Goal: Task Accomplishment & Management: Manage account settings

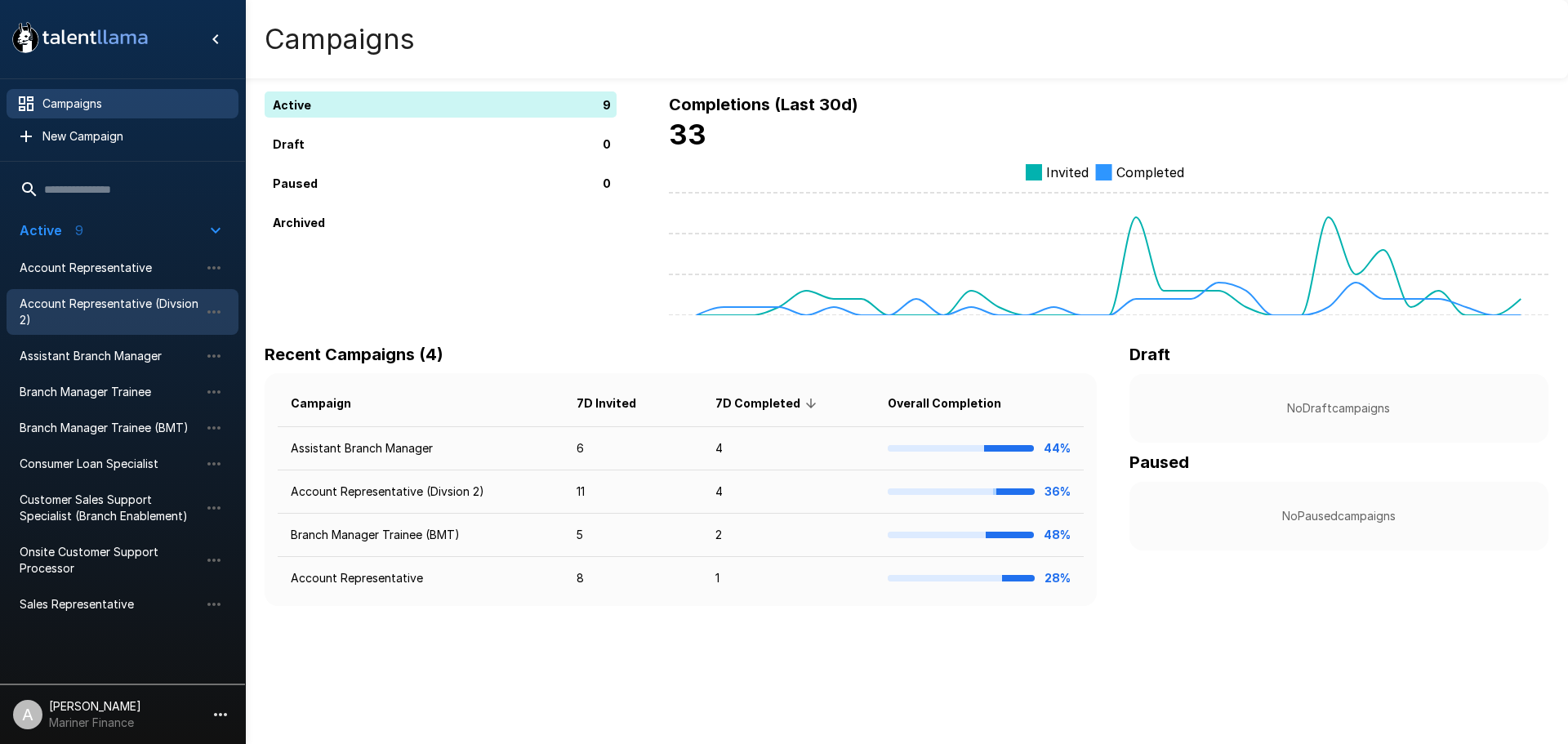
click at [93, 306] on span "Account Representative (Divsion 2)" at bounding box center [110, 312] width 180 height 33
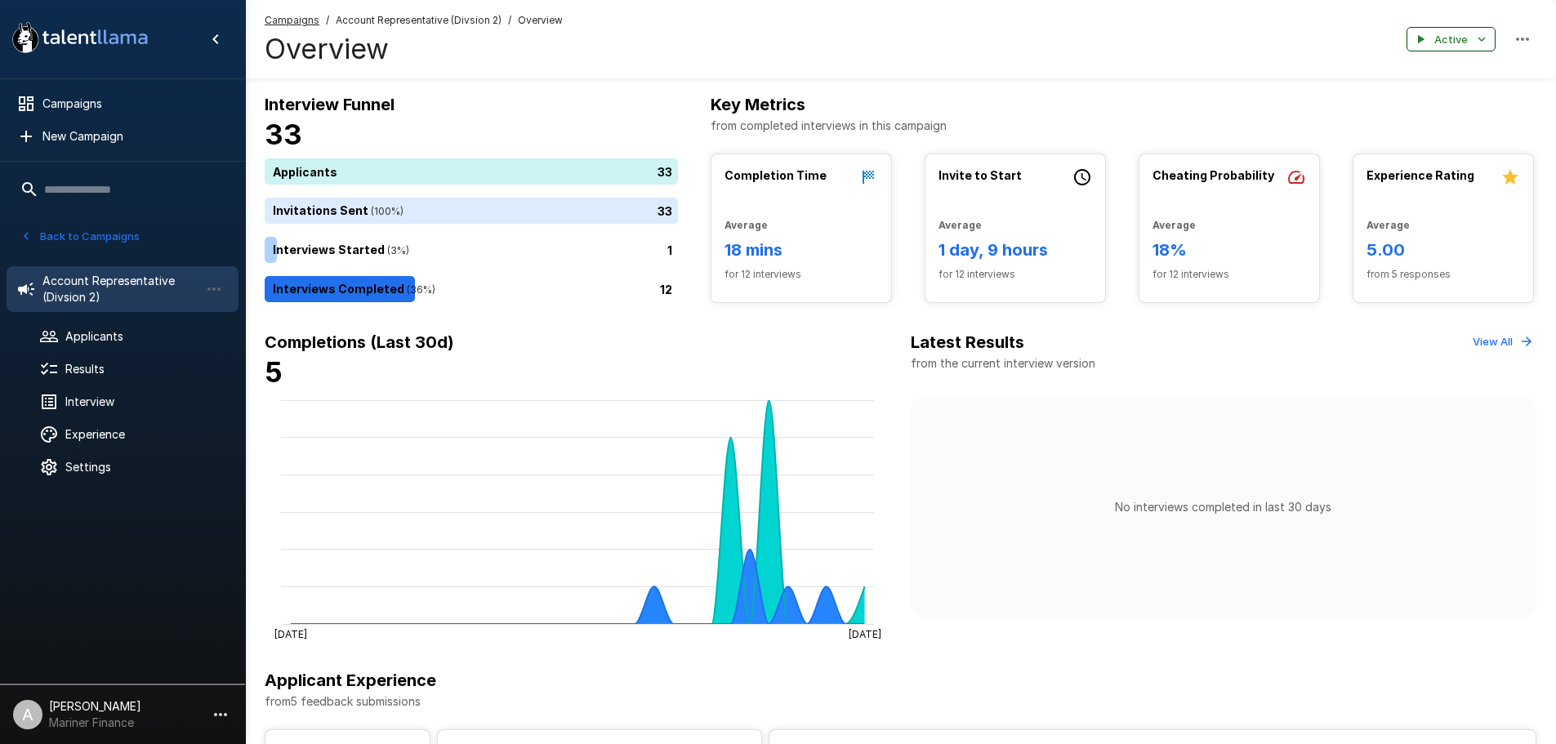
click at [1474, 43] on button "Active" at bounding box center [1451, 39] width 89 height 25
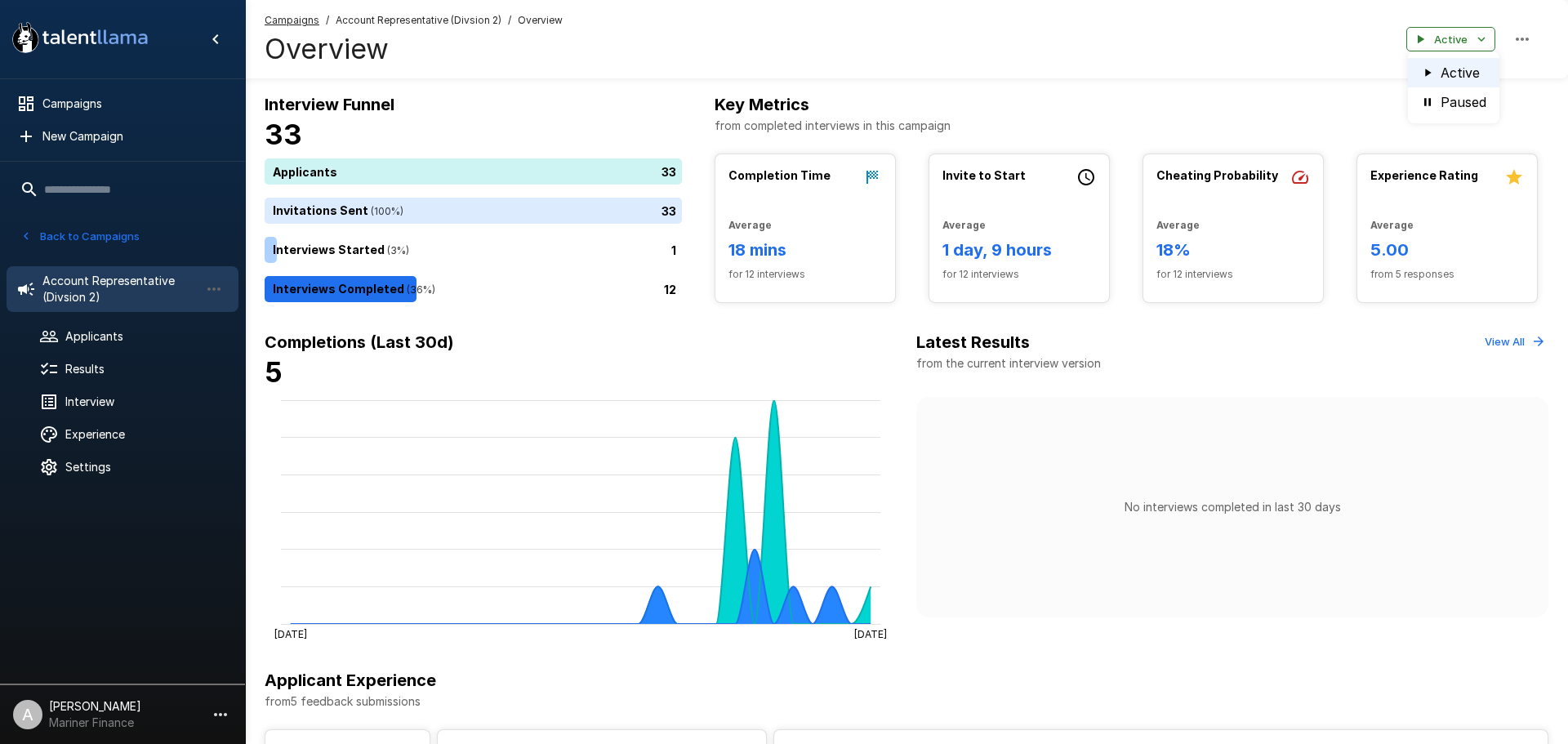
click at [1522, 48] on div at bounding box center [784, 372] width 1568 height 744
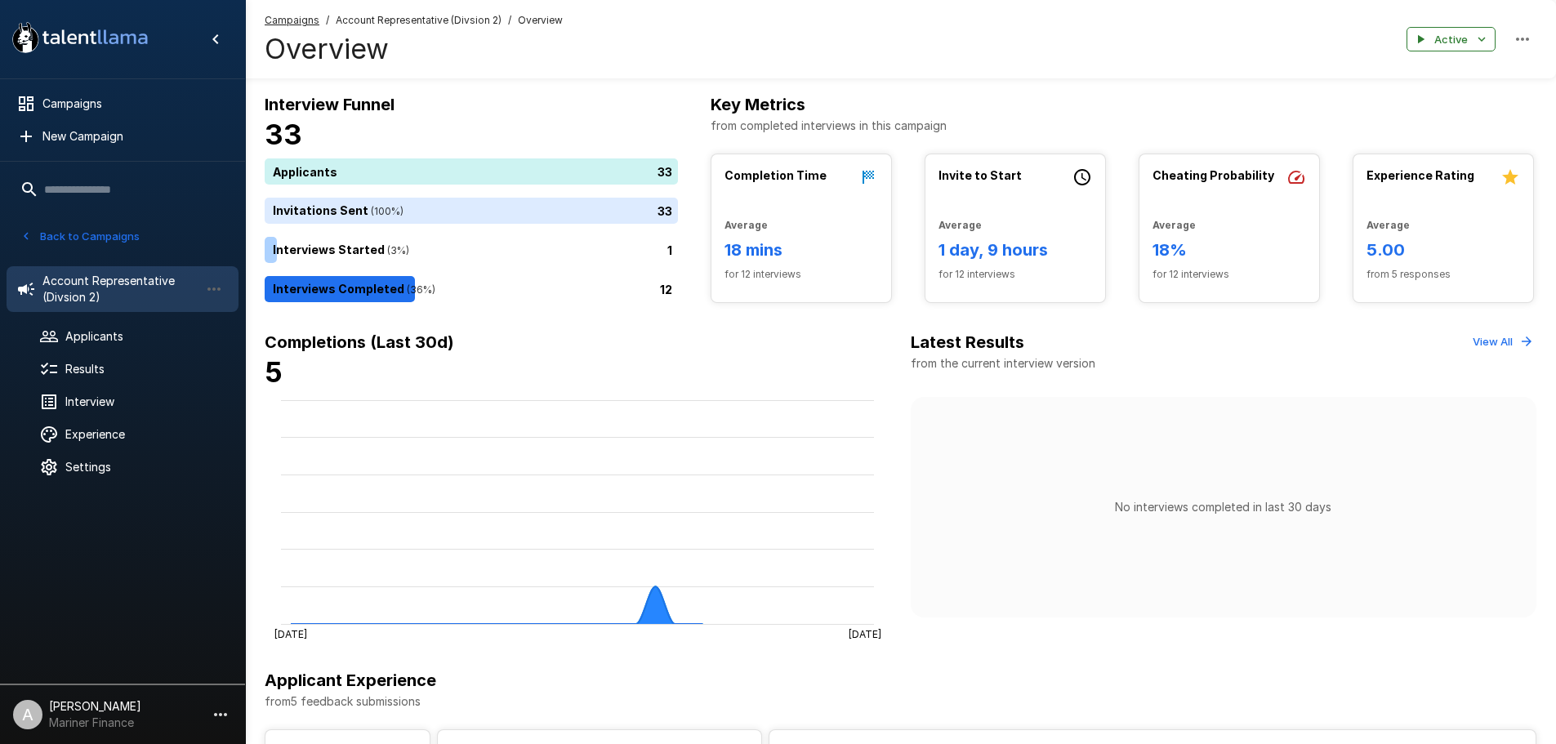
click at [1518, 34] on icon "button" at bounding box center [1523, 39] width 20 height 20
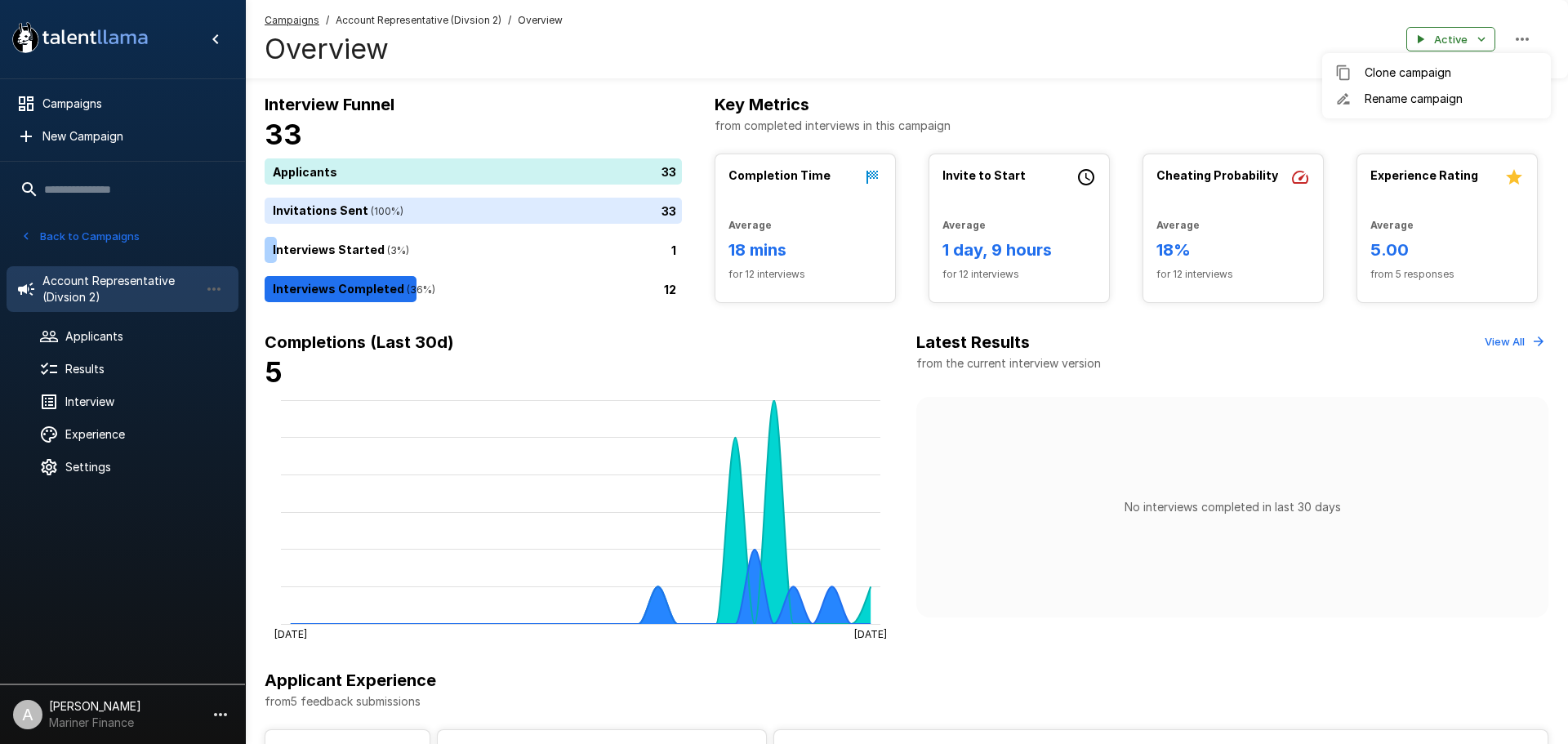
click at [1130, 32] on div at bounding box center [784, 372] width 1568 height 744
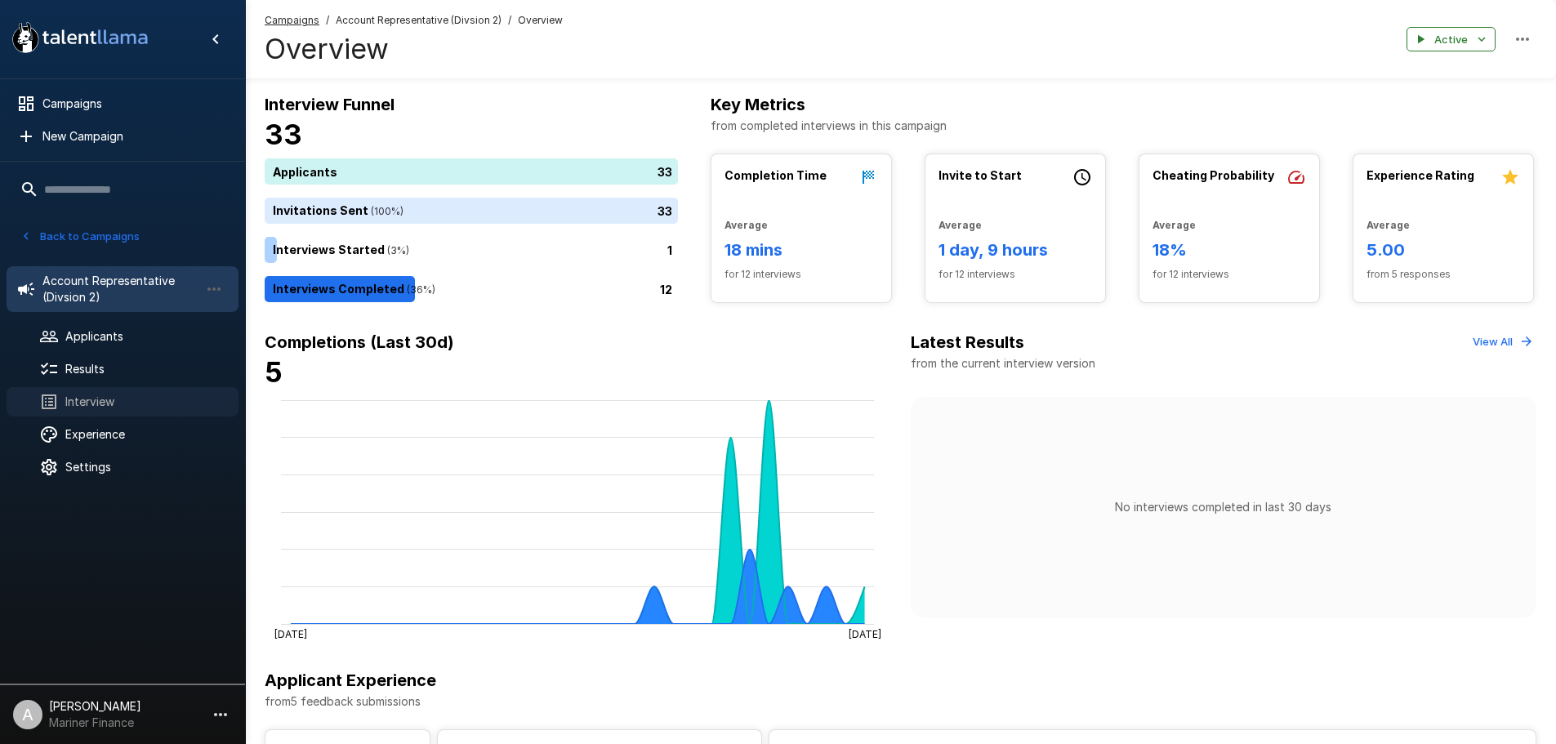
click at [78, 395] on span "Interview" at bounding box center [145, 402] width 160 height 16
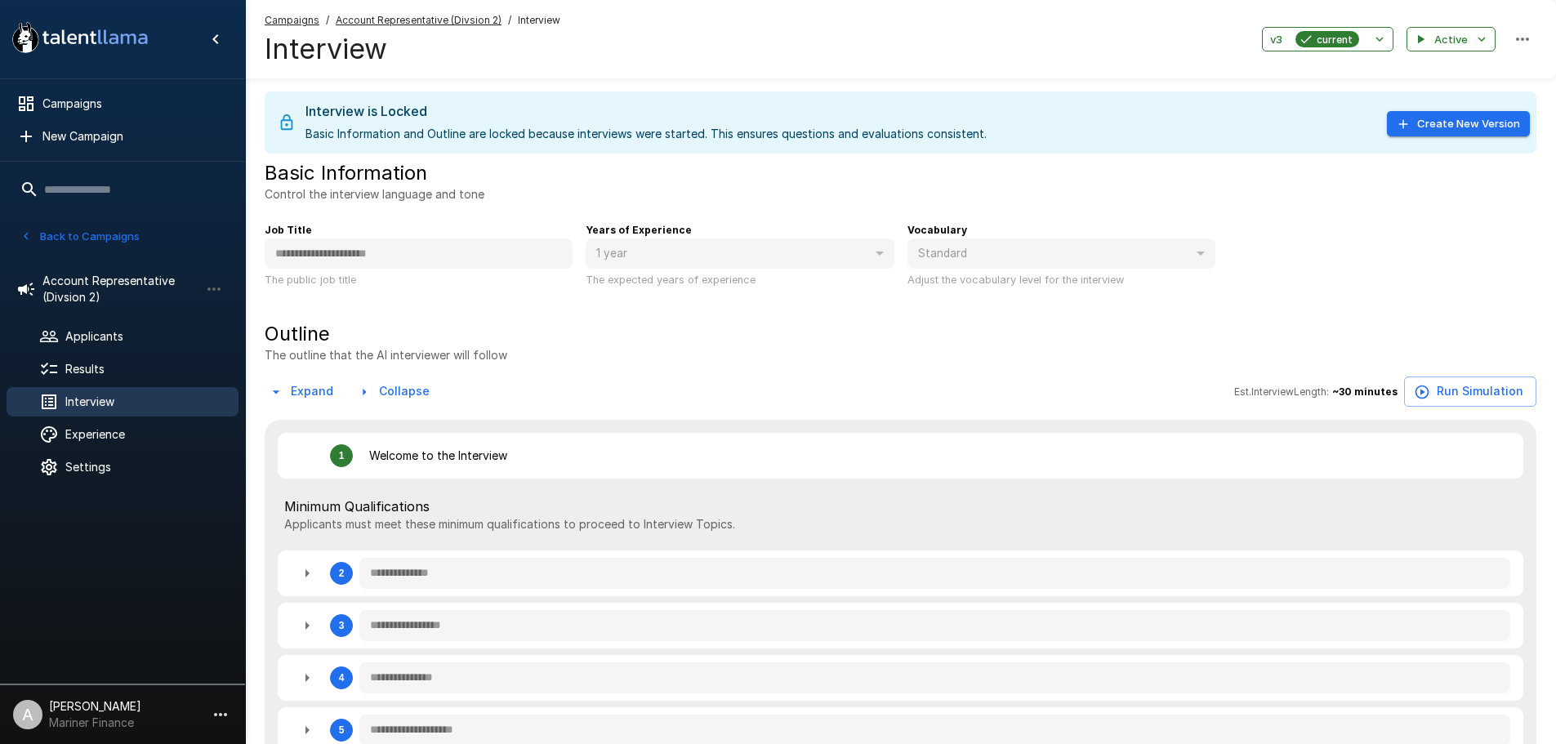
type textarea "*"
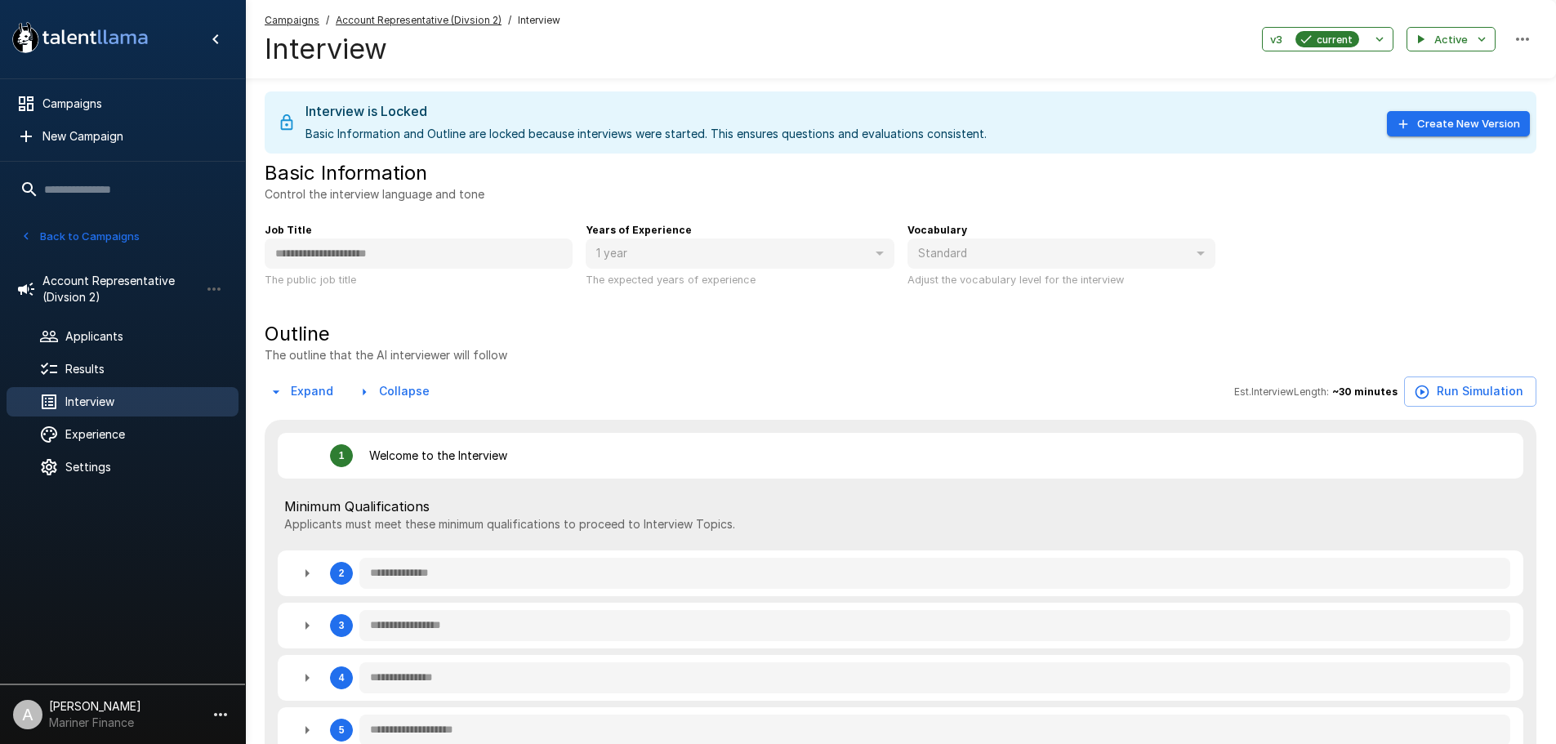
type textarea "*"
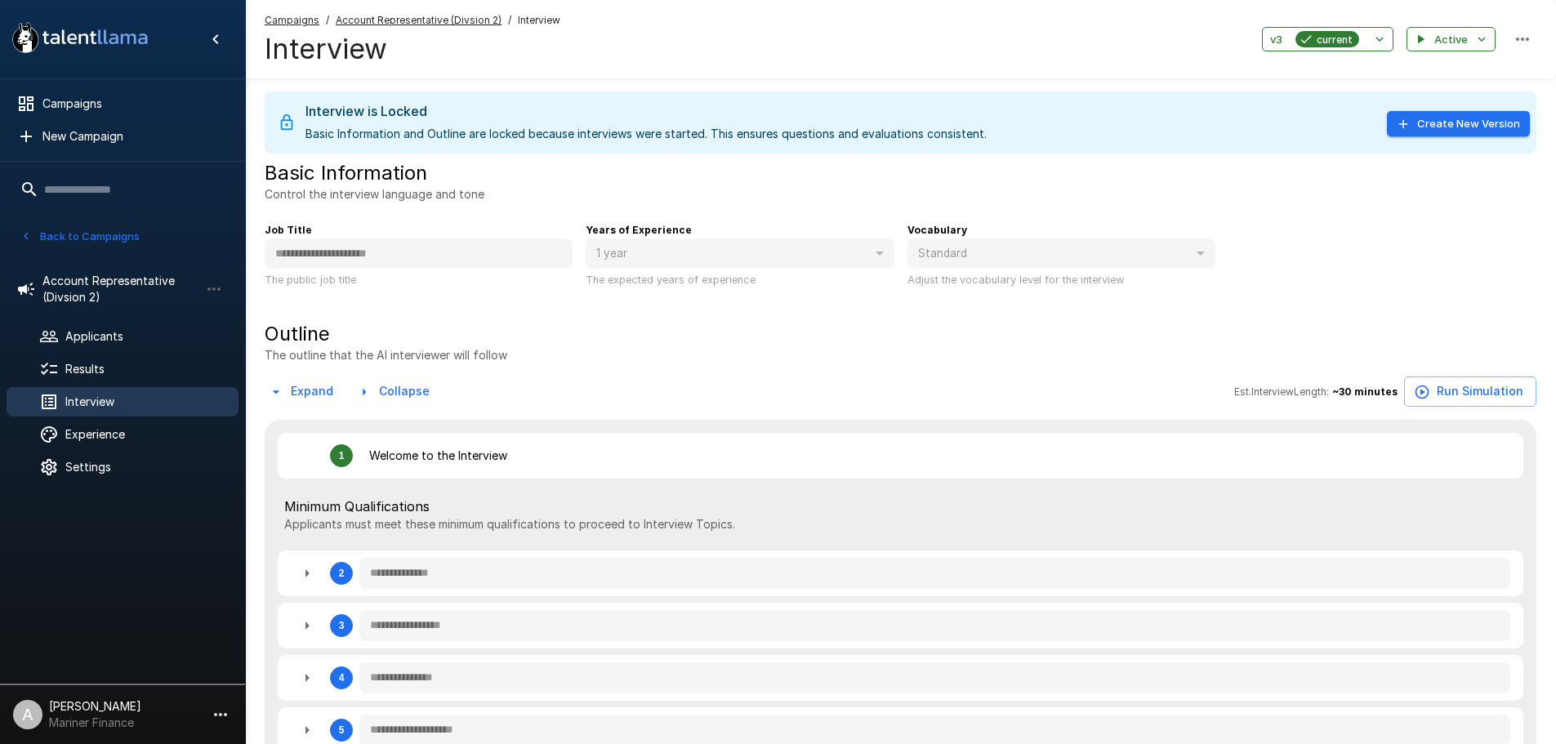
type textarea "*"
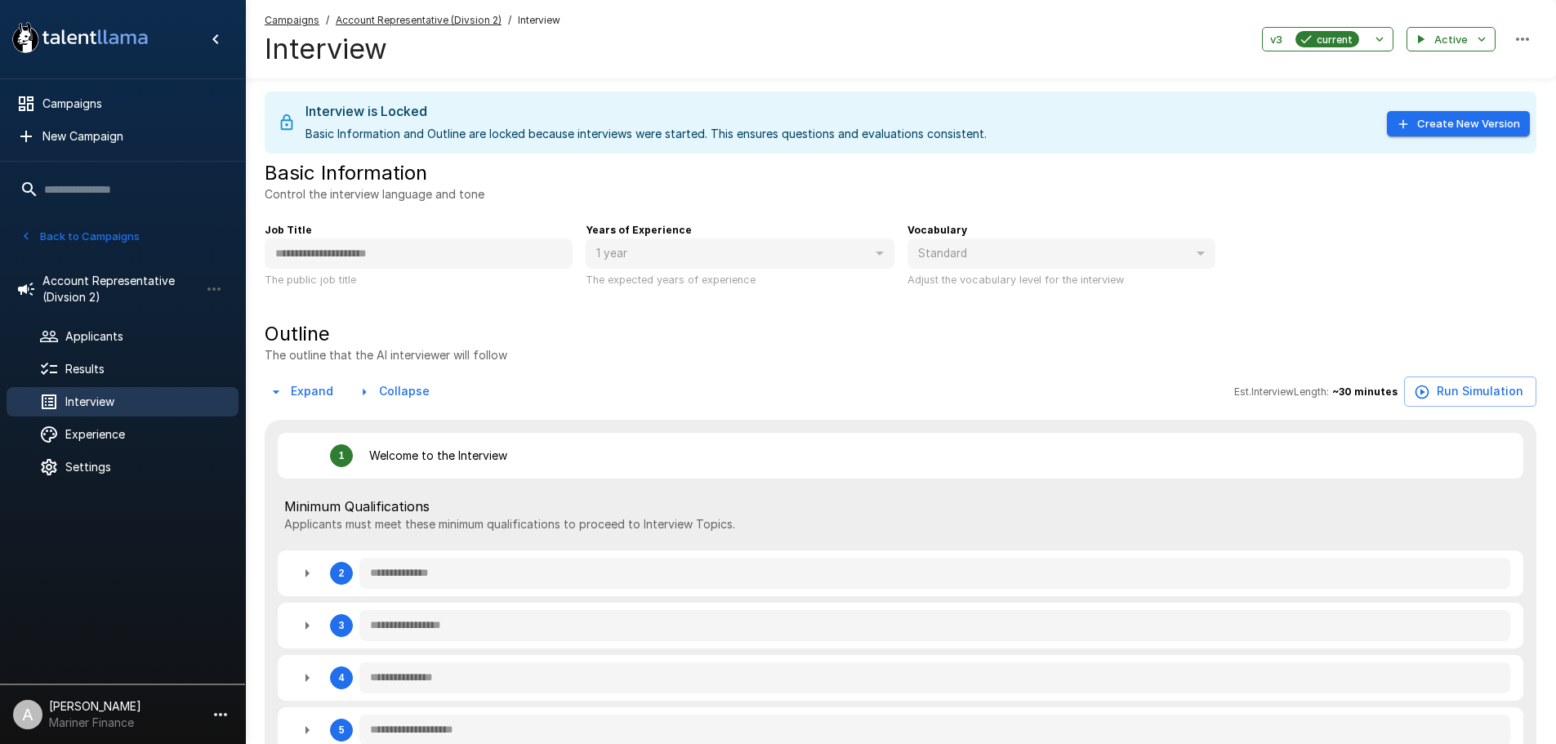
type textarea "*"
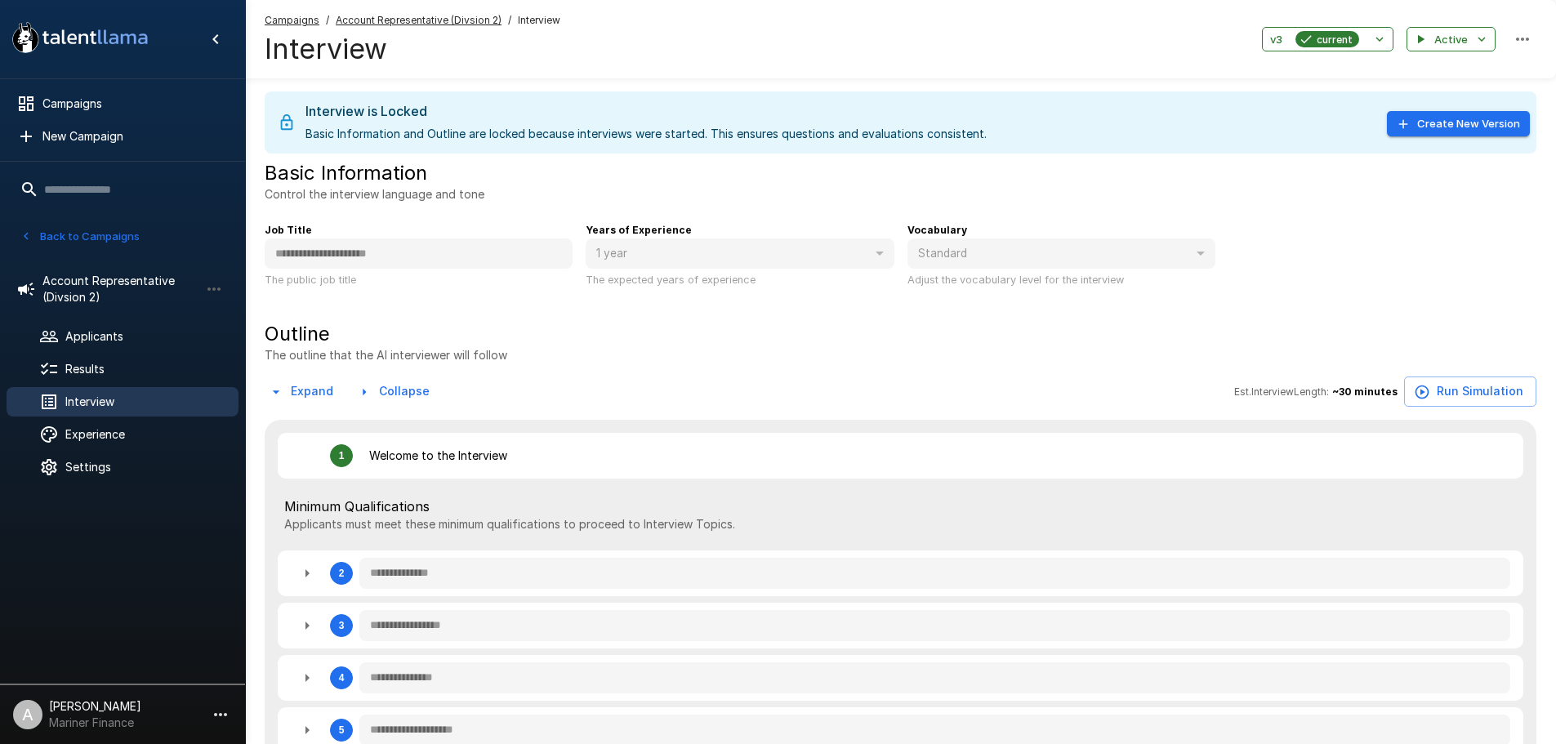
type textarea "*"
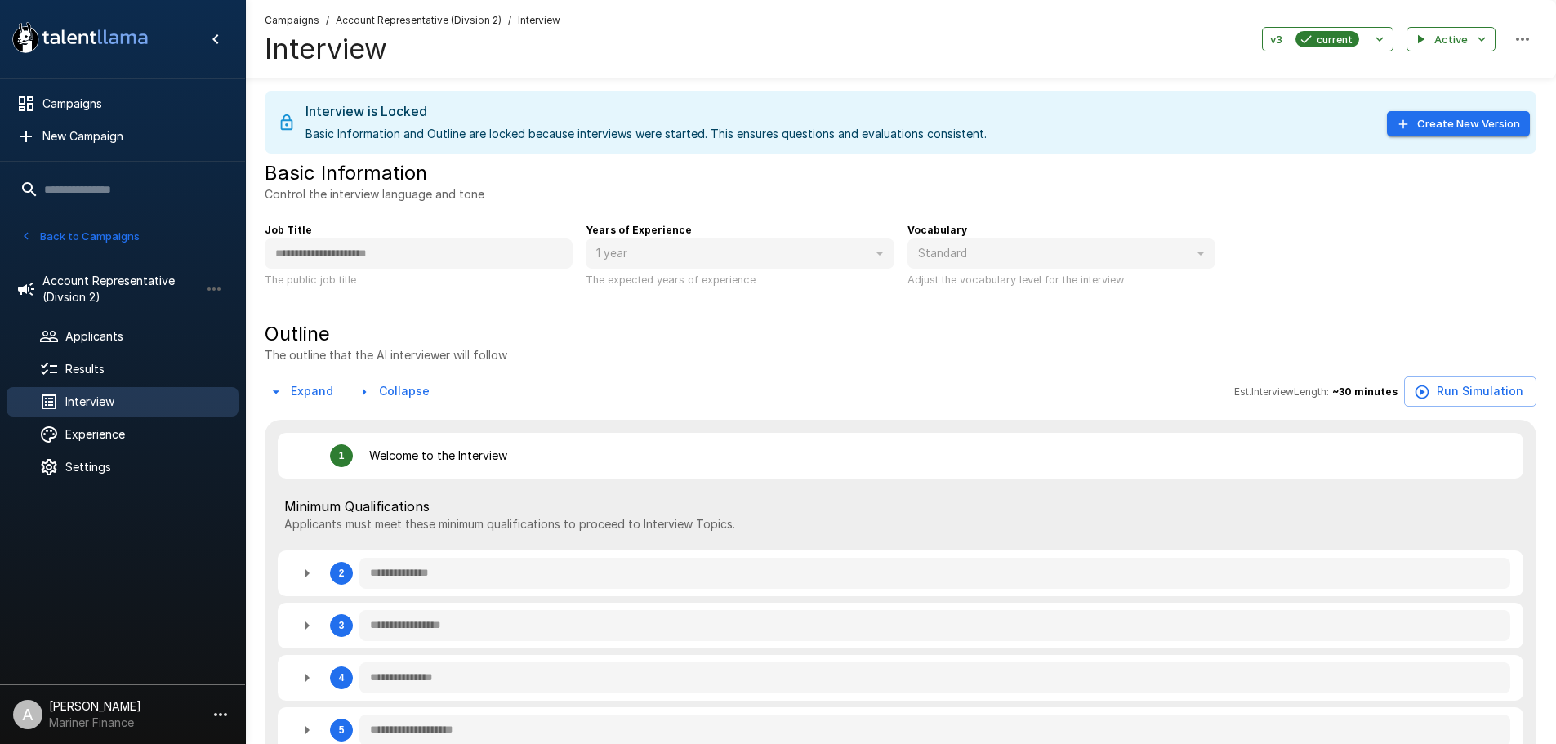
type textarea "*"
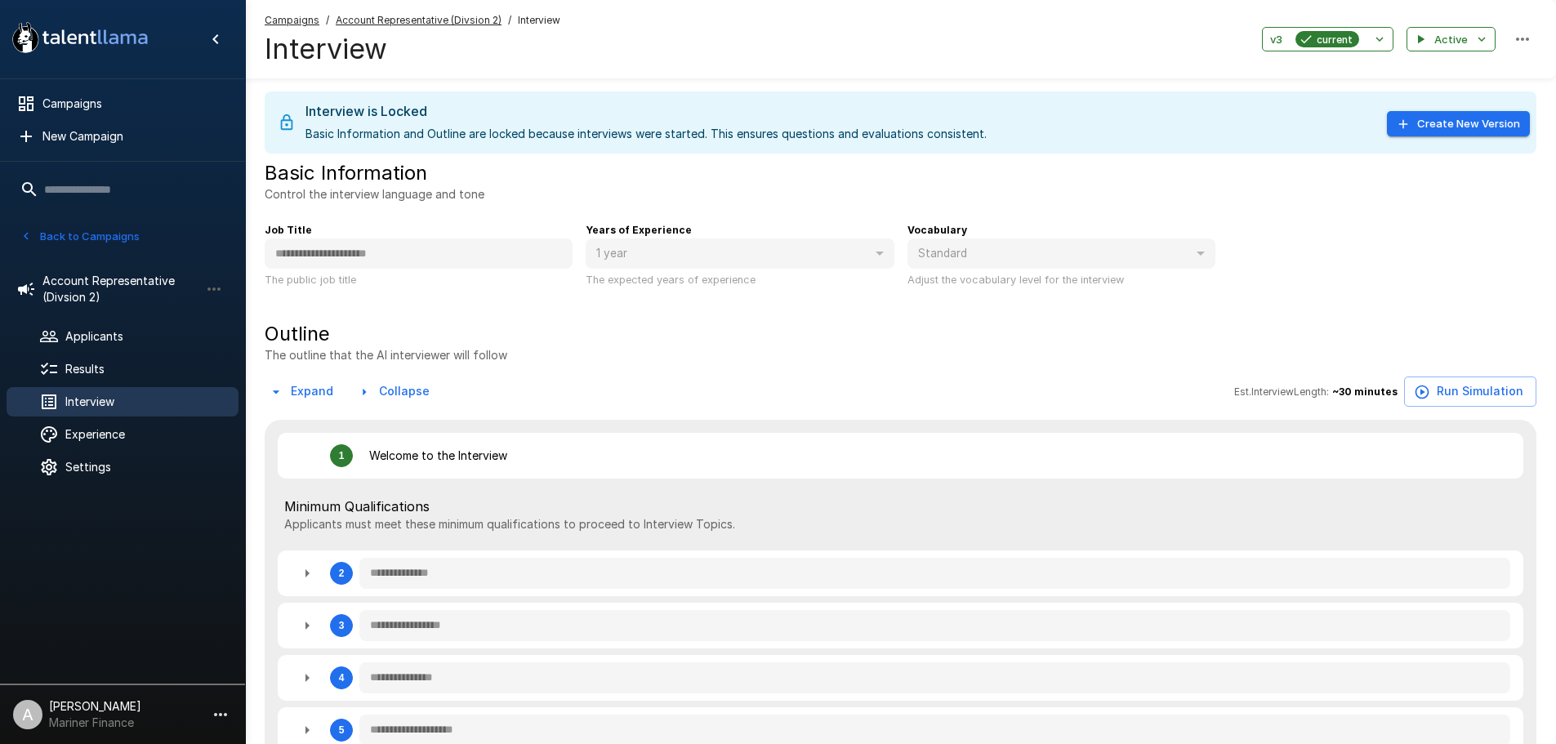
type textarea "*"
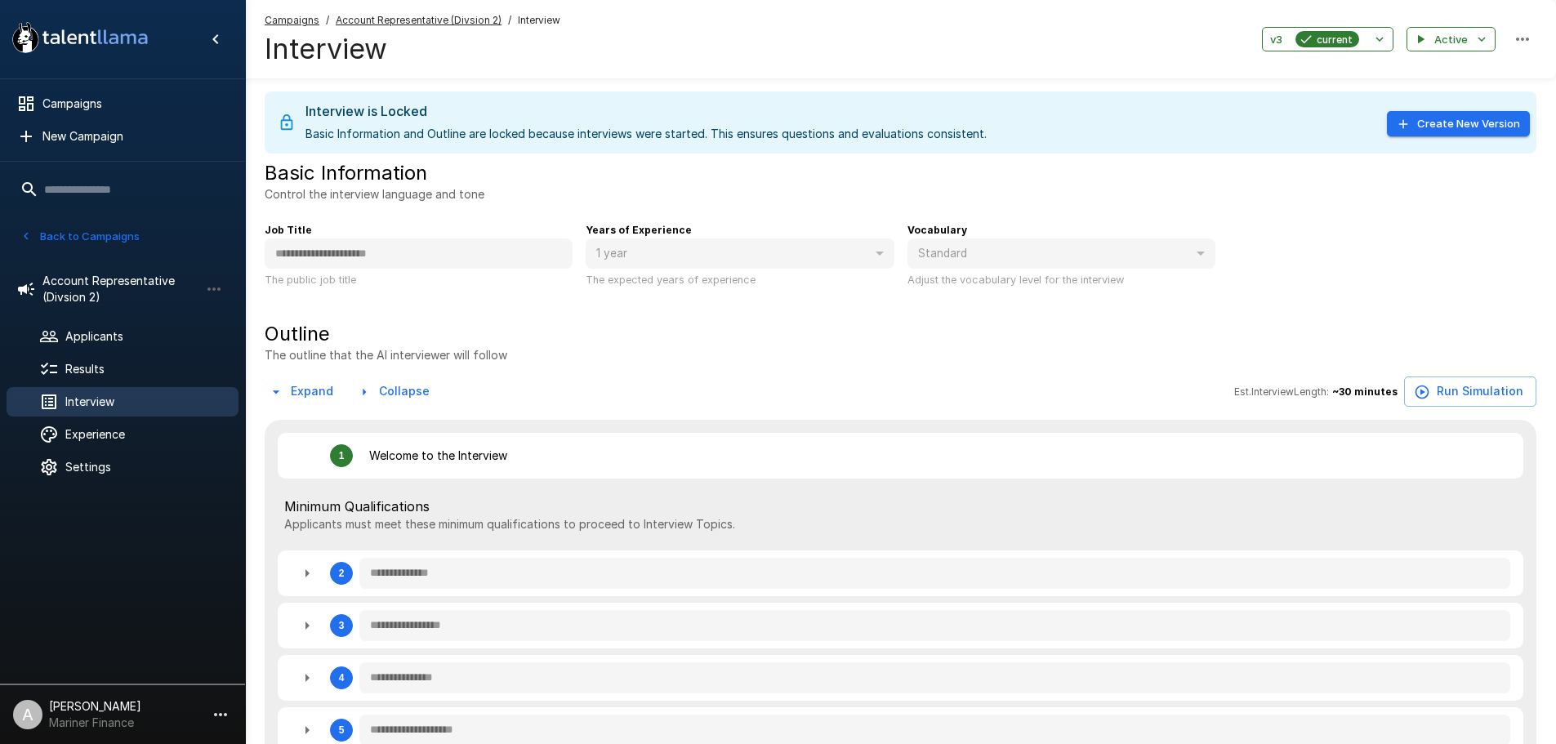
type textarea "*"
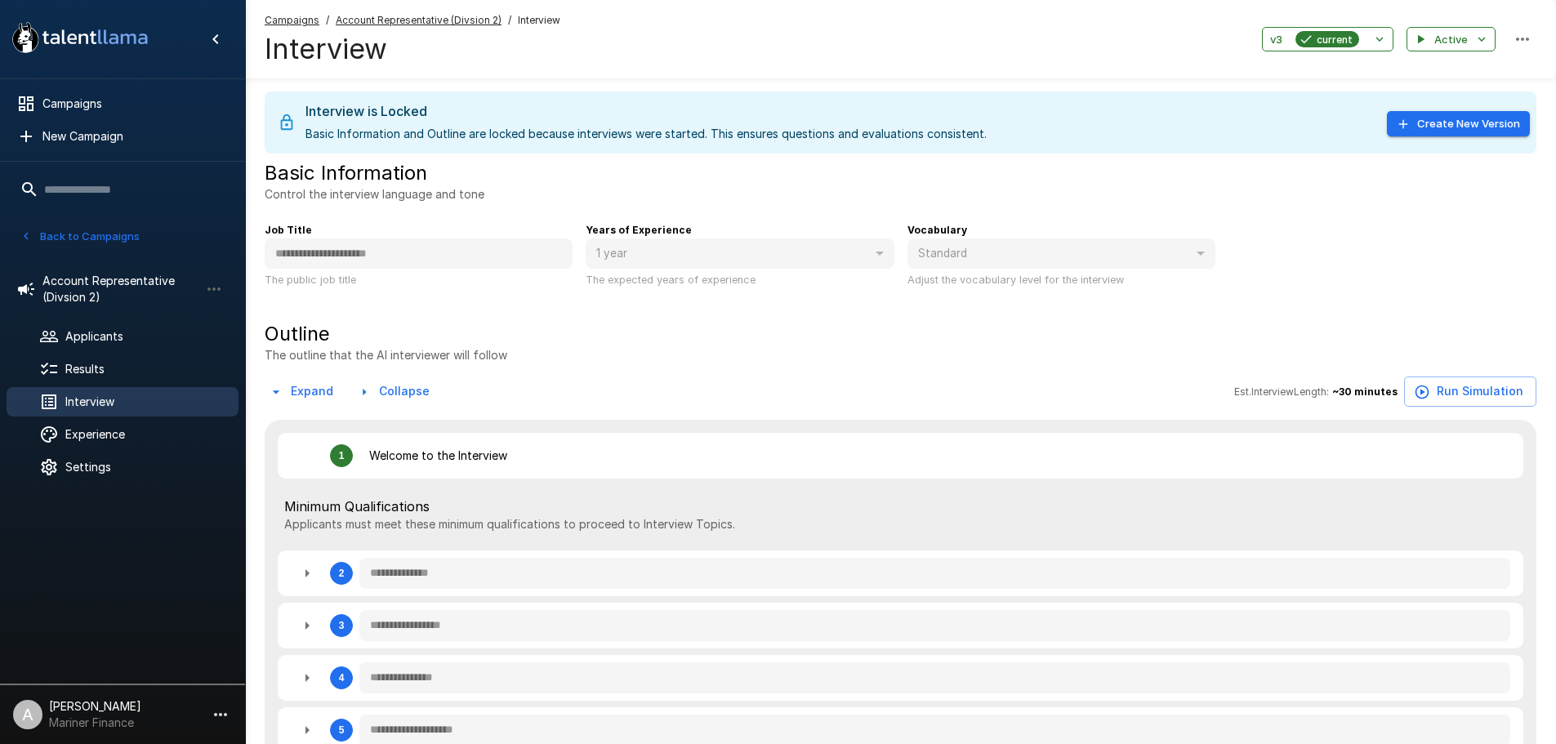
type textarea "*"
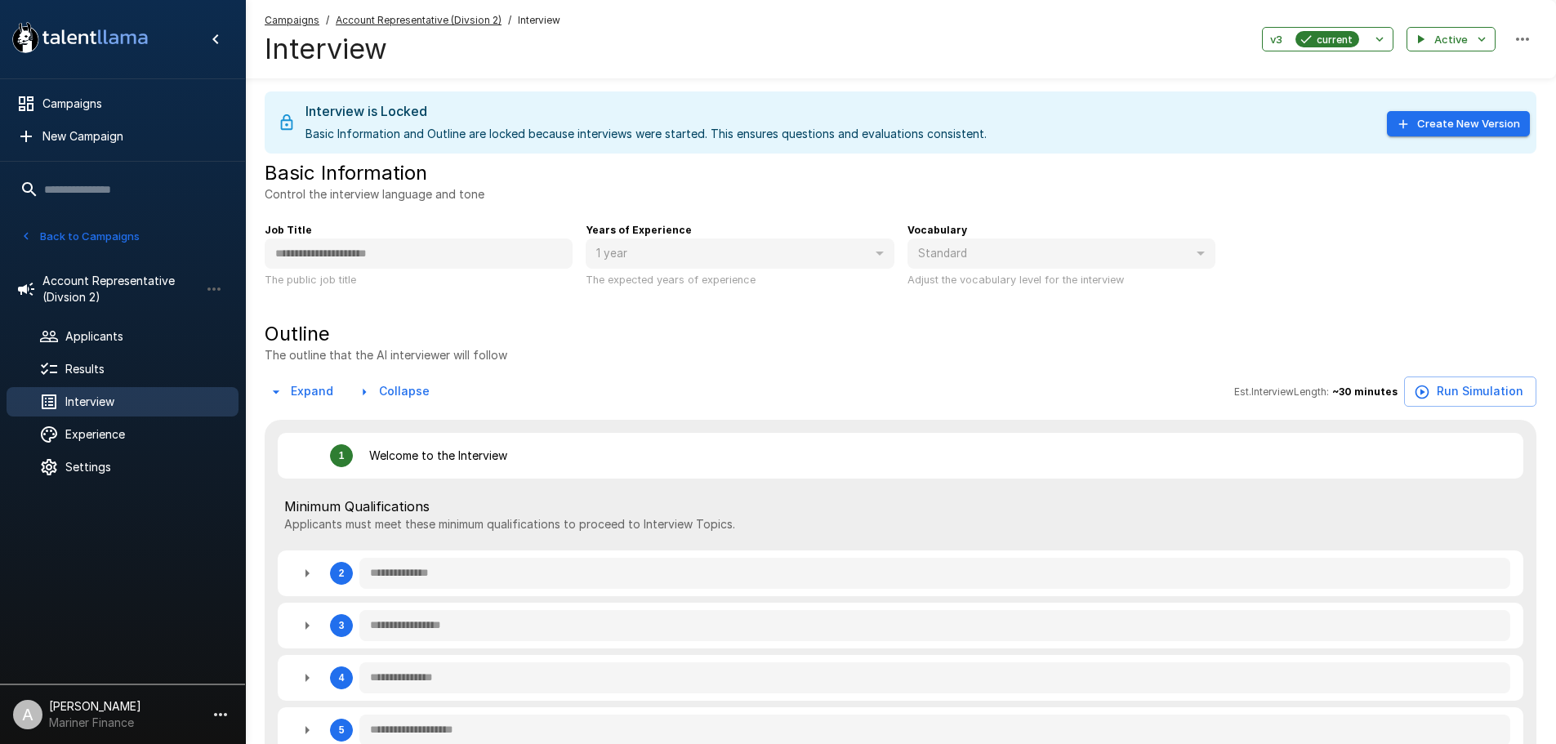
type textarea "*"
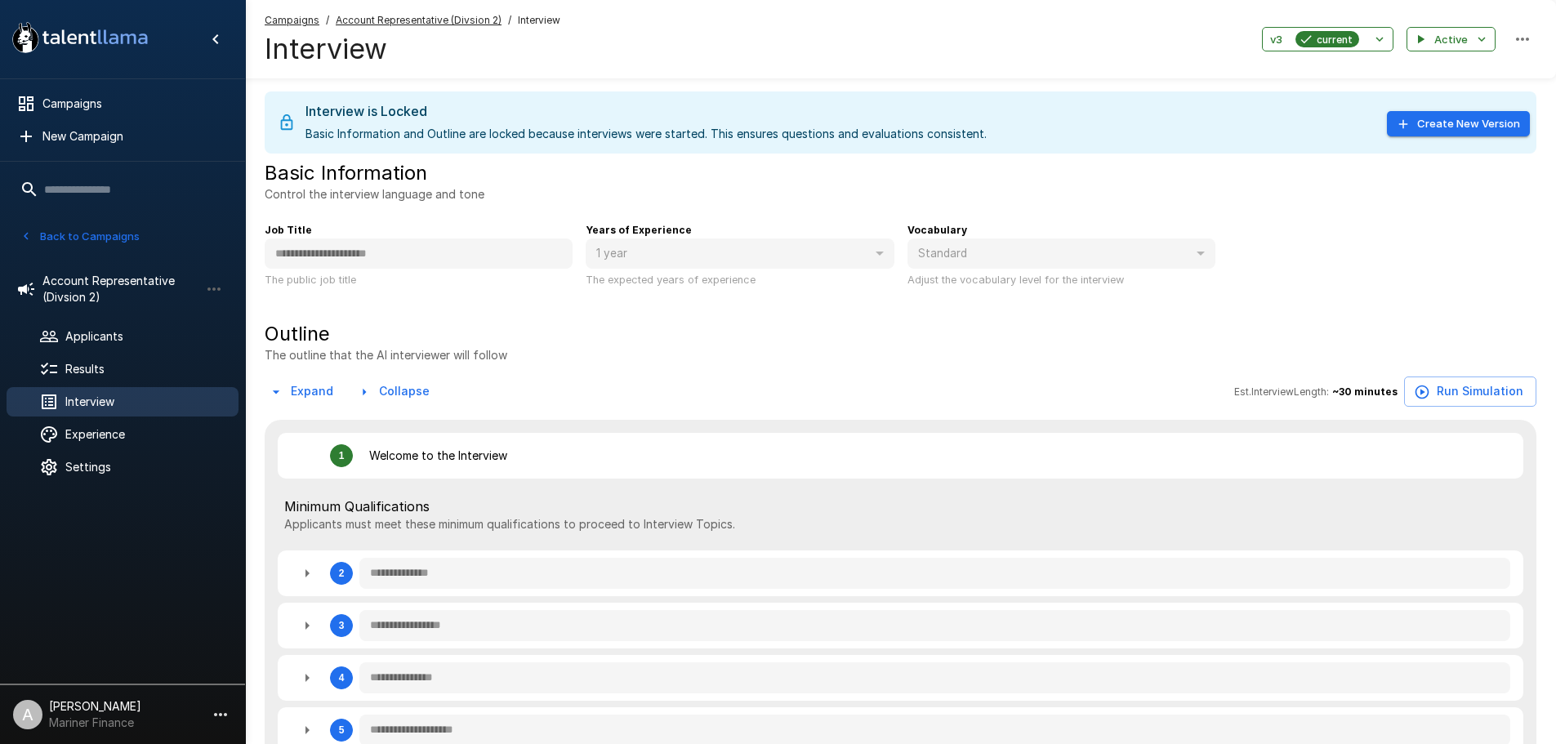
type textarea "*"
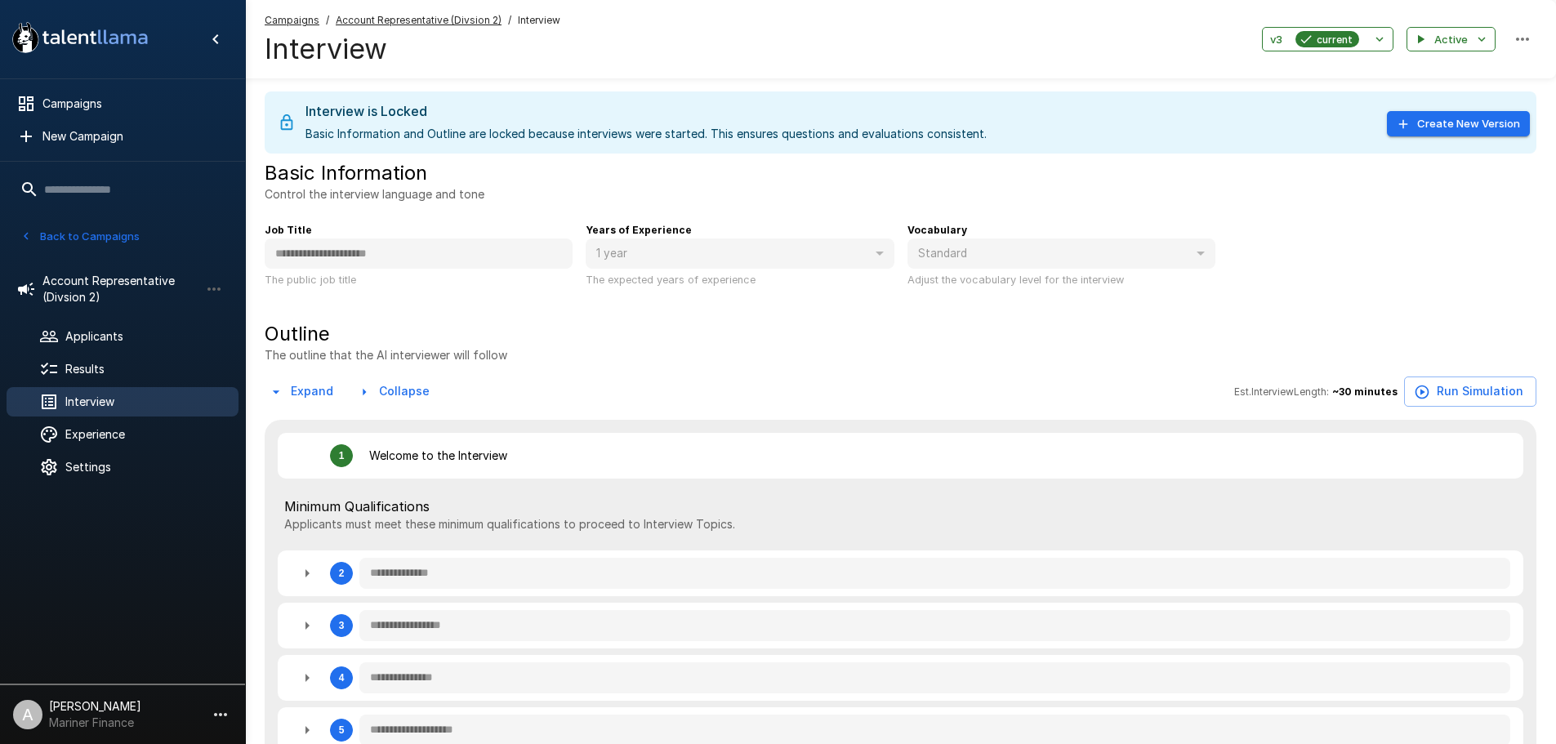
type textarea "*"
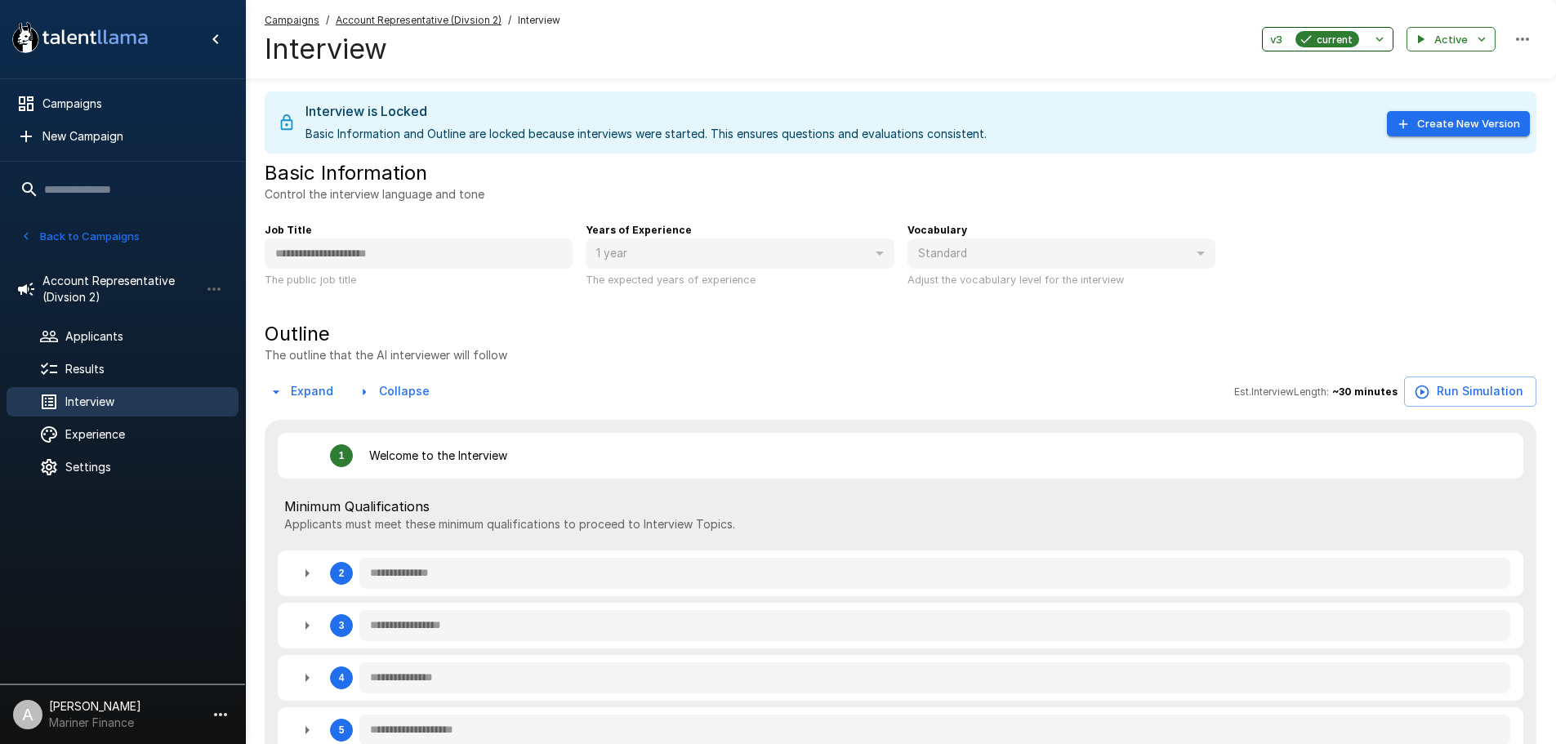
click at [1381, 40] on icon "button" at bounding box center [1380, 39] width 7 height 5
type textarea "*"
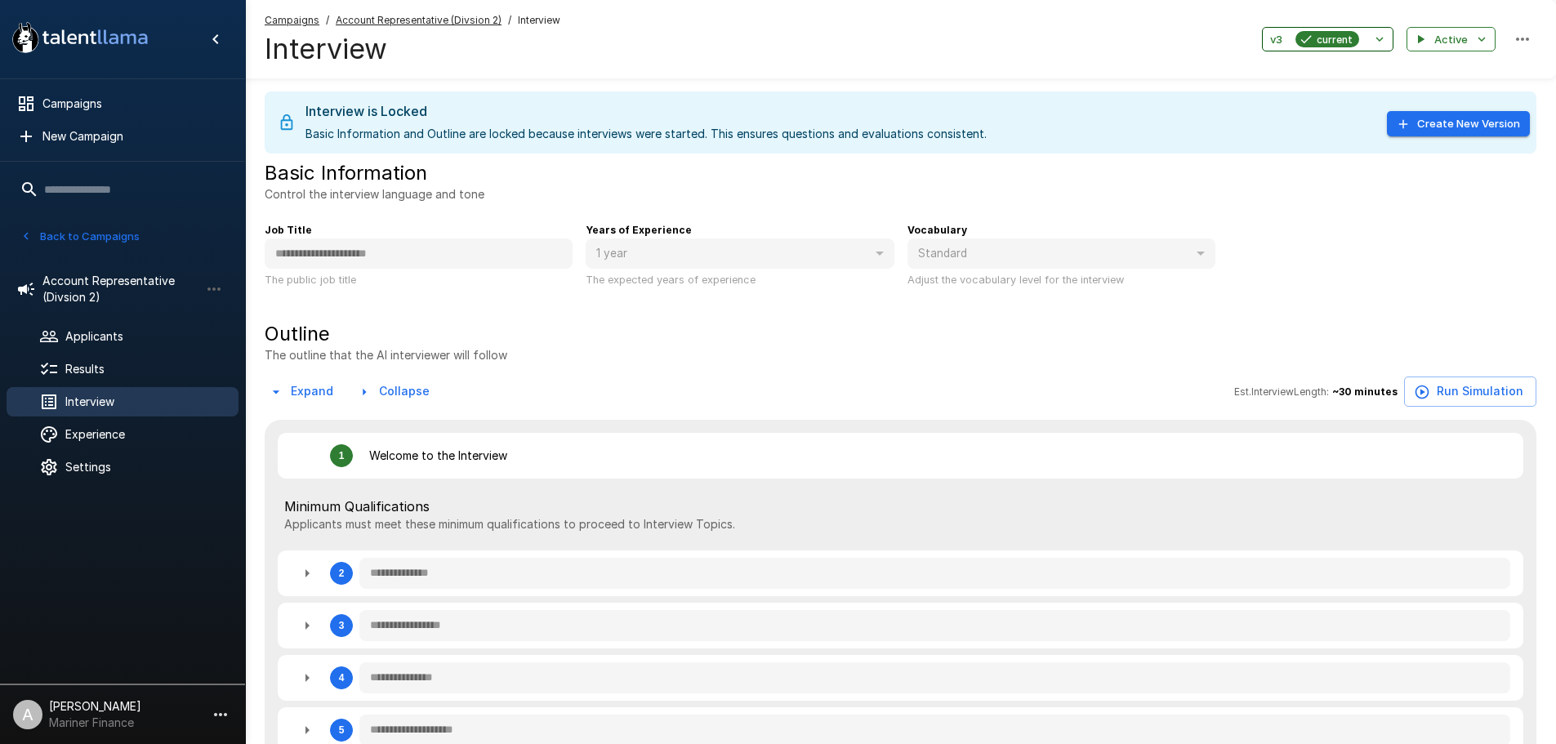
type textarea "*"
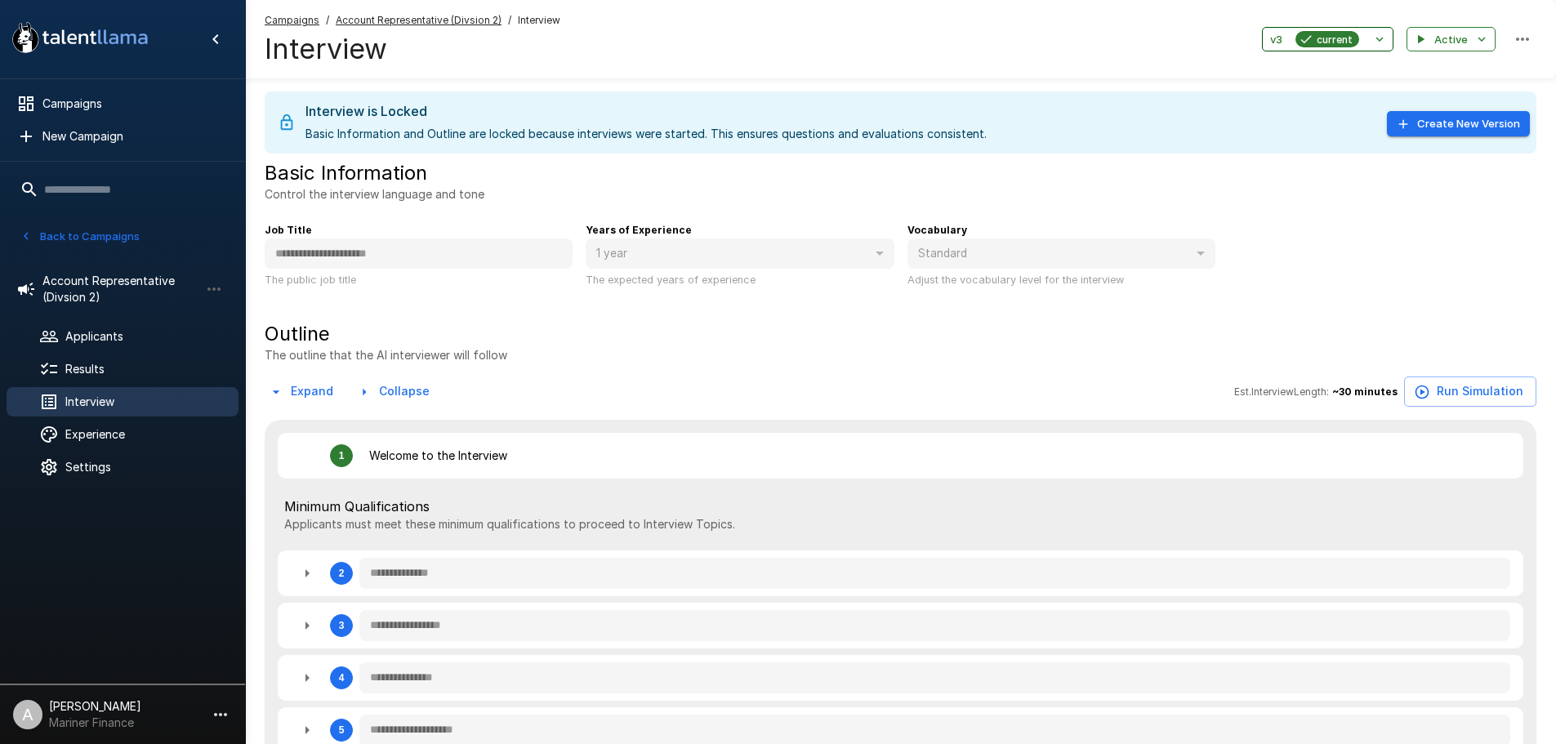
type textarea "*"
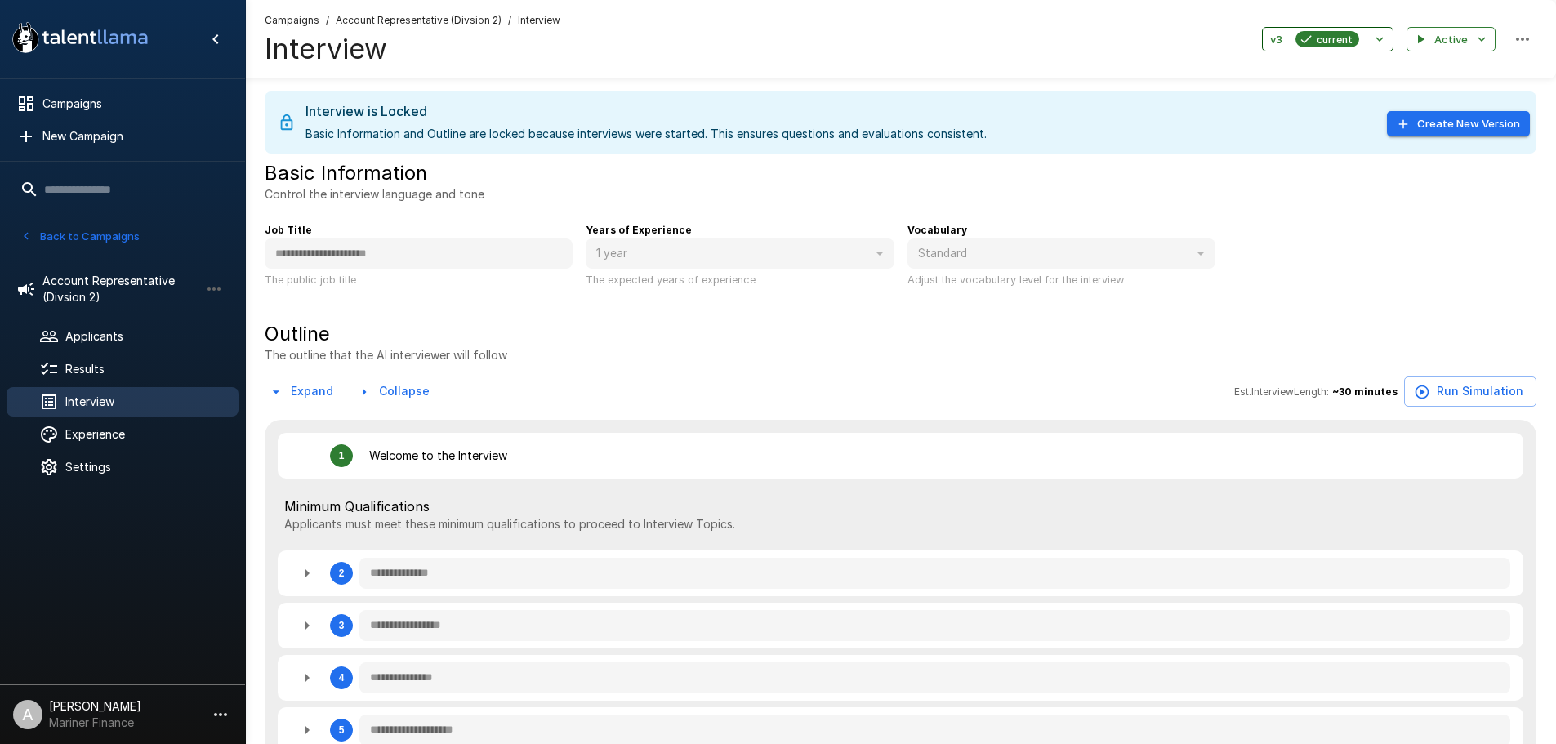
type textarea "*"
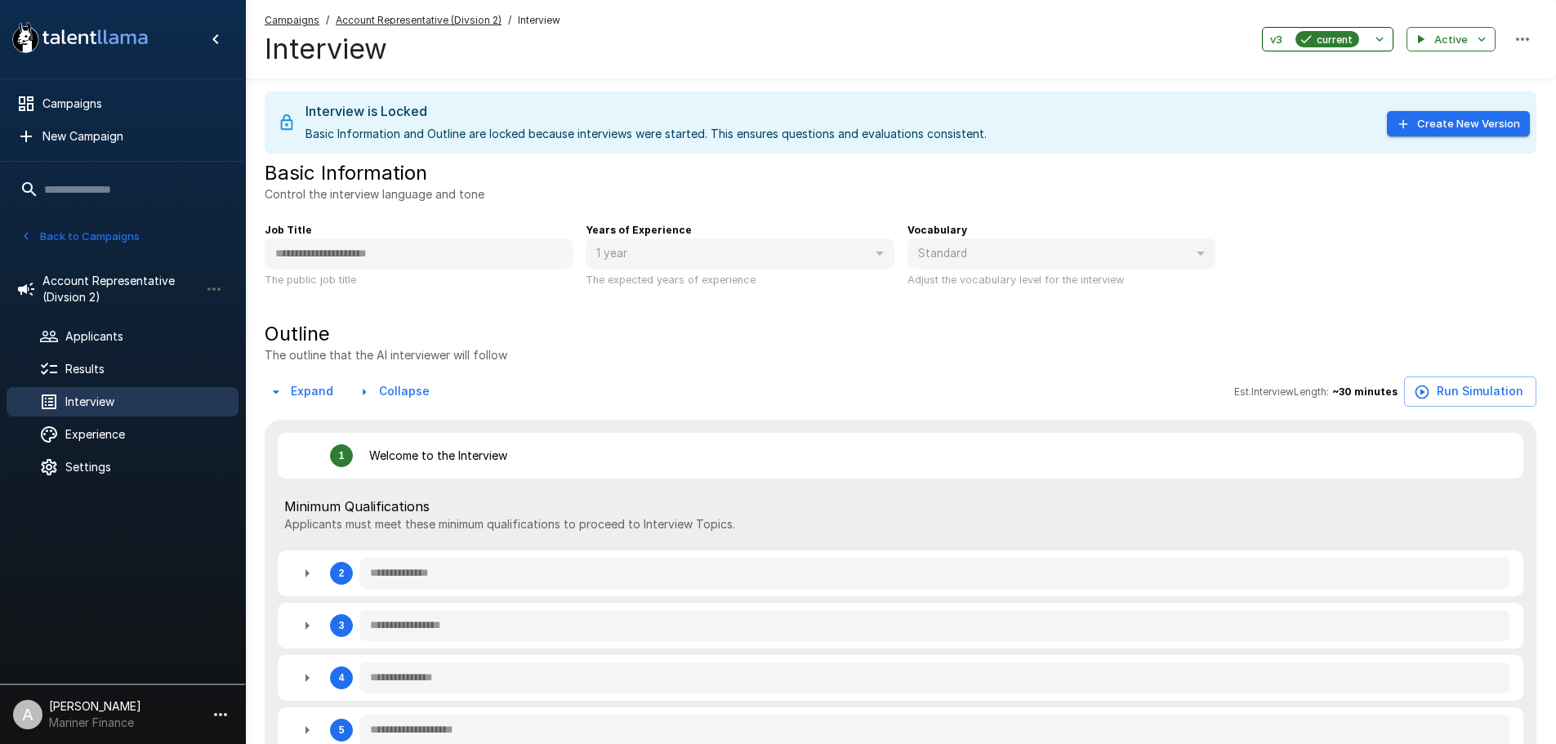
type textarea "*"
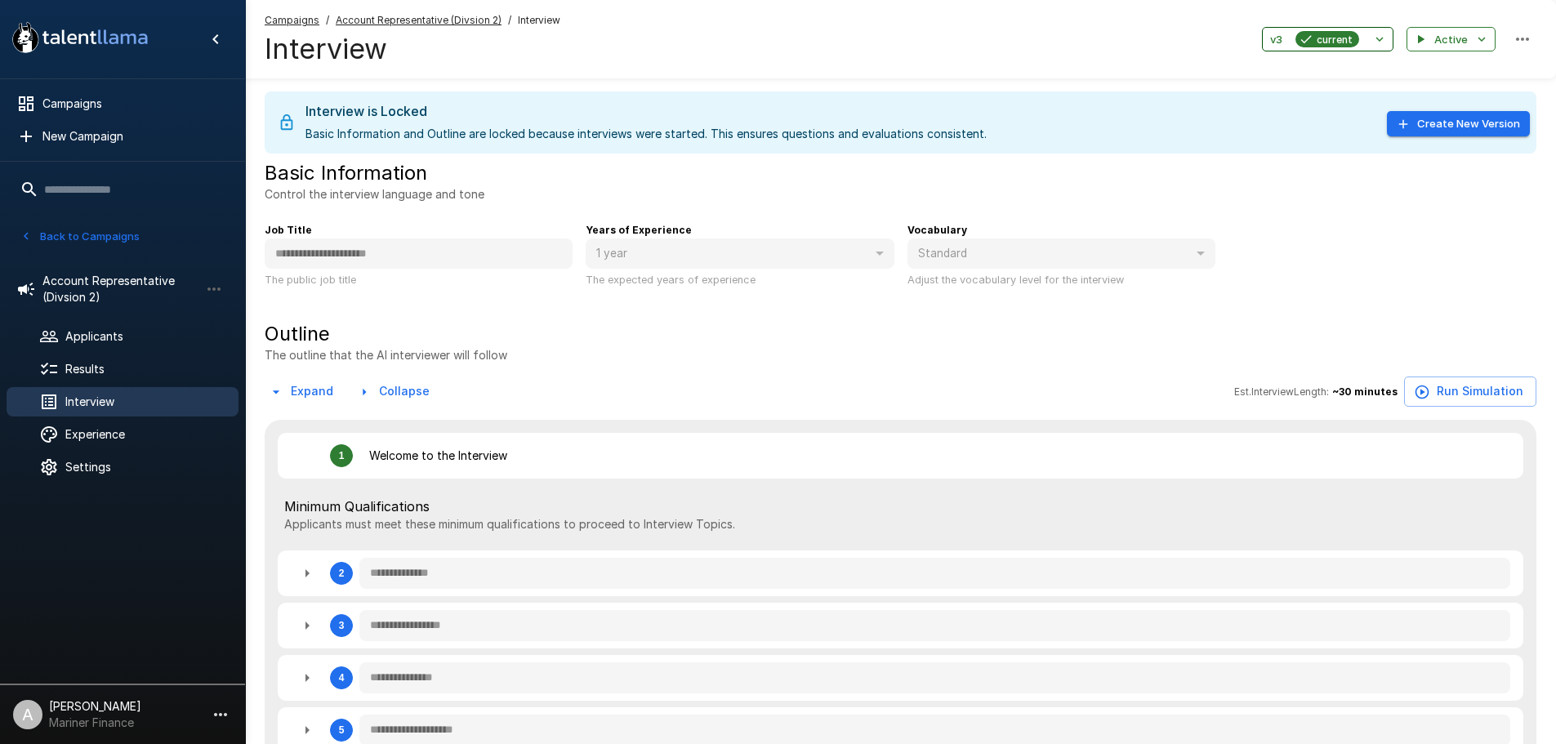
type textarea "*"
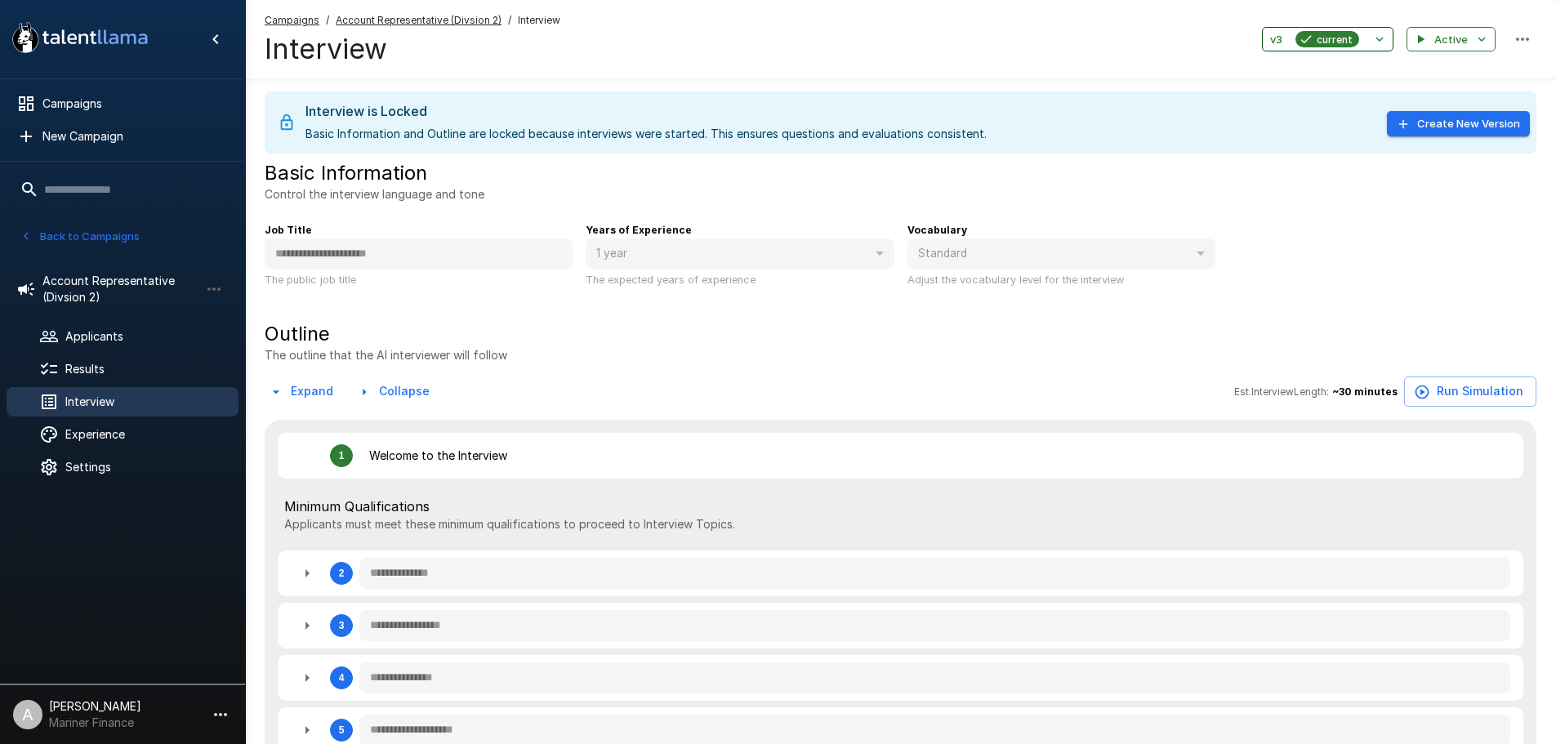
type textarea "*"
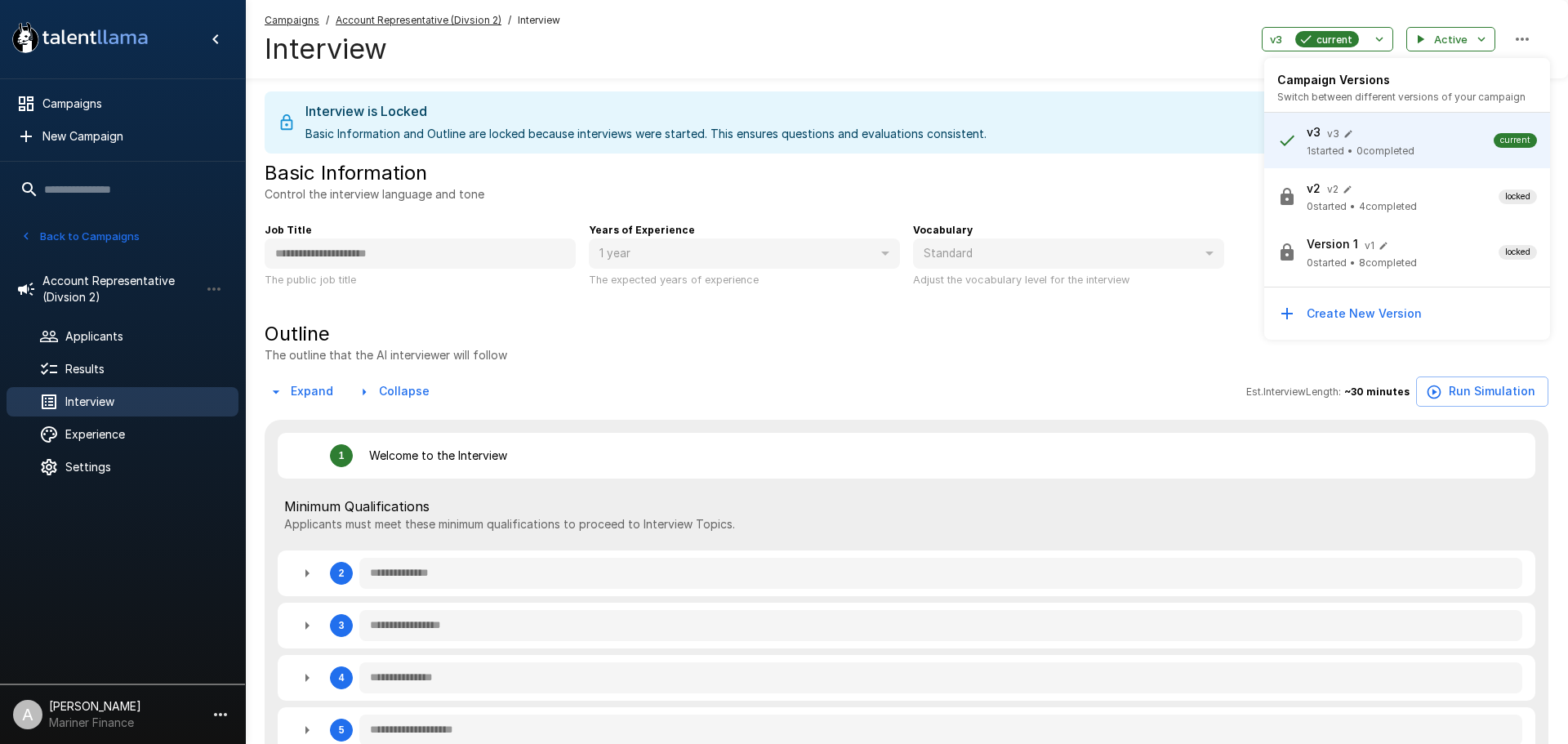
click at [1137, 40] on div at bounding box center [784, 372] width 1568 height 744
type textarea "*"
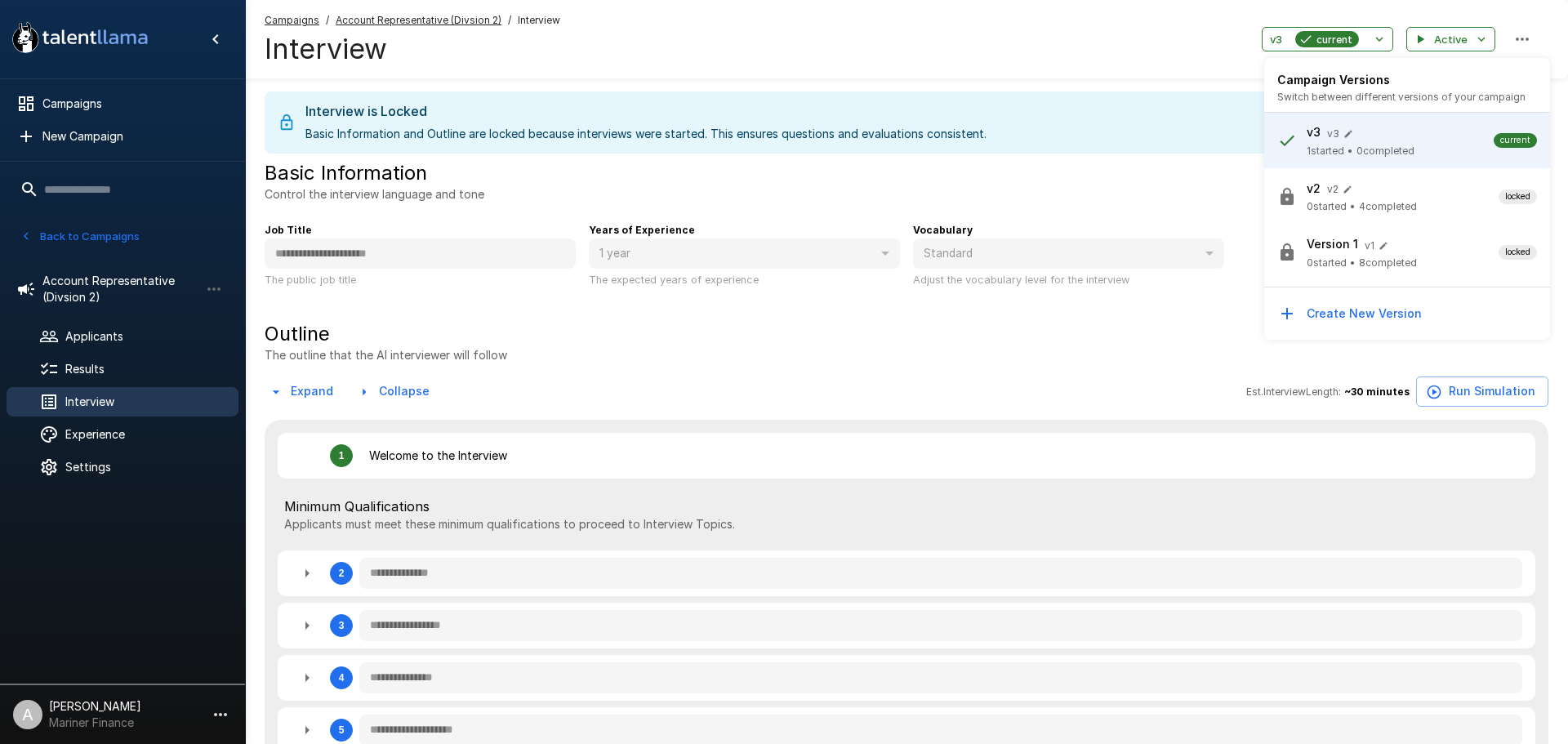
type textarea "*"
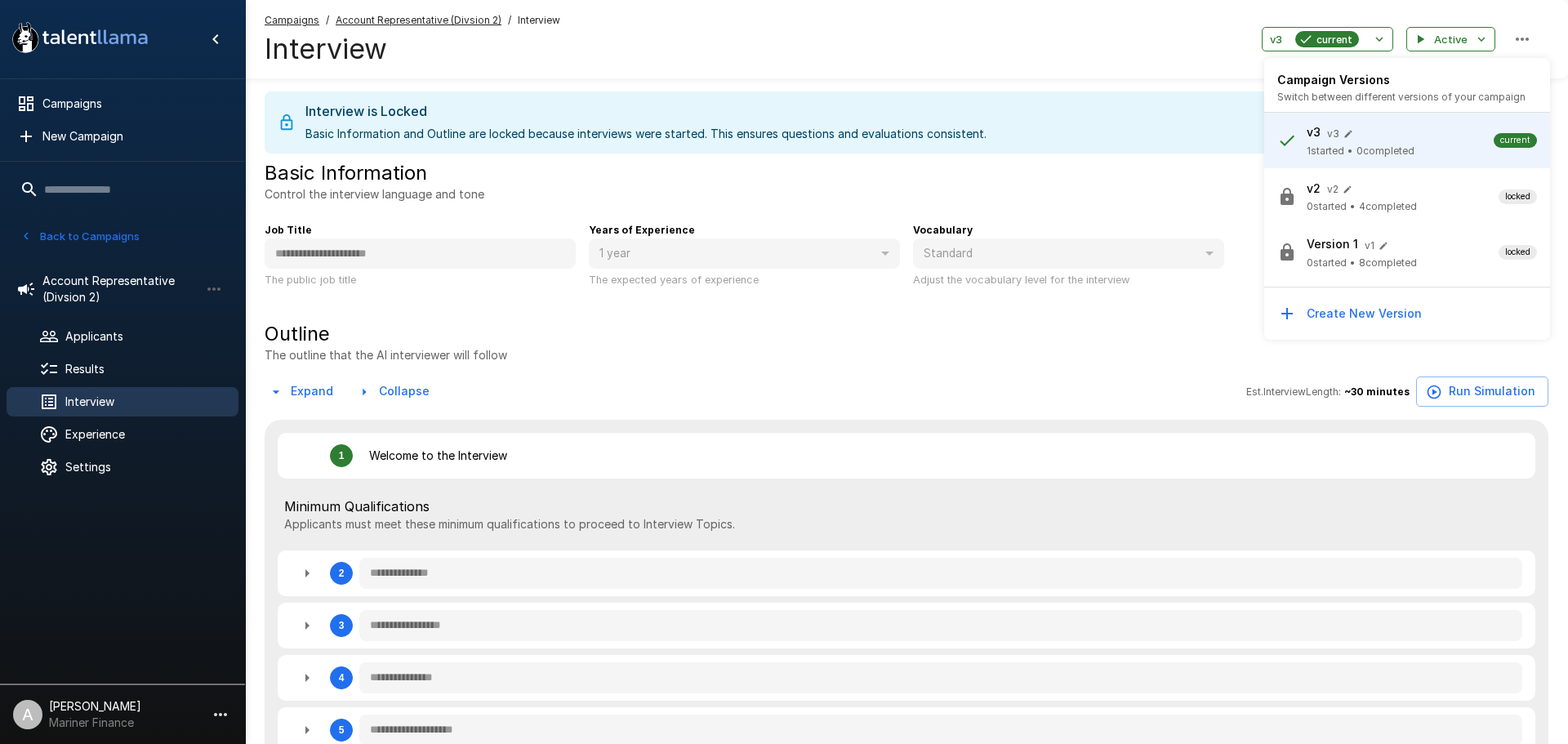
type textarea "*"
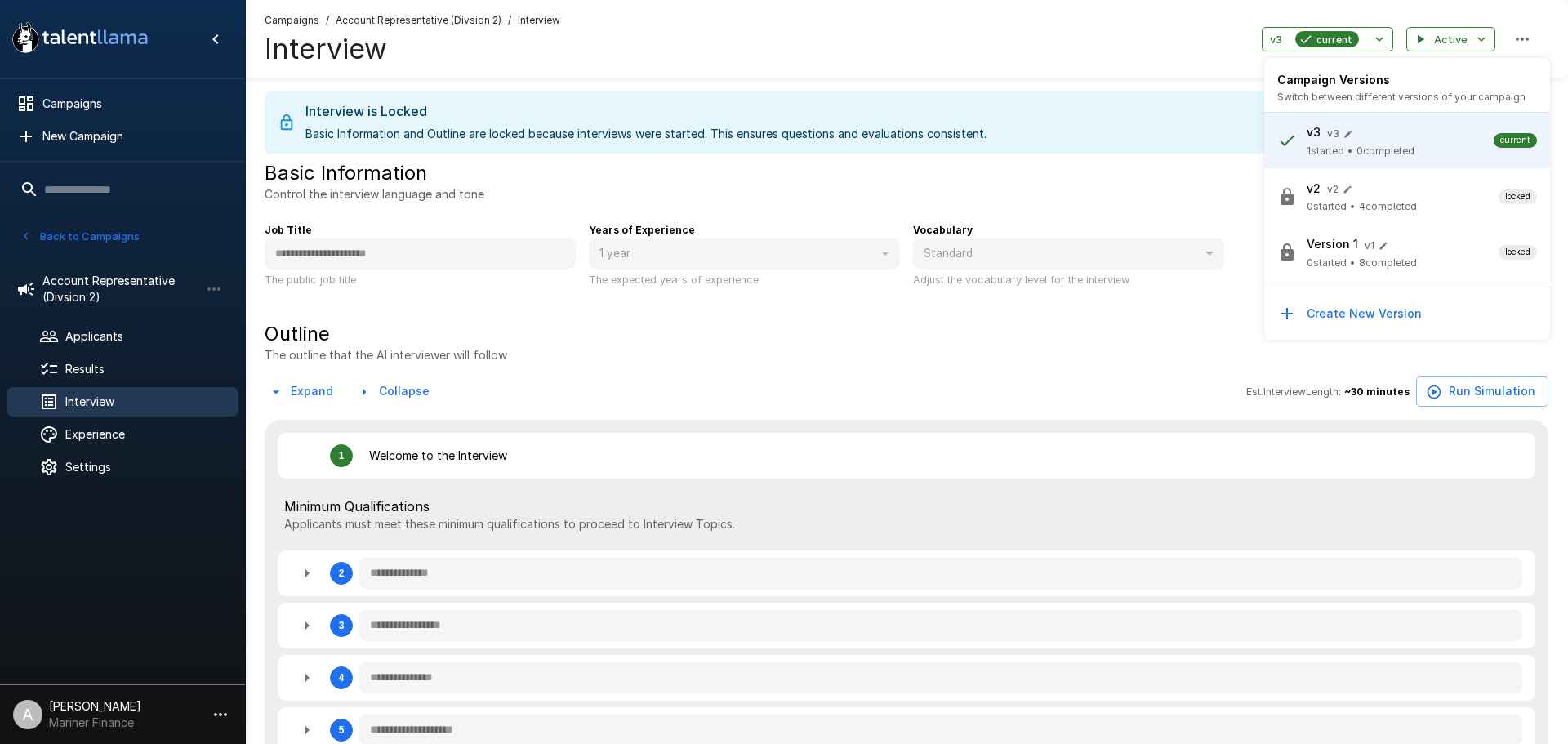
type textarea "*"
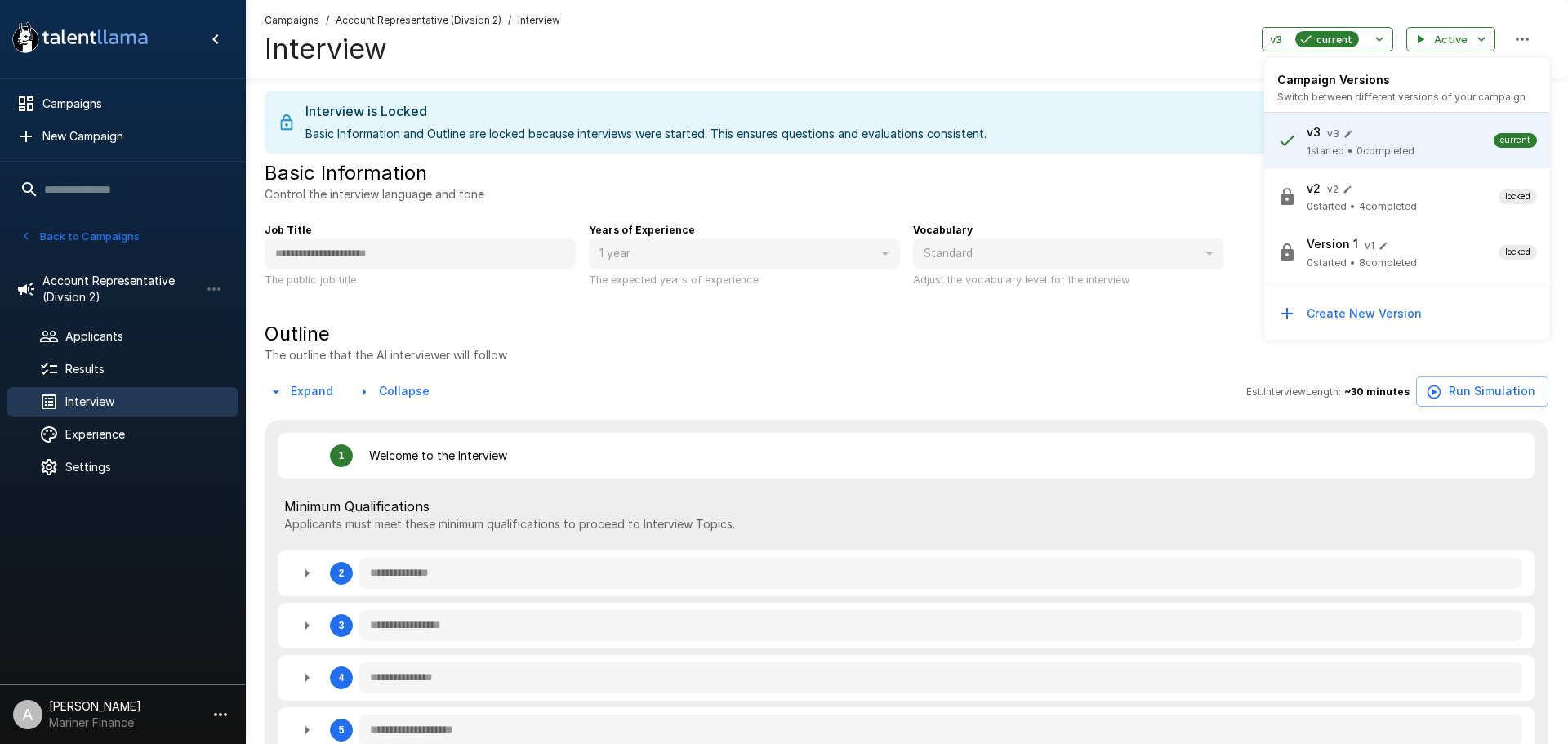
type textarea "*"
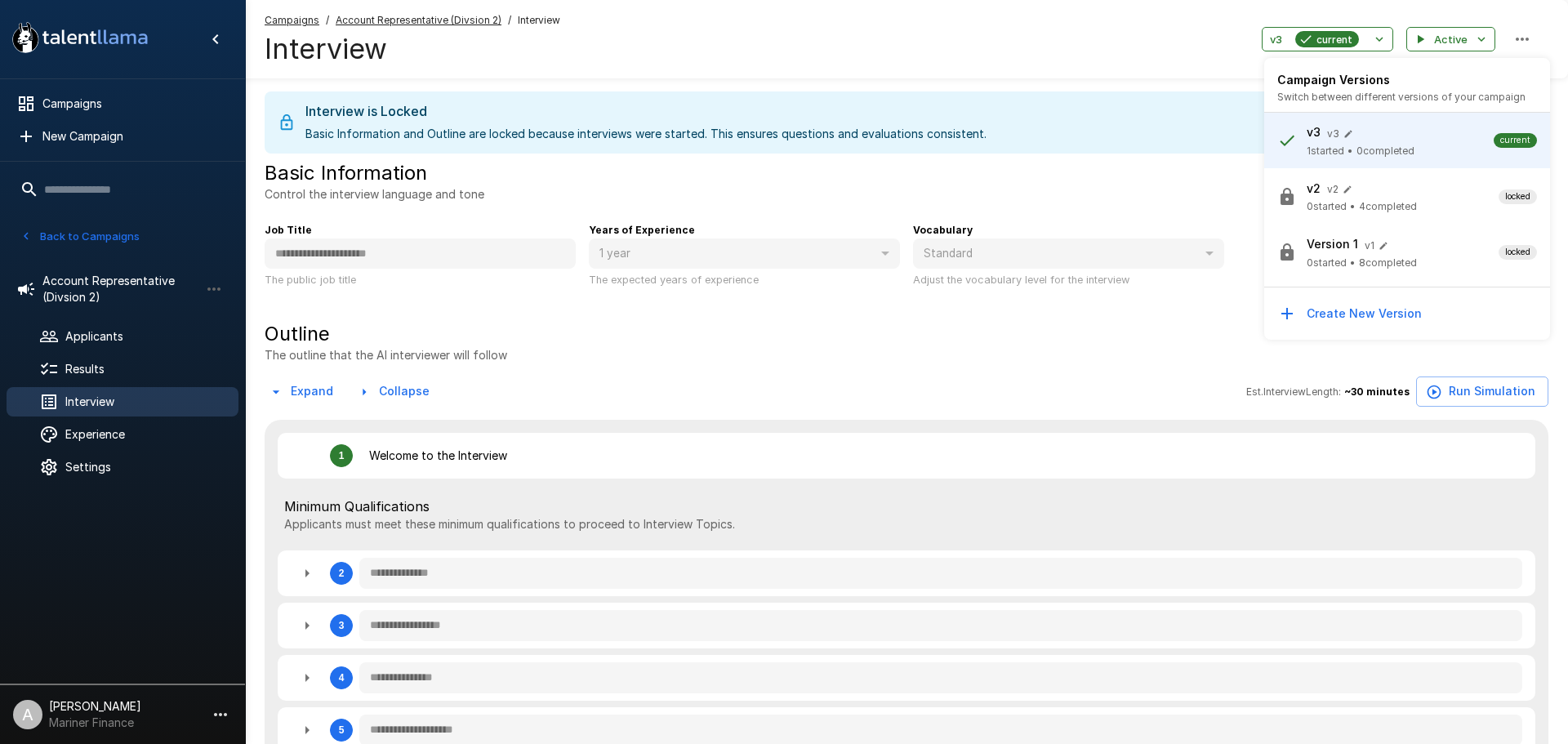
type textarea "*"
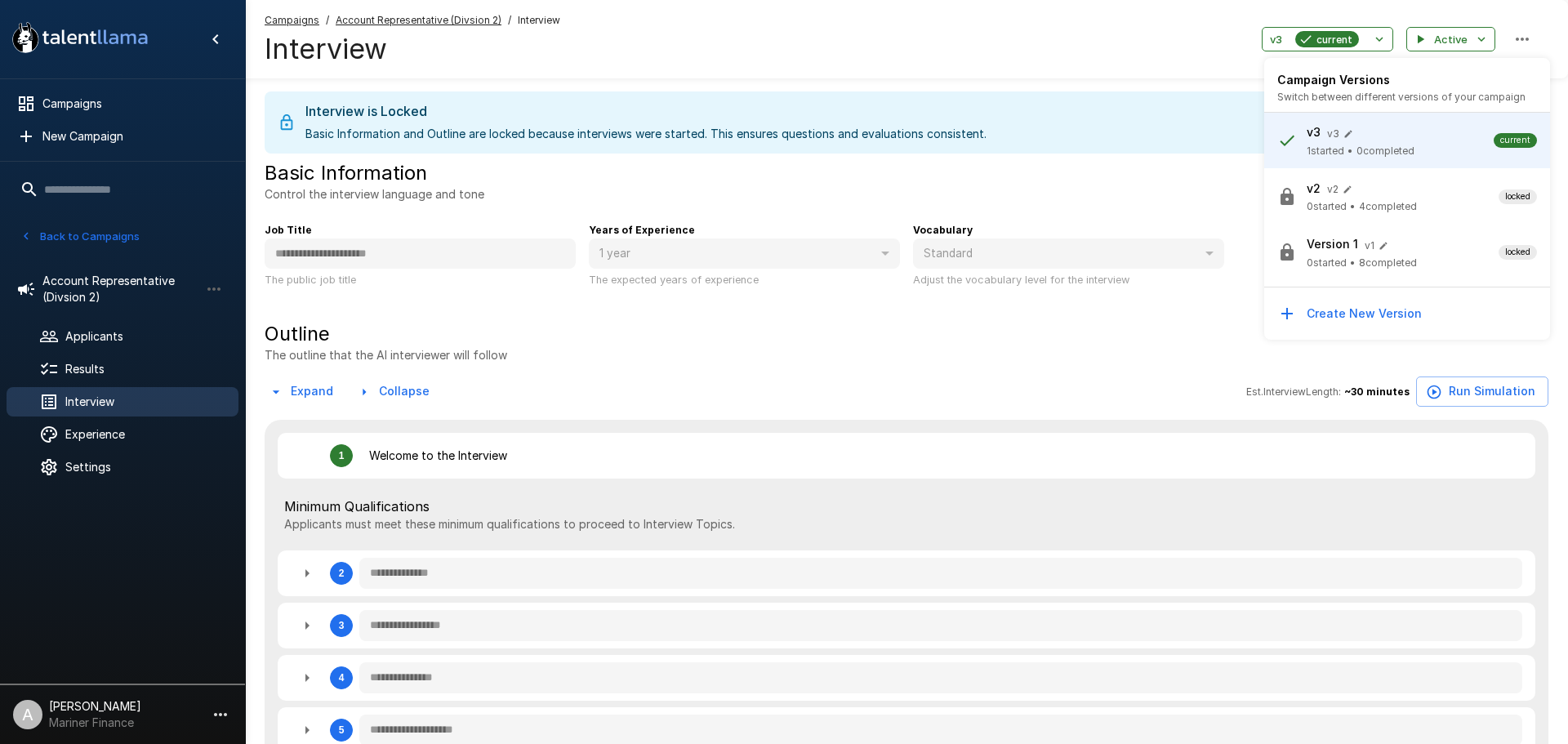
type textarea "*"
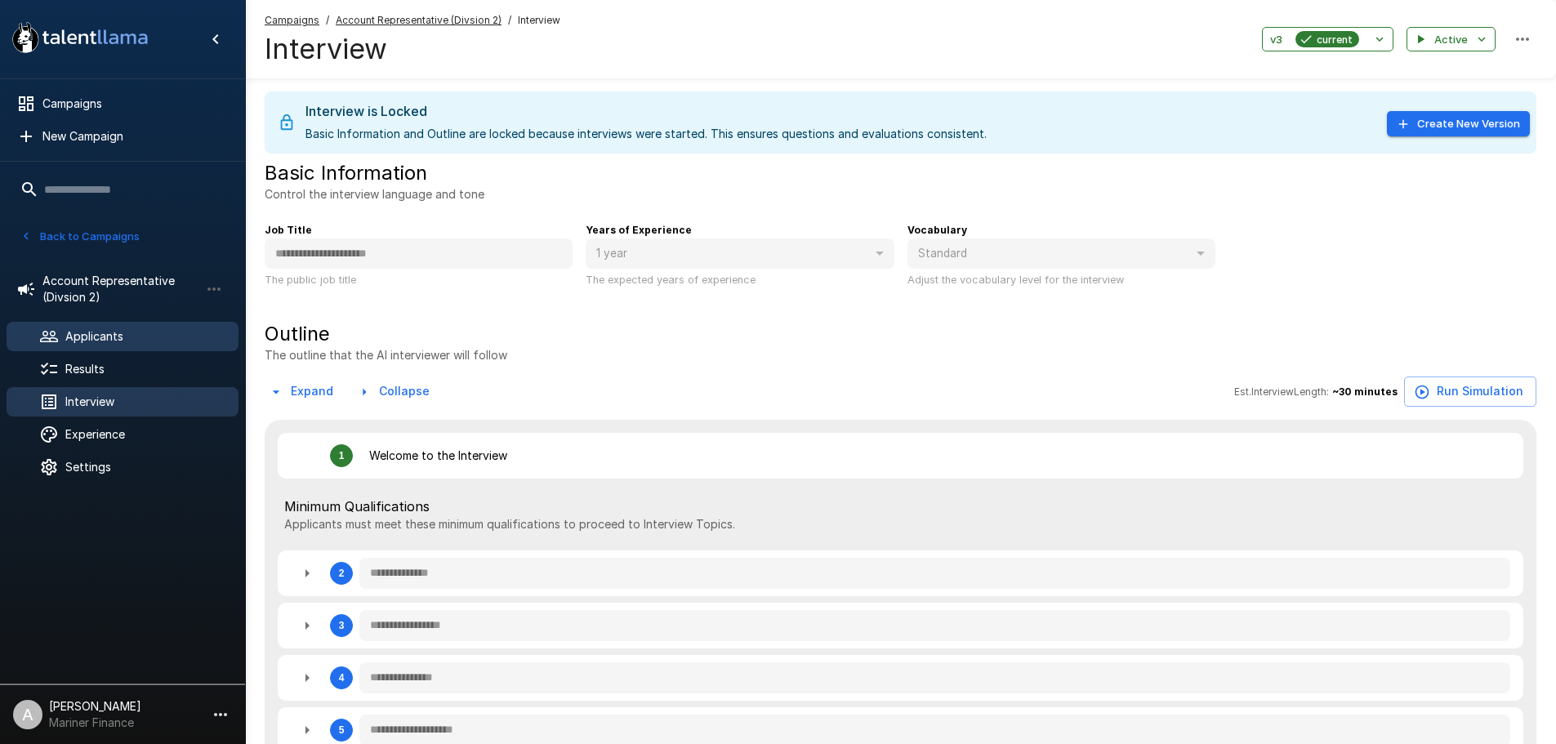
click at [144, 346] on div "Applicants" at bounding box center [123, 336] width 232 height 29
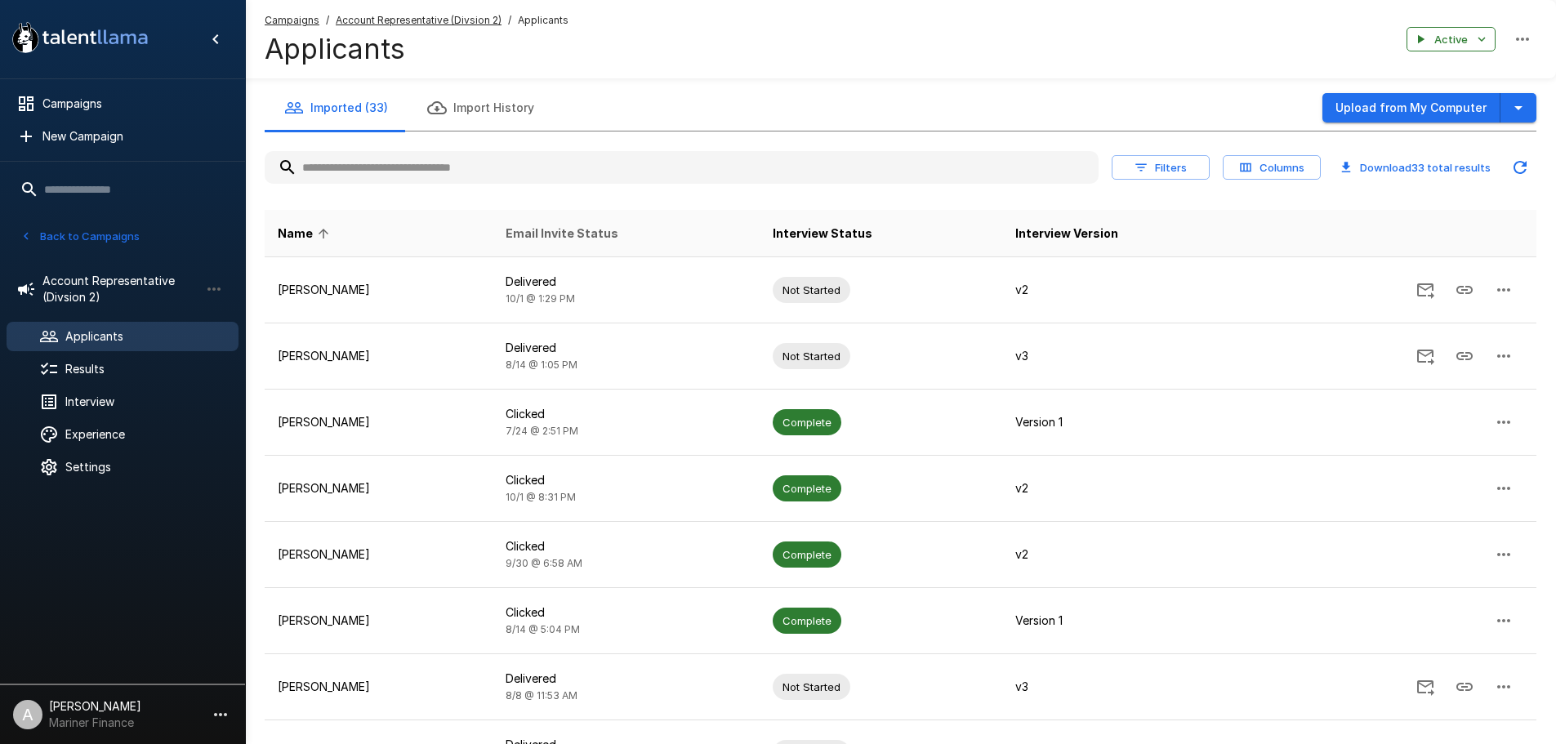
click at [618, 228] on span "Email Invite Status" at bounding box center [562, 234] width 113 height 20
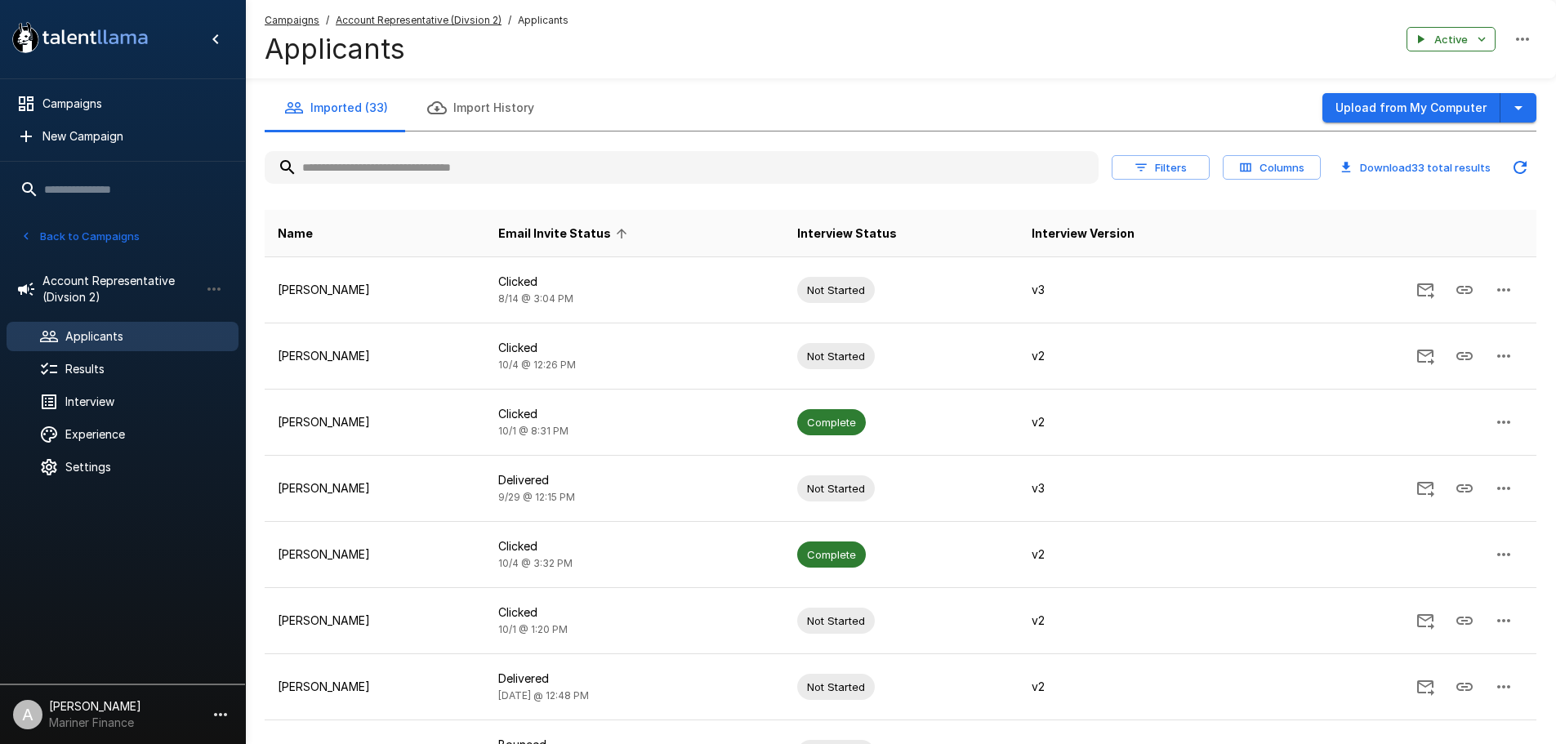
click at [619, 228] on span "Email Invite Status" at bounding box center [565, 234] width 134 height 20
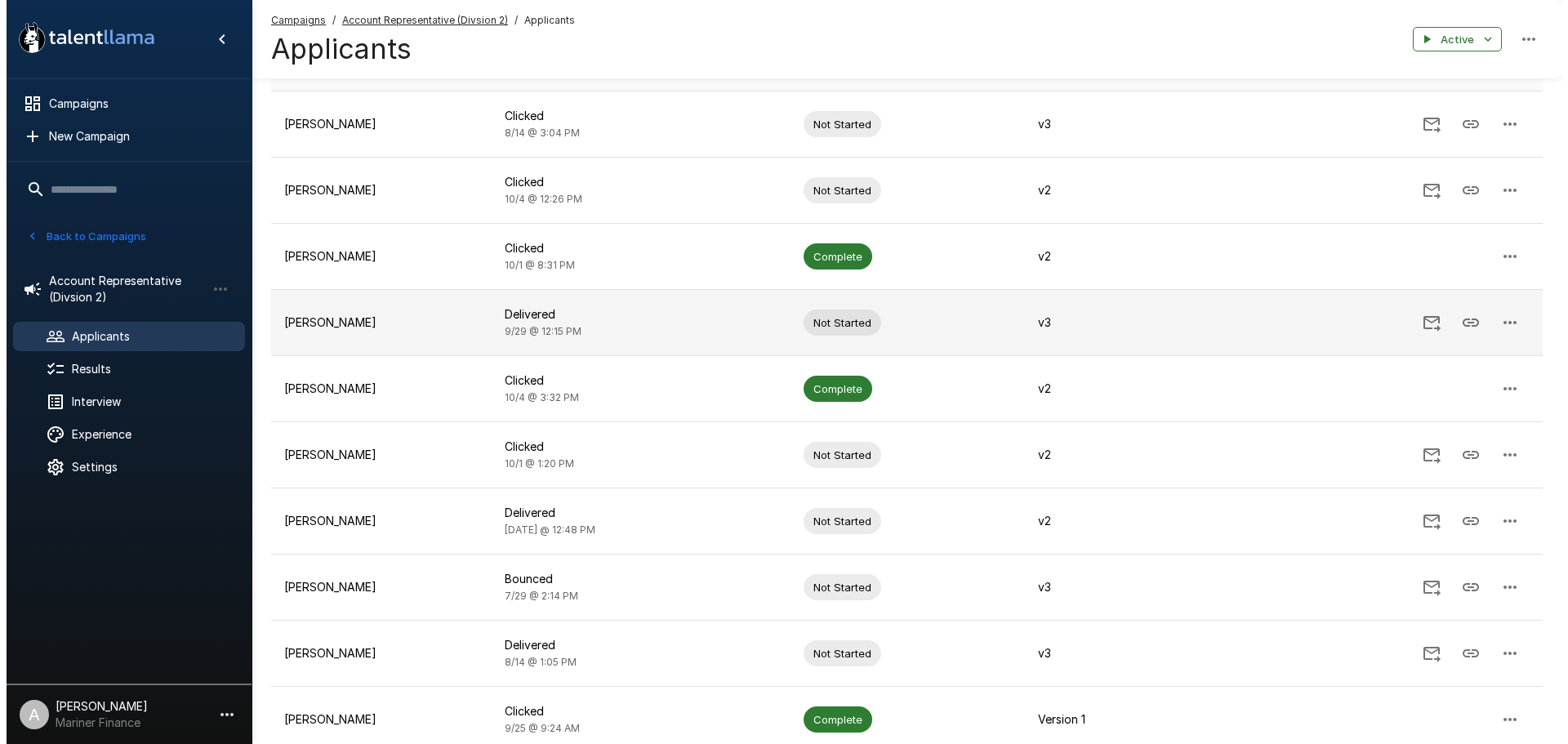
scroll to position [295, 0]
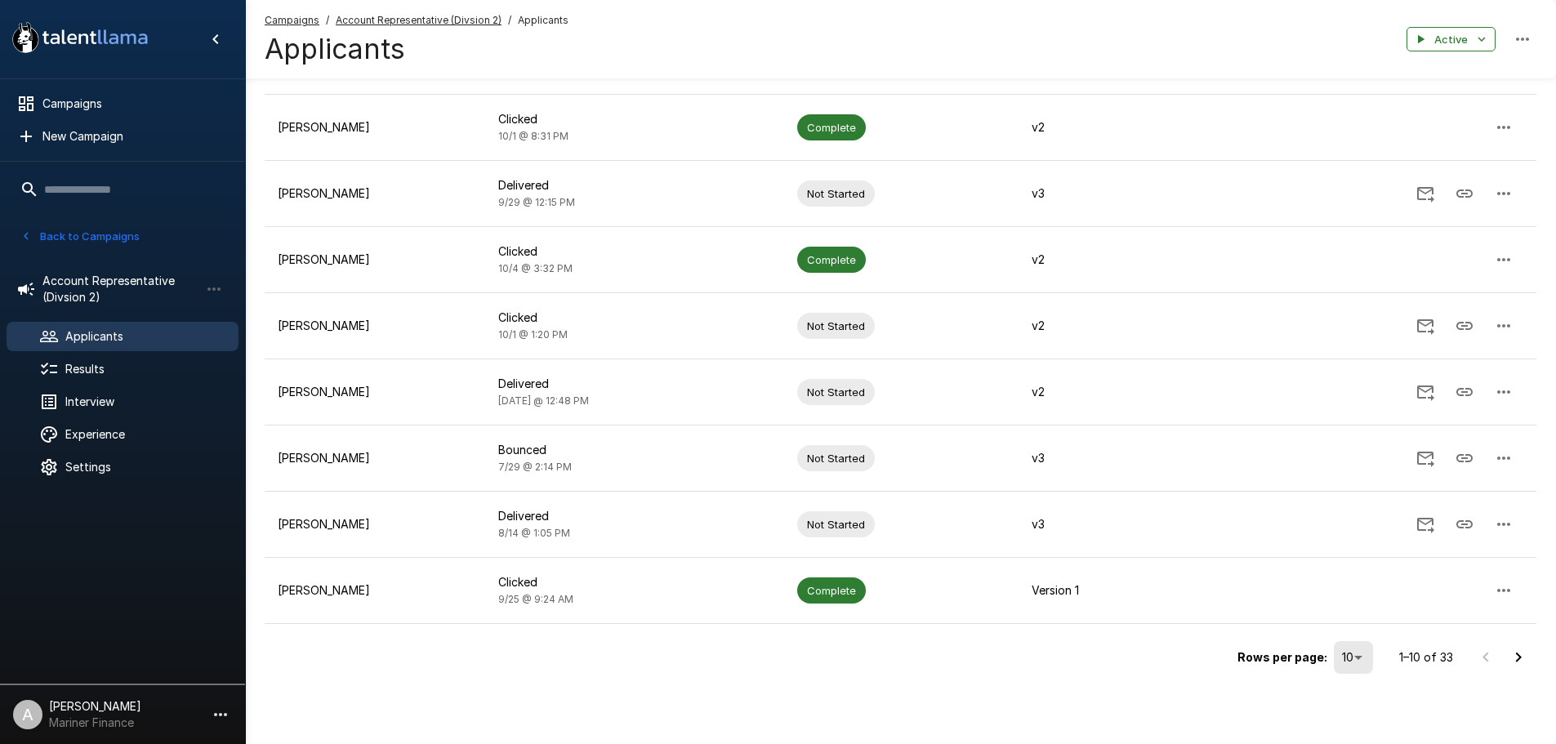
click at [1364, 449] on body ".st0{fill:#FFFFFF;} .st1{fill:#76a4ed;} Campaigns New Campaign Active 9 Account…" at bounding box center [778, 77] width 1556 height 744
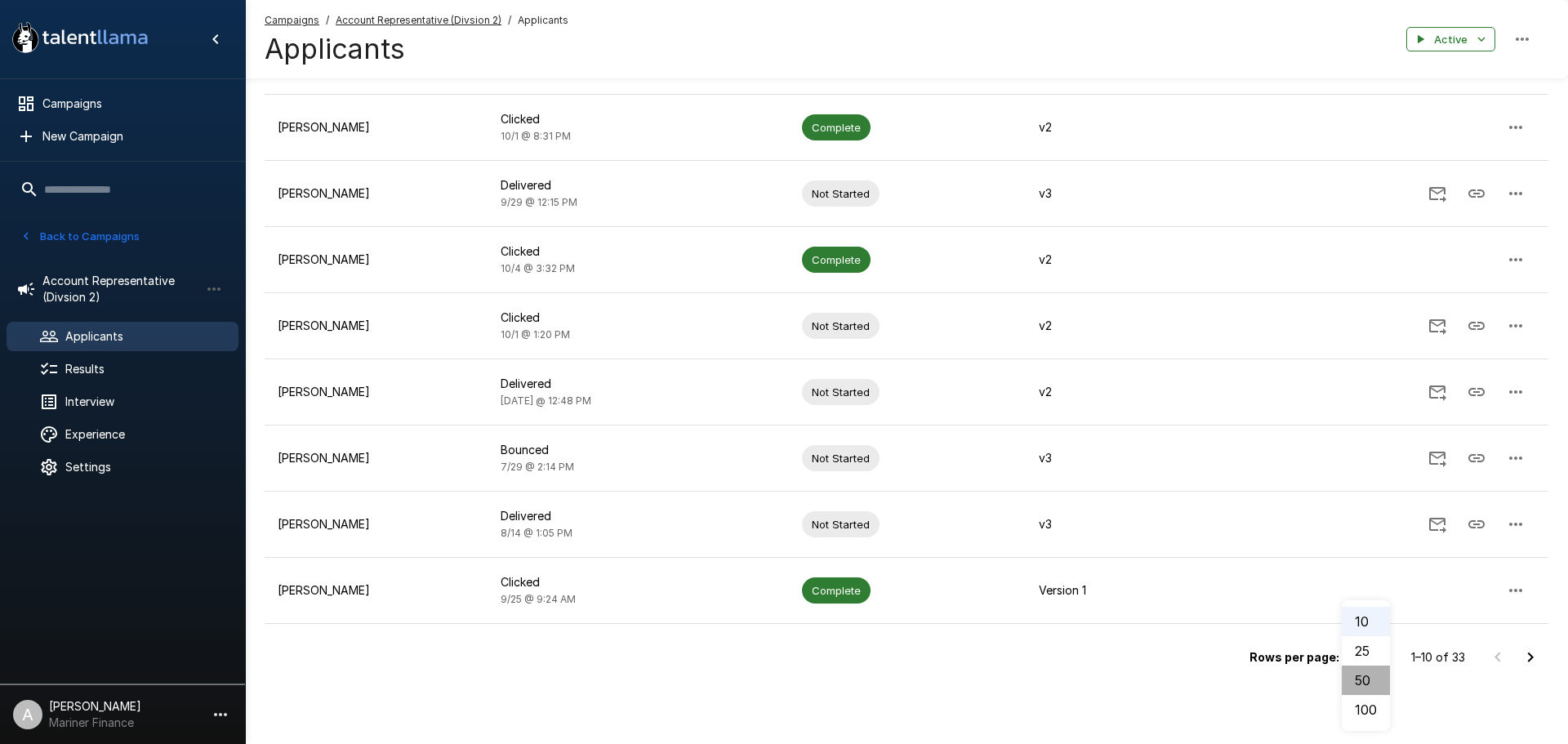
click at [1367, 675] on li "50" at bounding box center [1365, 680] width 48 height 29
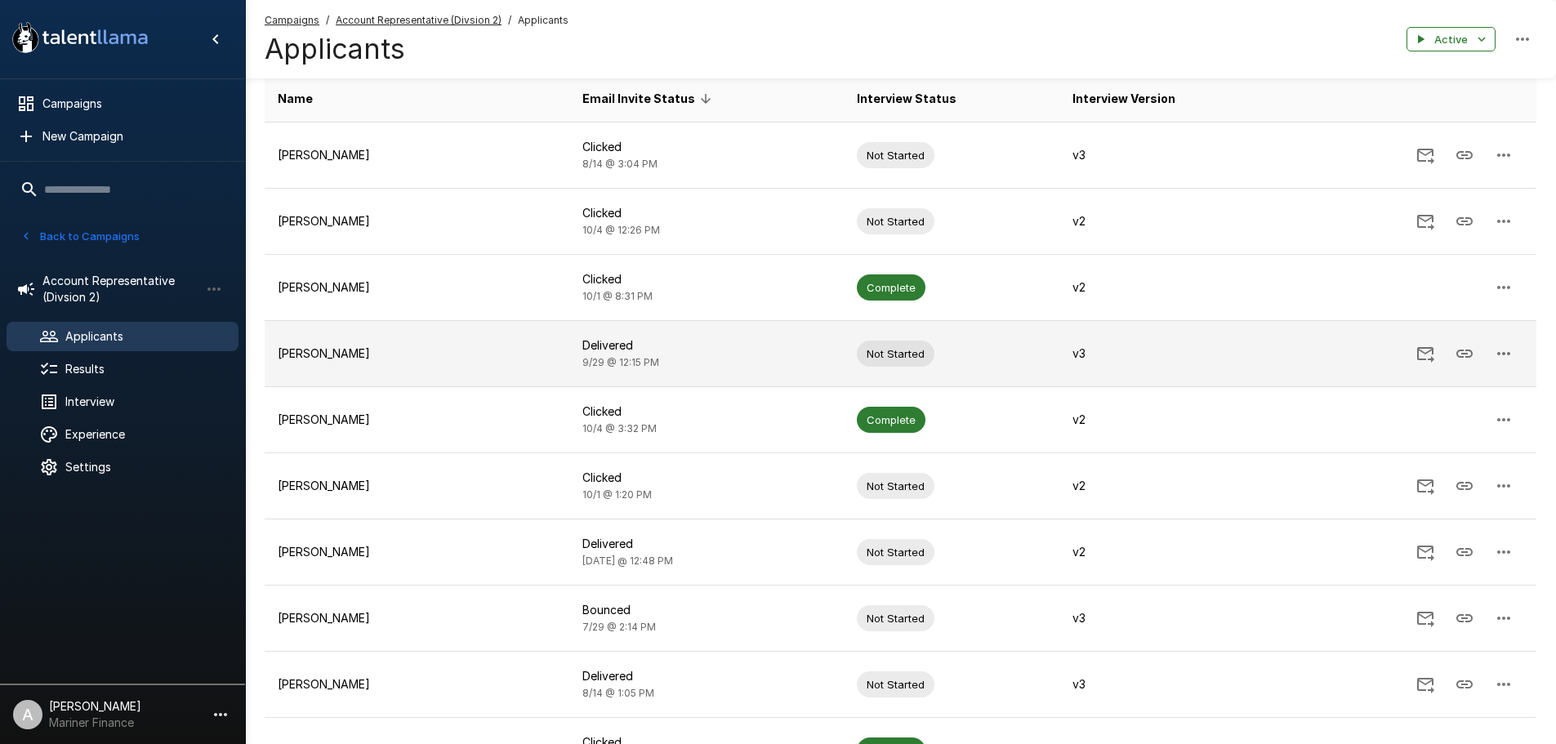
scroll to position [163, 0]
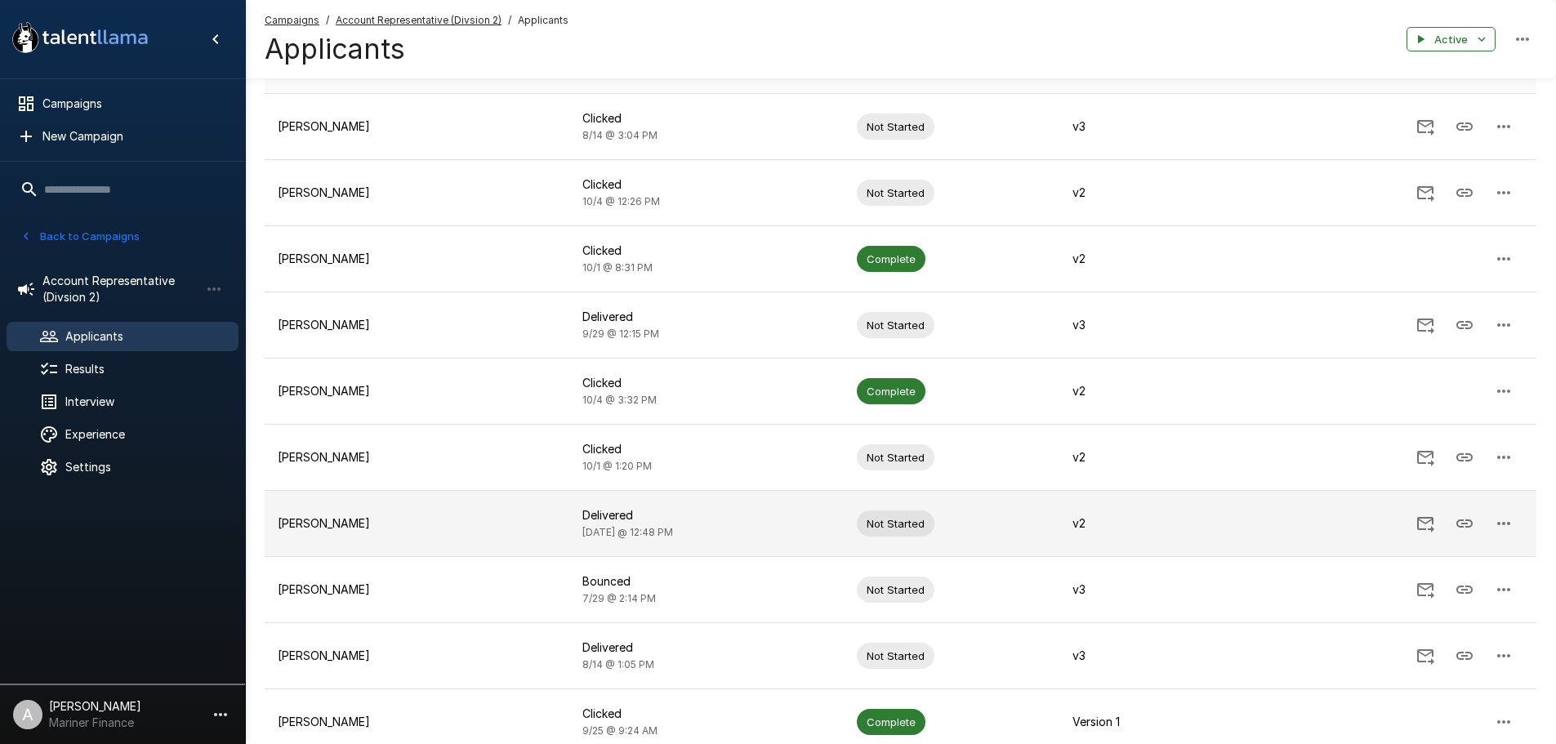
click at [1073, 526] on p "v2" at bounding box center [1170, 523] width 195 height 16
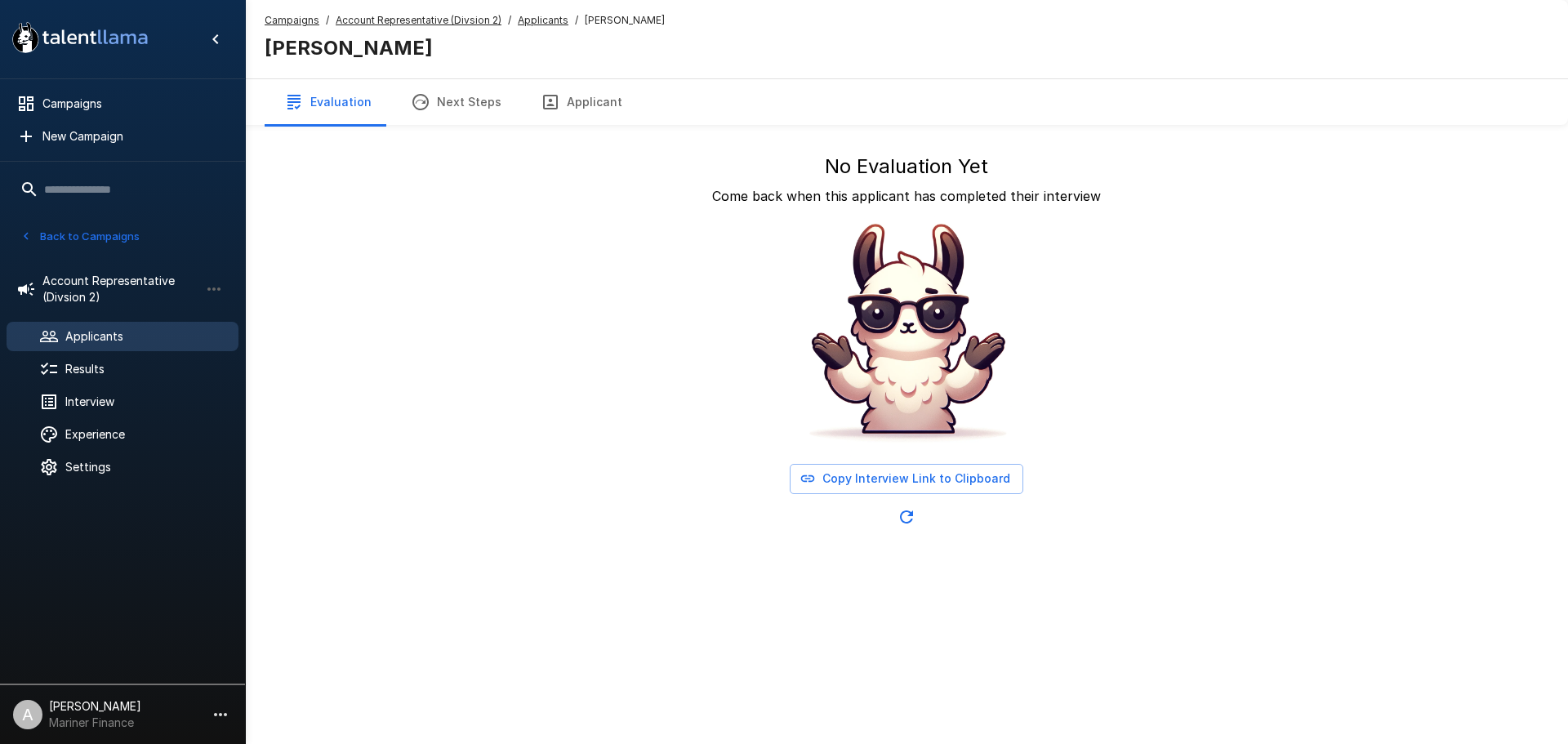
click at [547, 21] on u "Applicants" at bounding box center [543, 20] width 51 height 12
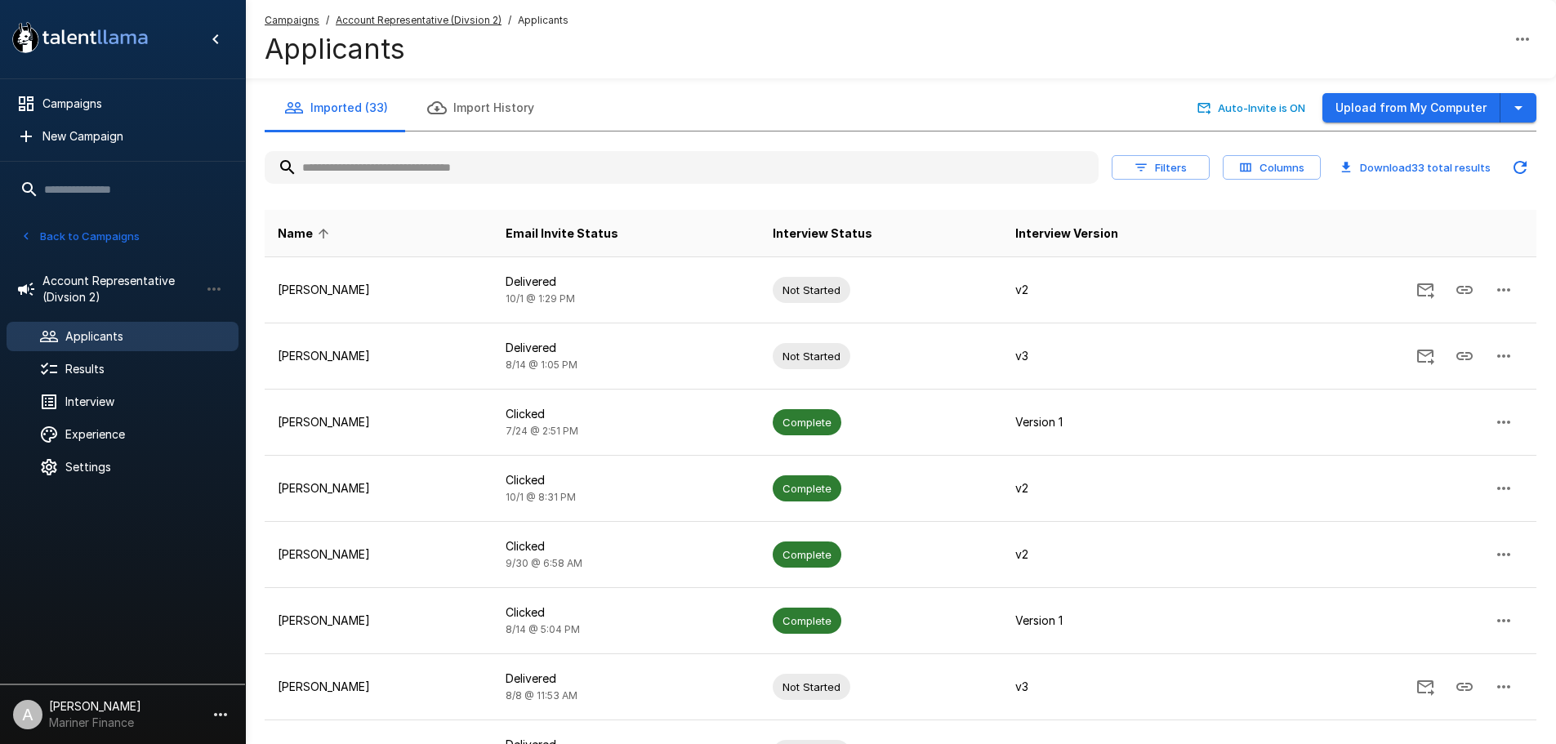
click at [1518, 39] on icon "button" at bounding box center [1522, 39] width 13 height 3
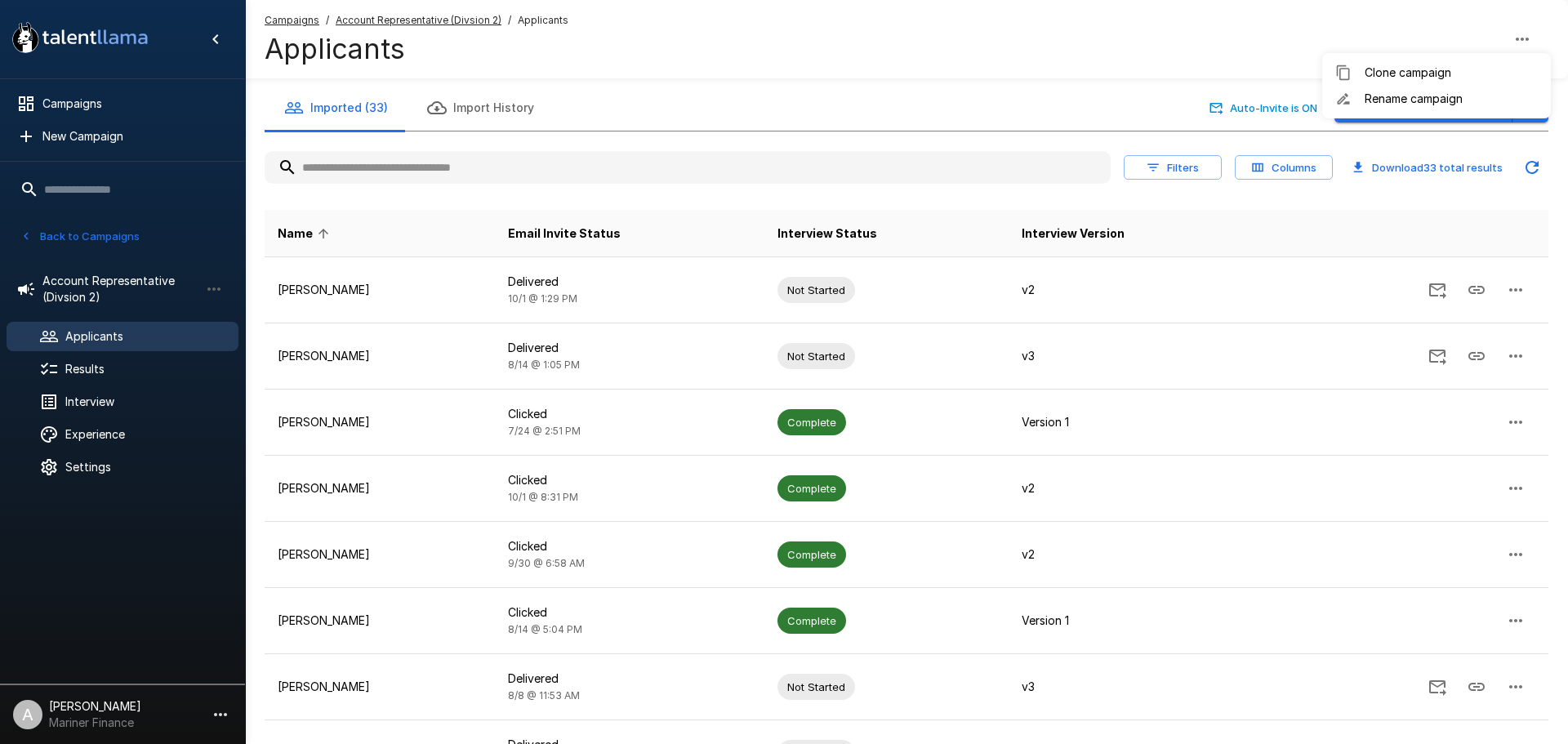
click at [1517, 39] on div at bounding box center [784, 372] width 1568 height 744
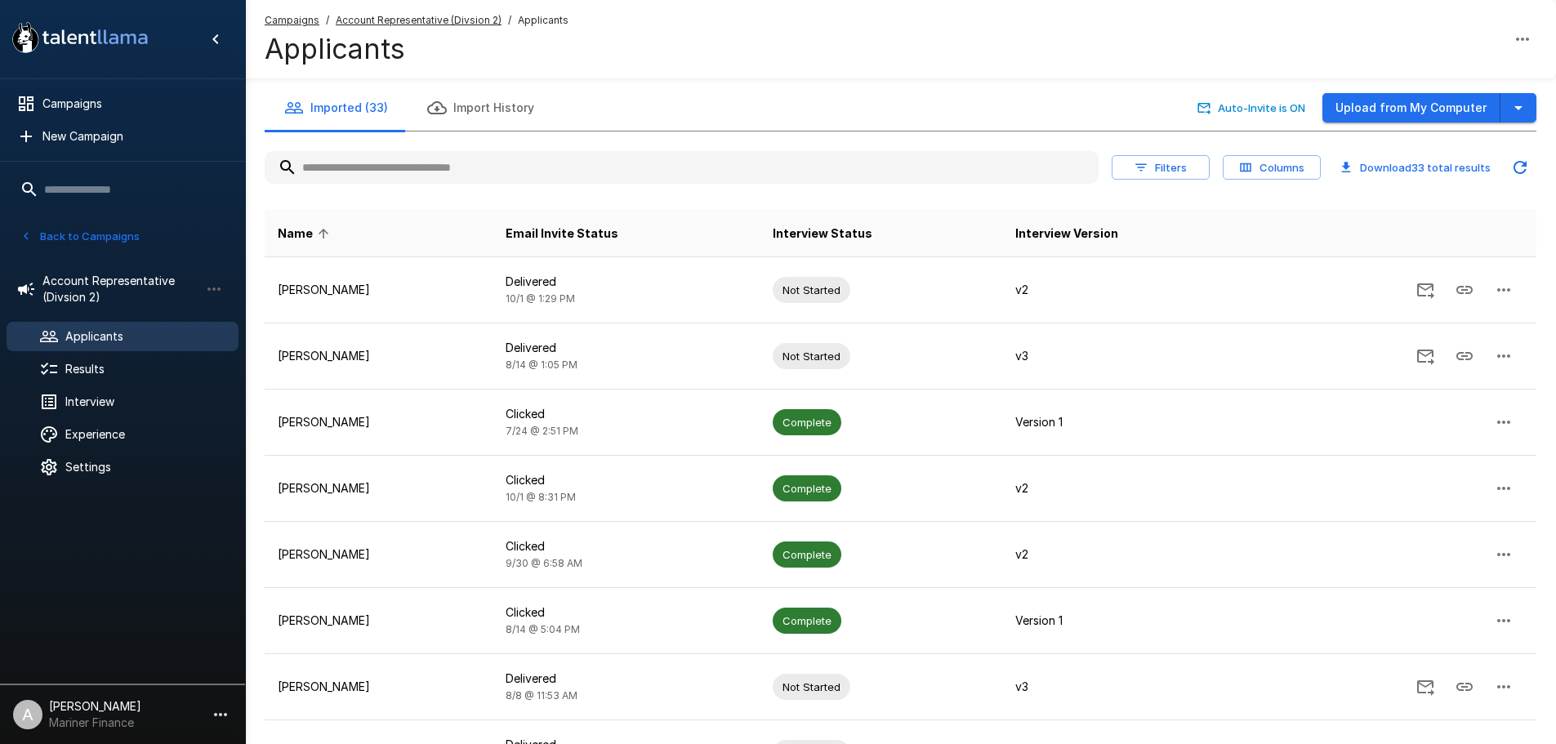
click at [611, 54] on div "Campaigns / Account Representative (Divsion 2) / Applicants Applicants" at bounding box center [900, 39] width 1311 height 78
click at [478, 22] on u "Account Representative (Divsion 2)" at bounding box center [419, 20] width 166 height 12
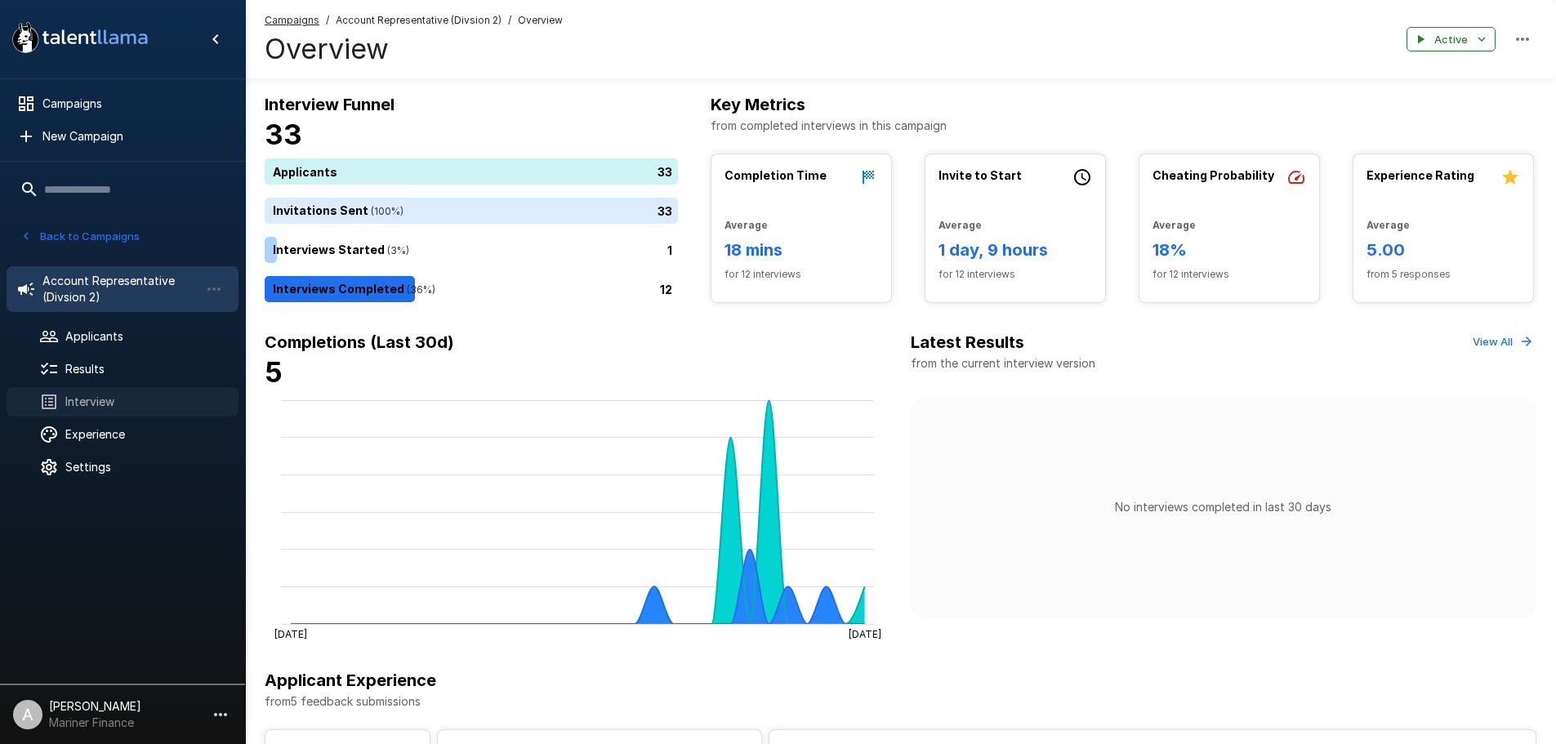
click at [134, 400] on span "Interview" at bounding box center [145, 402] width 160 height 16
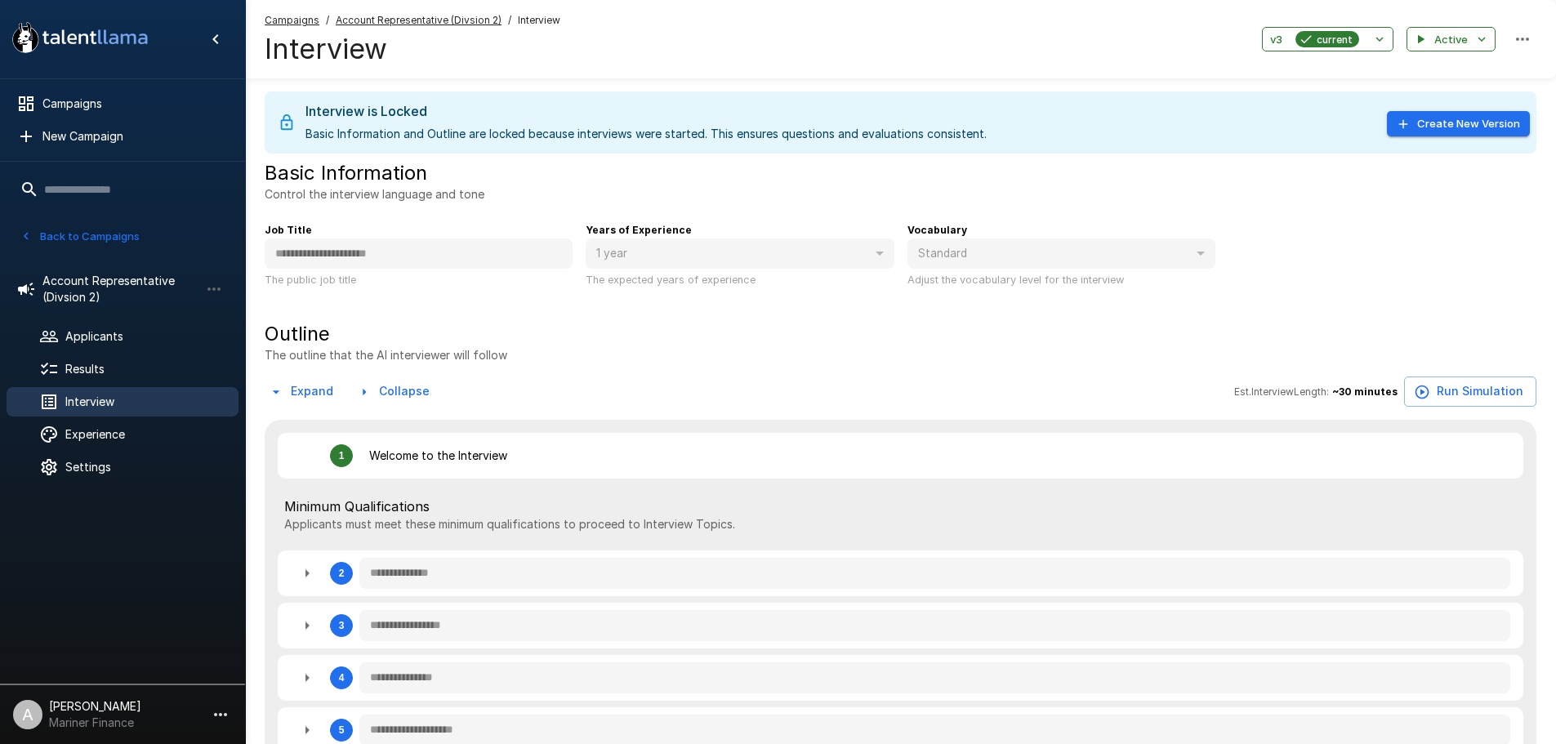
type textarea "*"
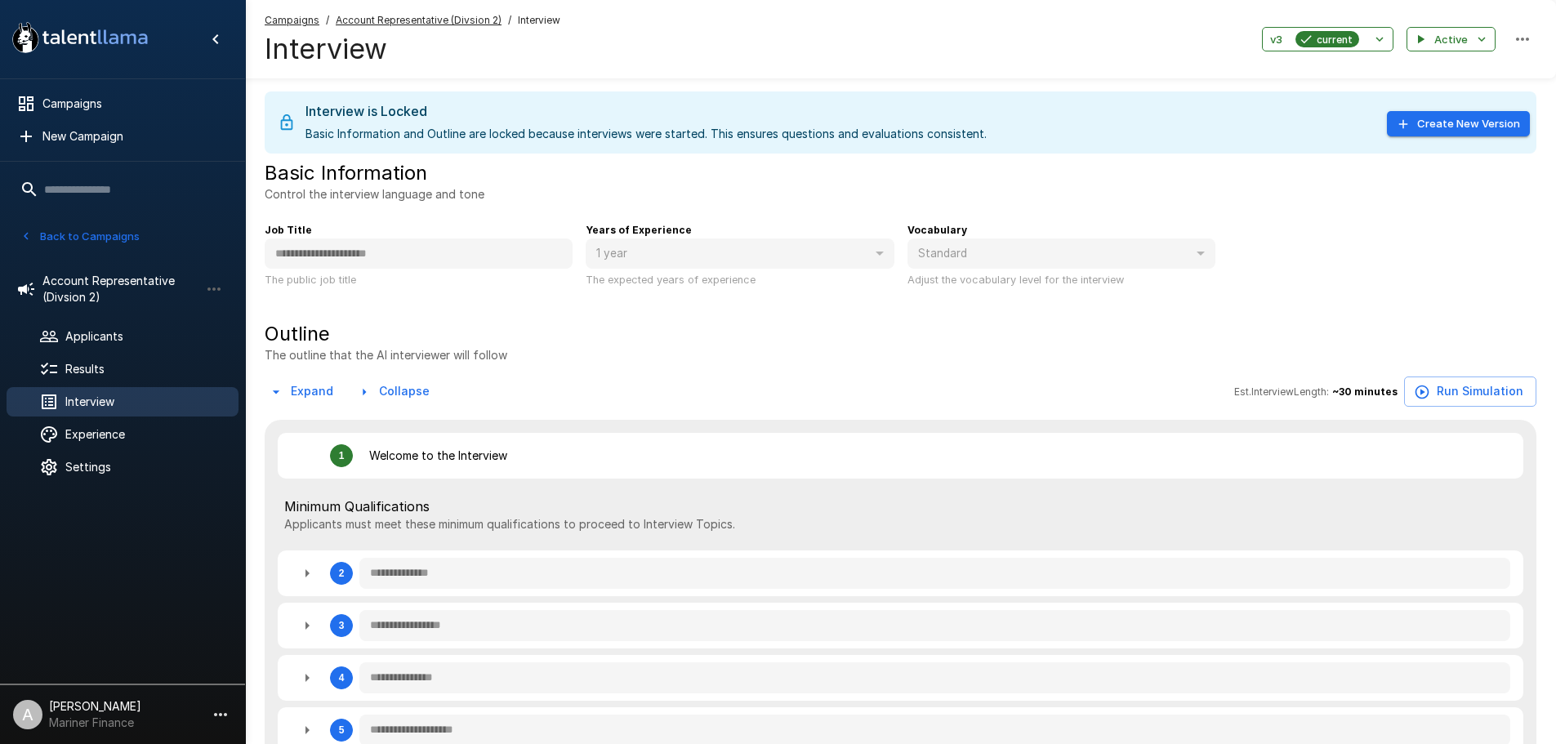
type textarea "*"
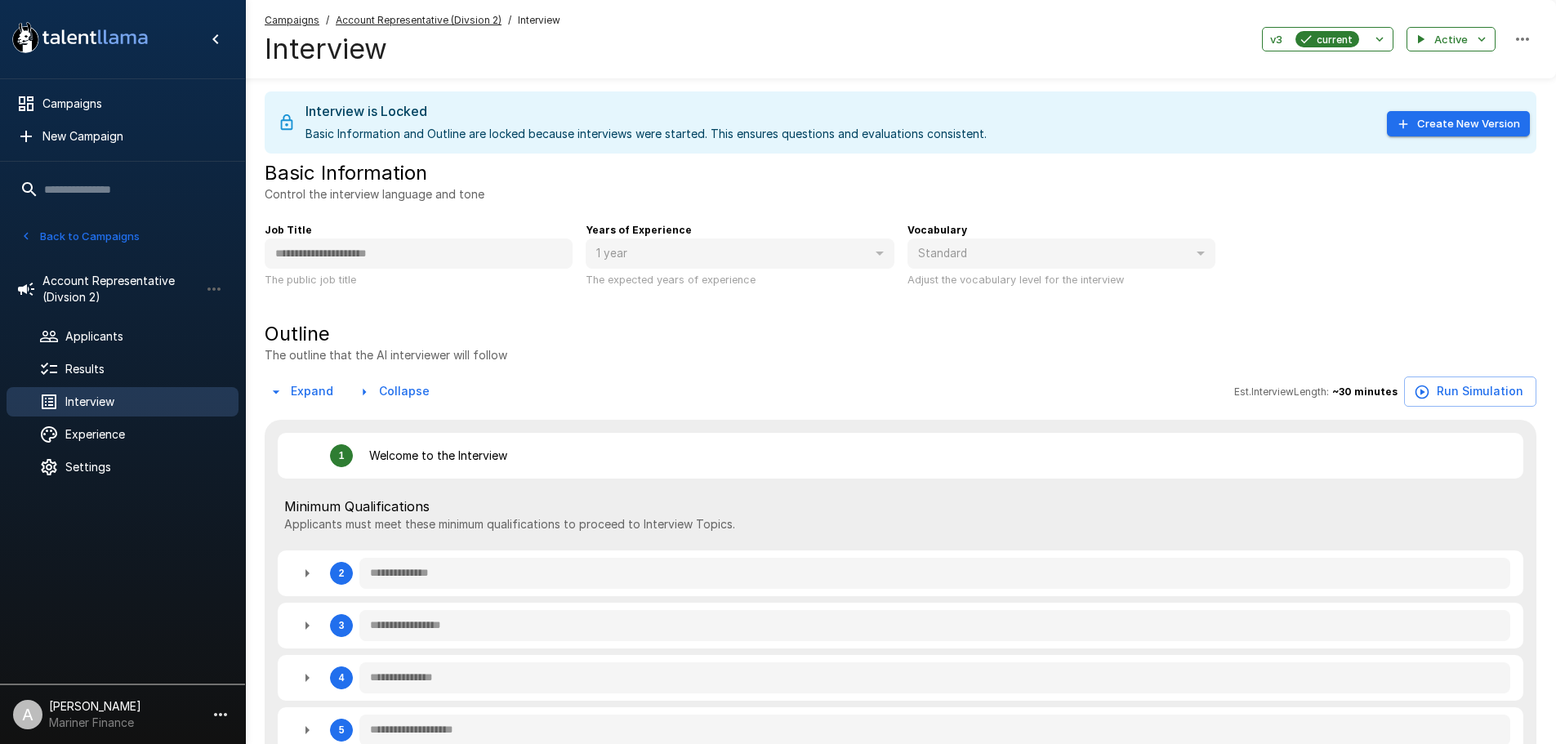
type textarea "*"
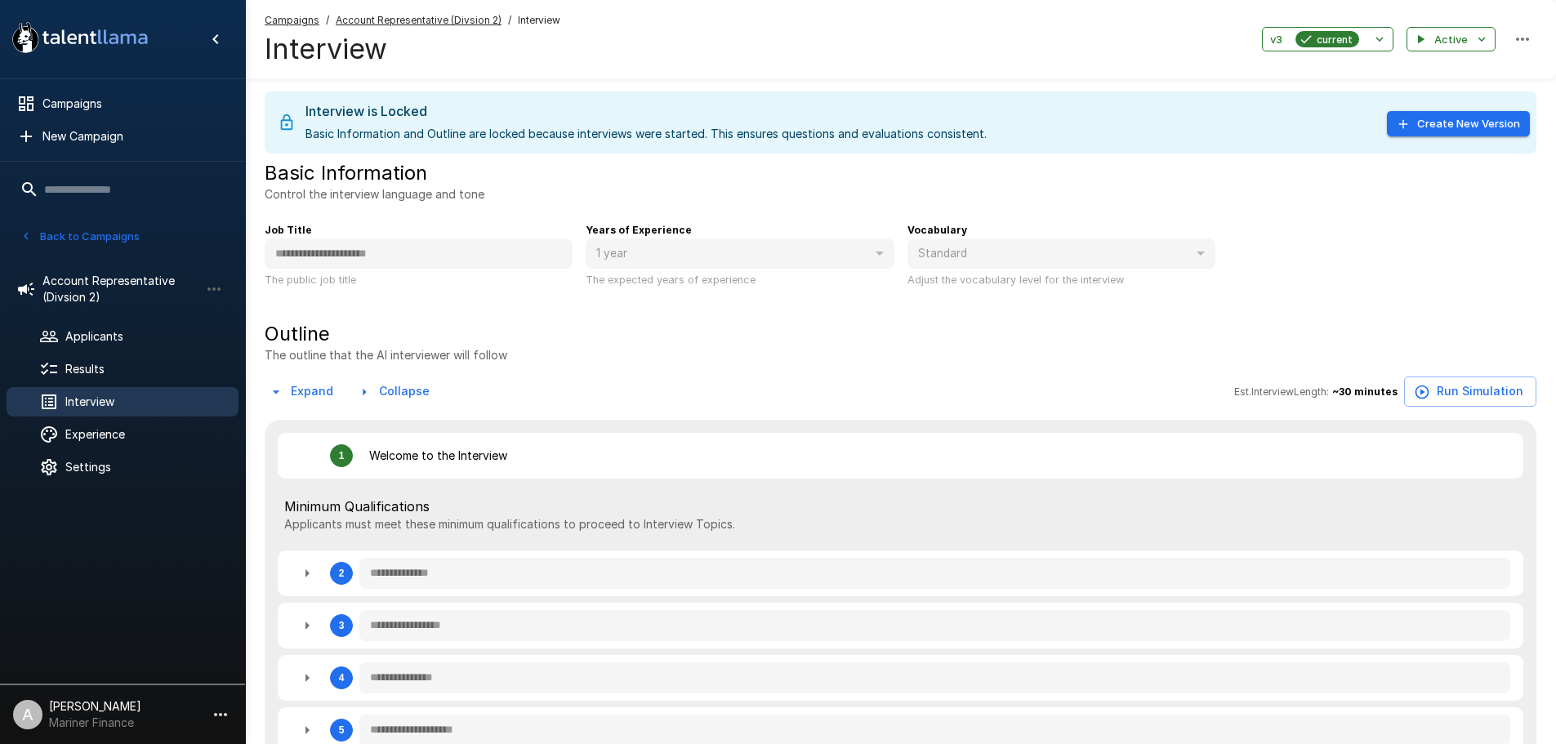
type textarea "*"
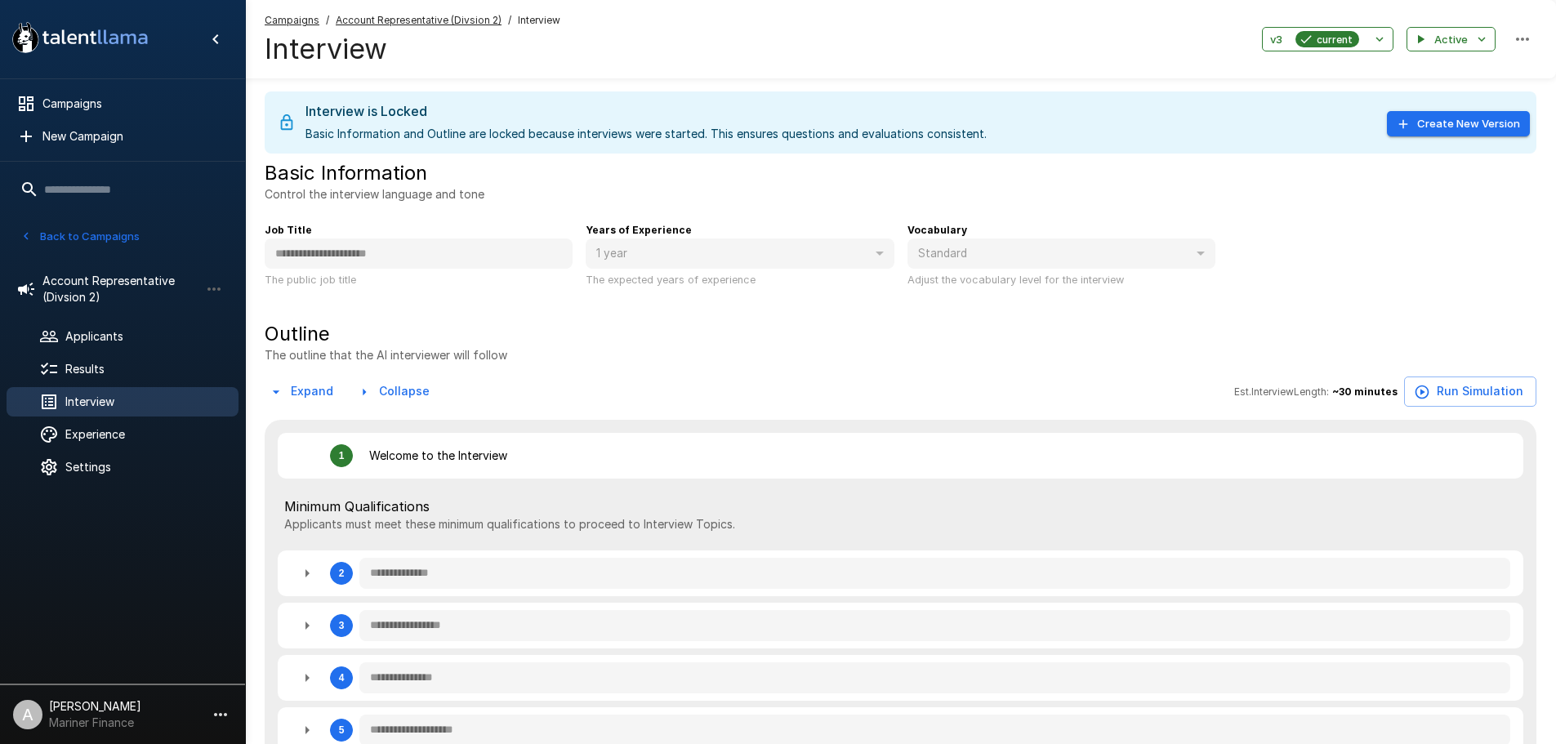
type textarea "*"
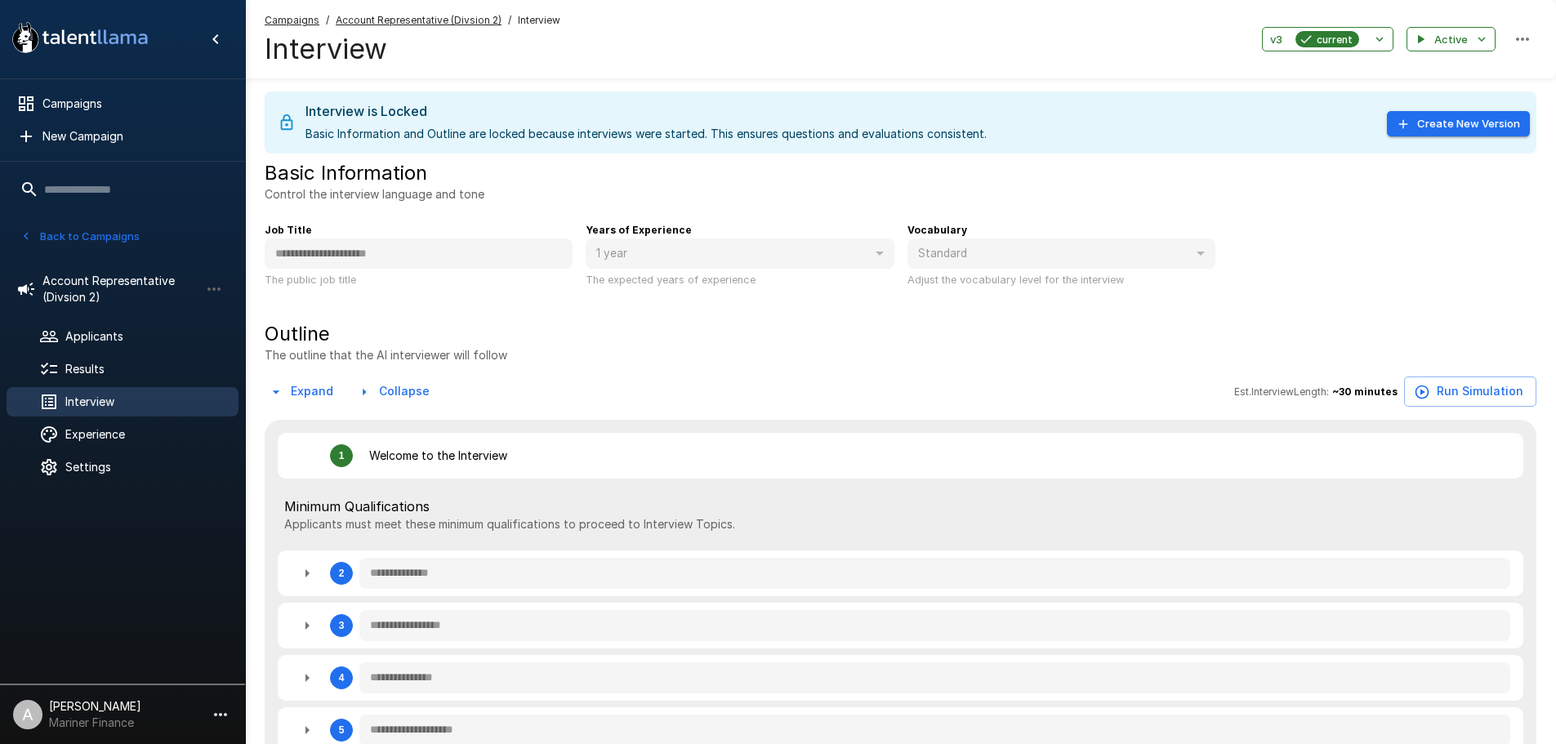
type textarea "*"
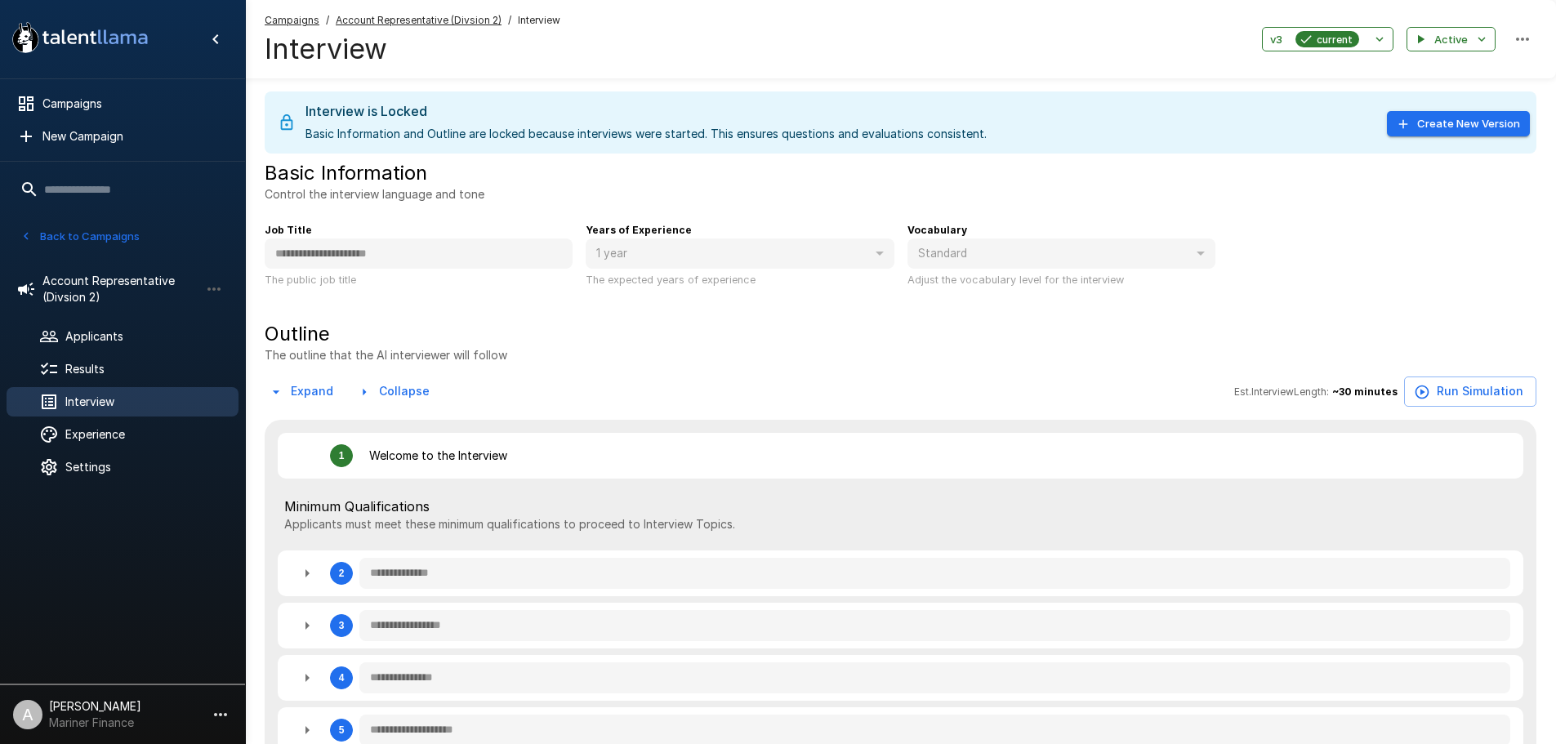
type textarea "*"
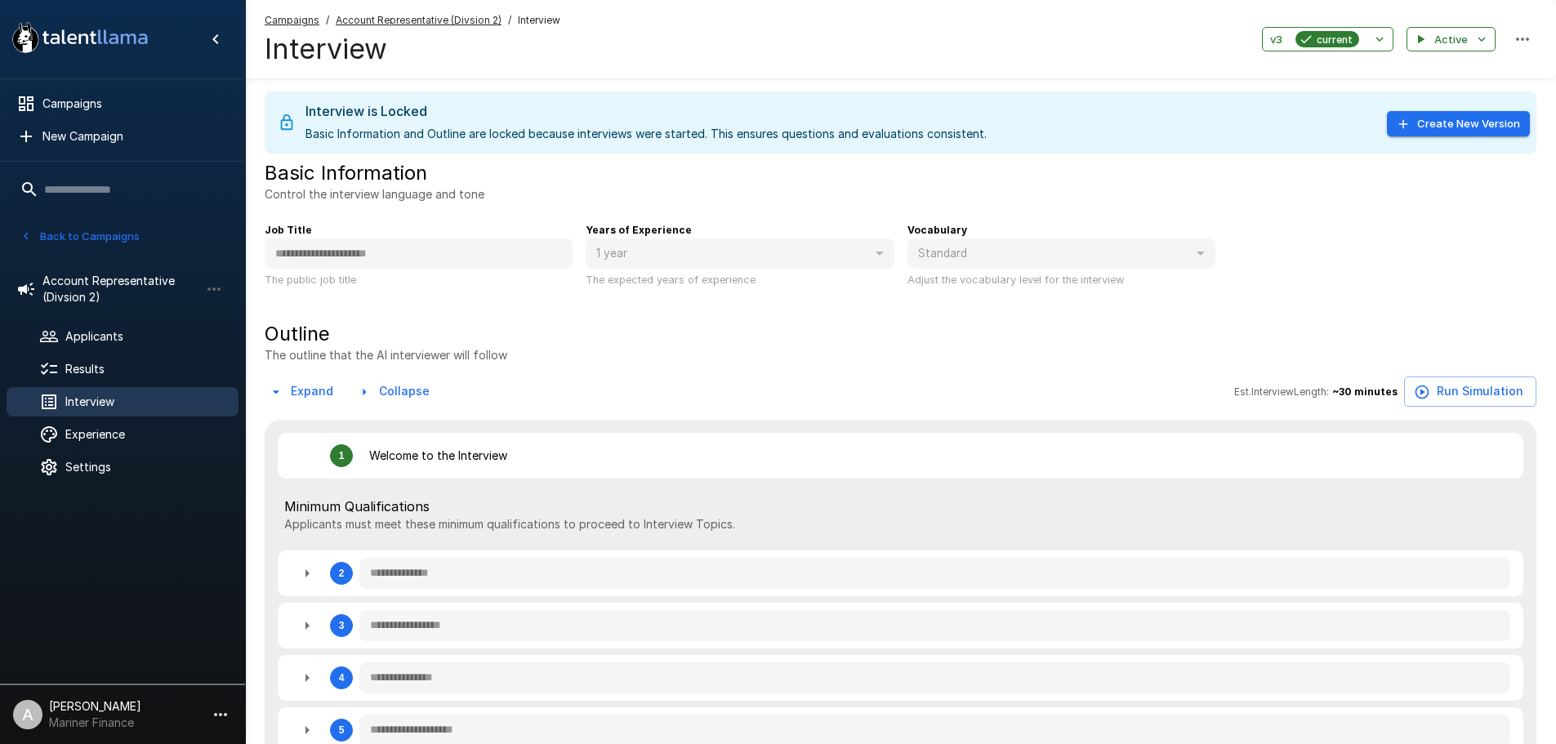
type textarea "*"
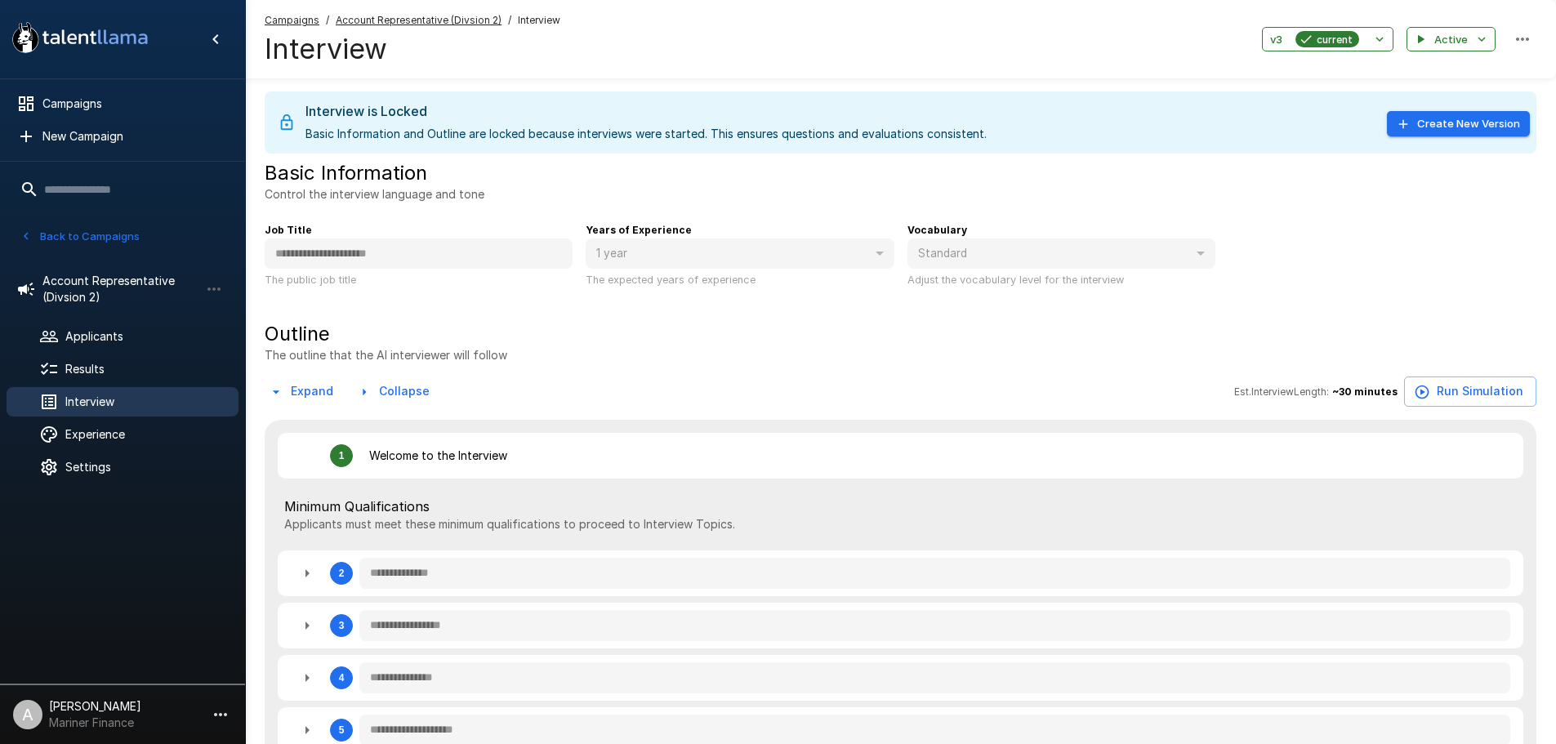
type textarea "*"
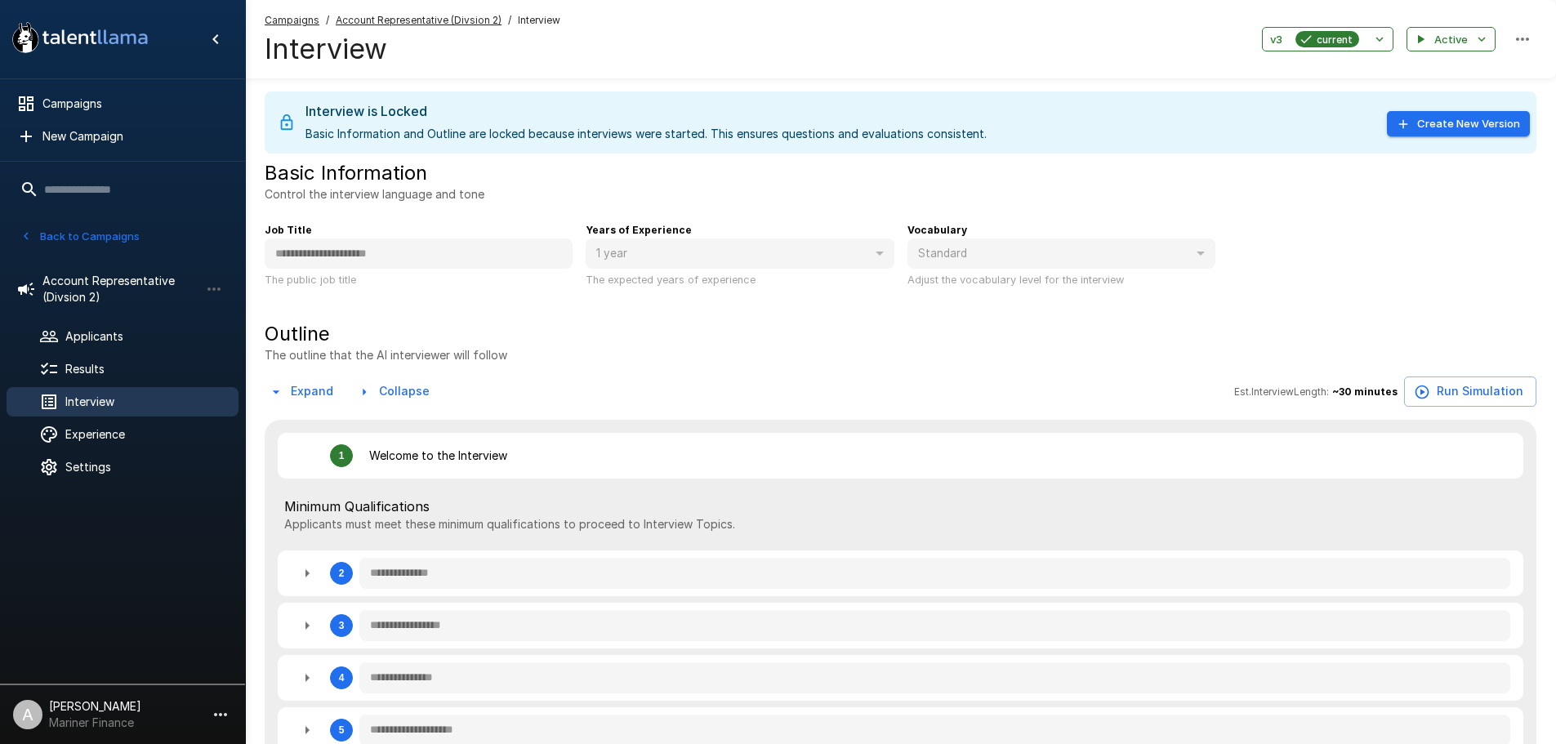
type textarea "*"
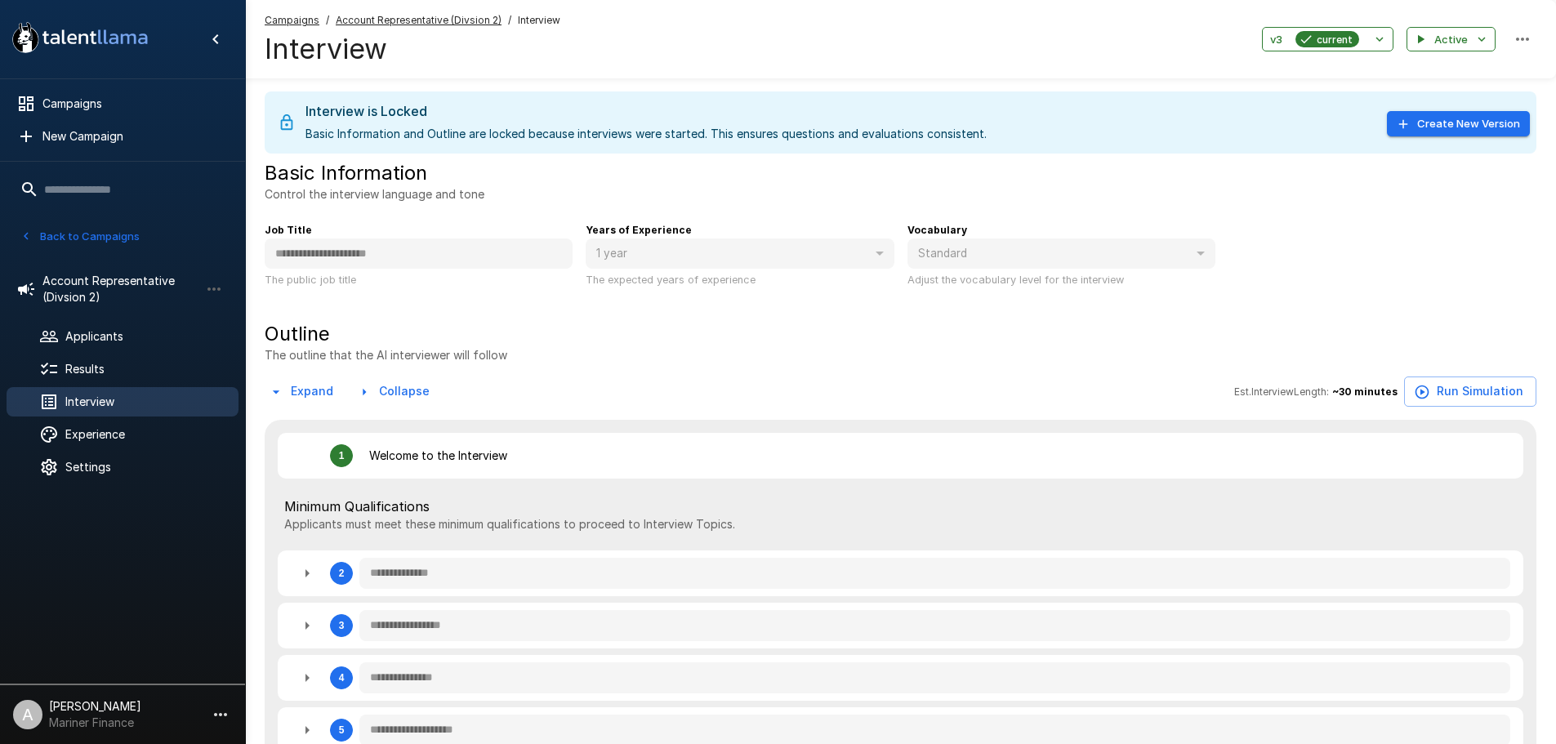
type textarea "*"
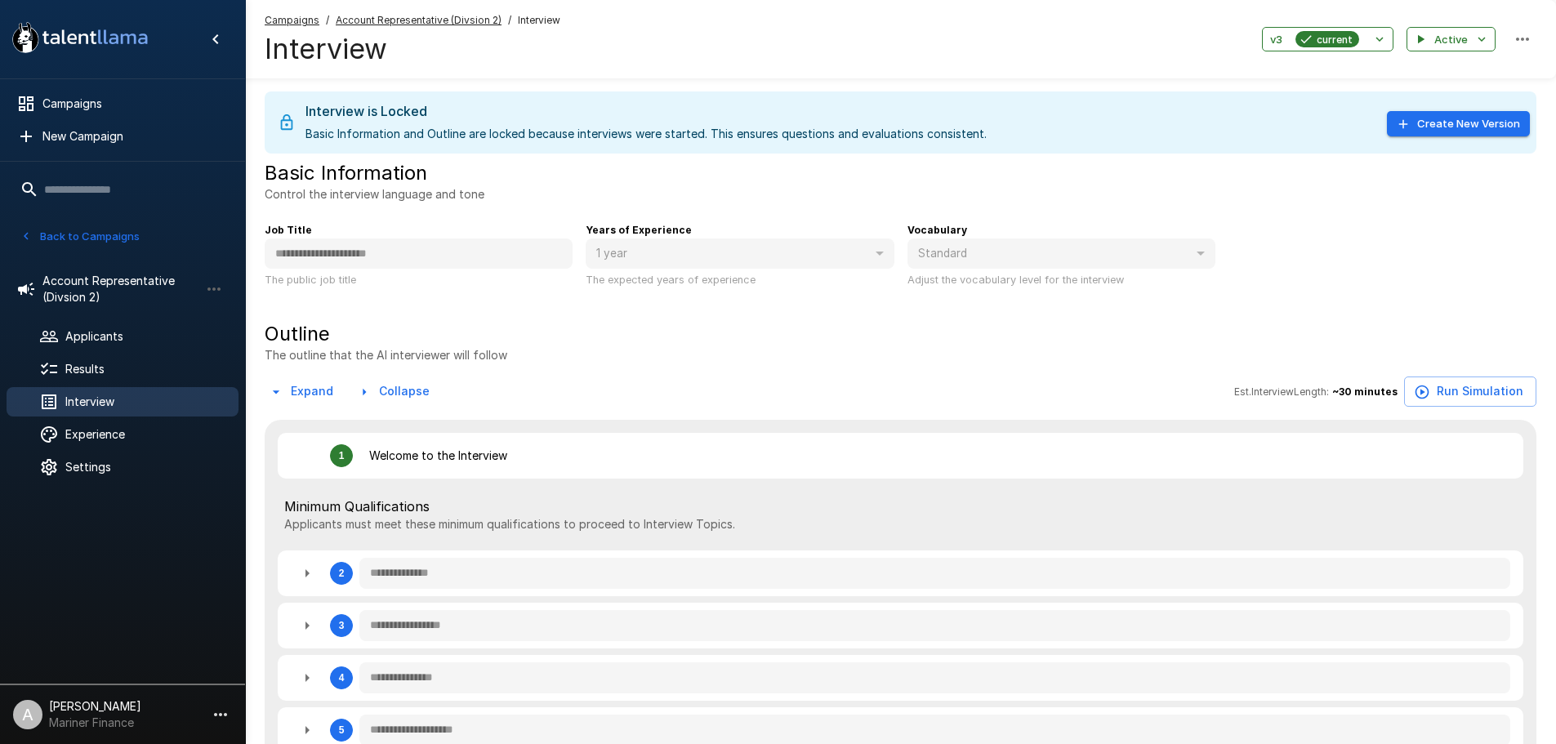
type textarea "*"
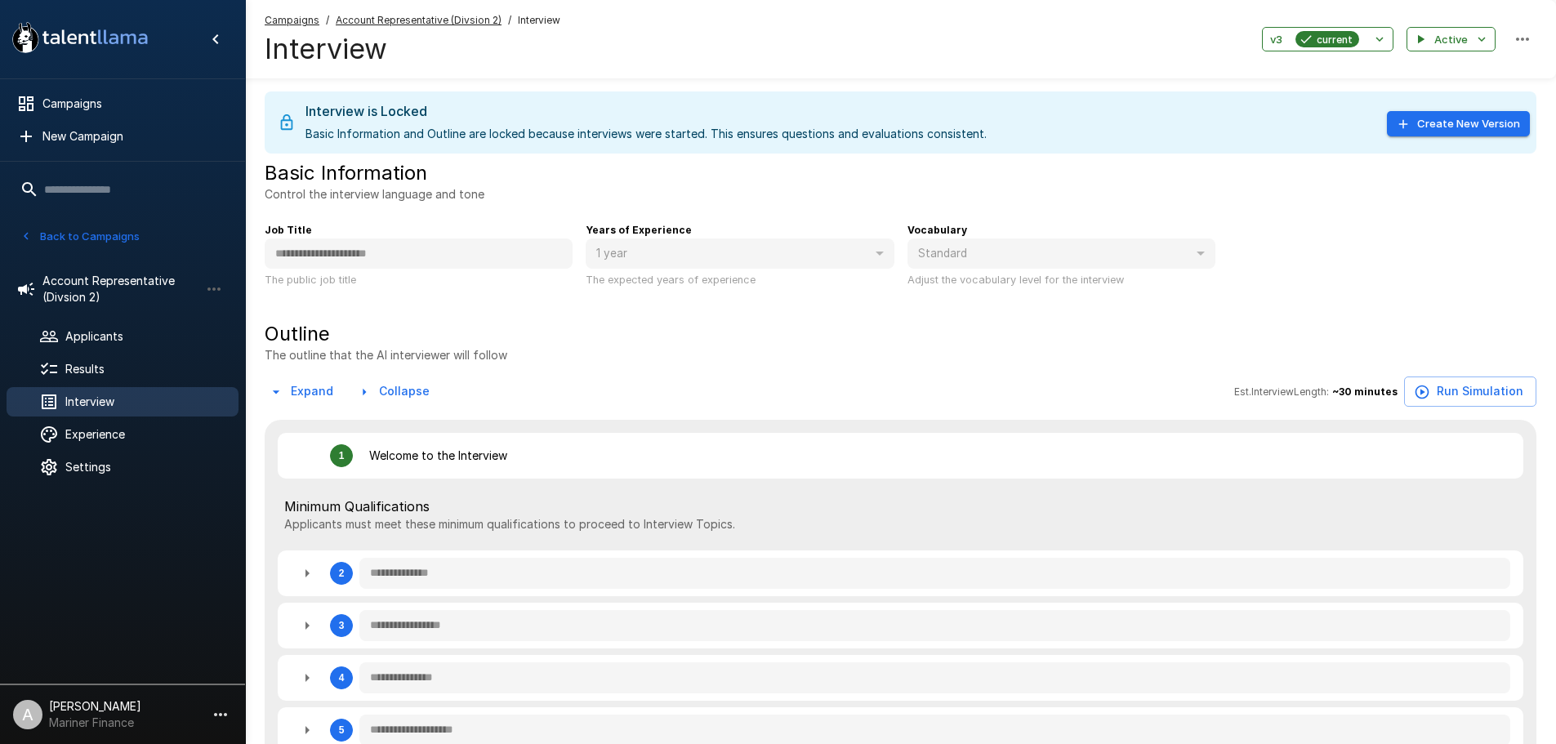
type textarea "*"
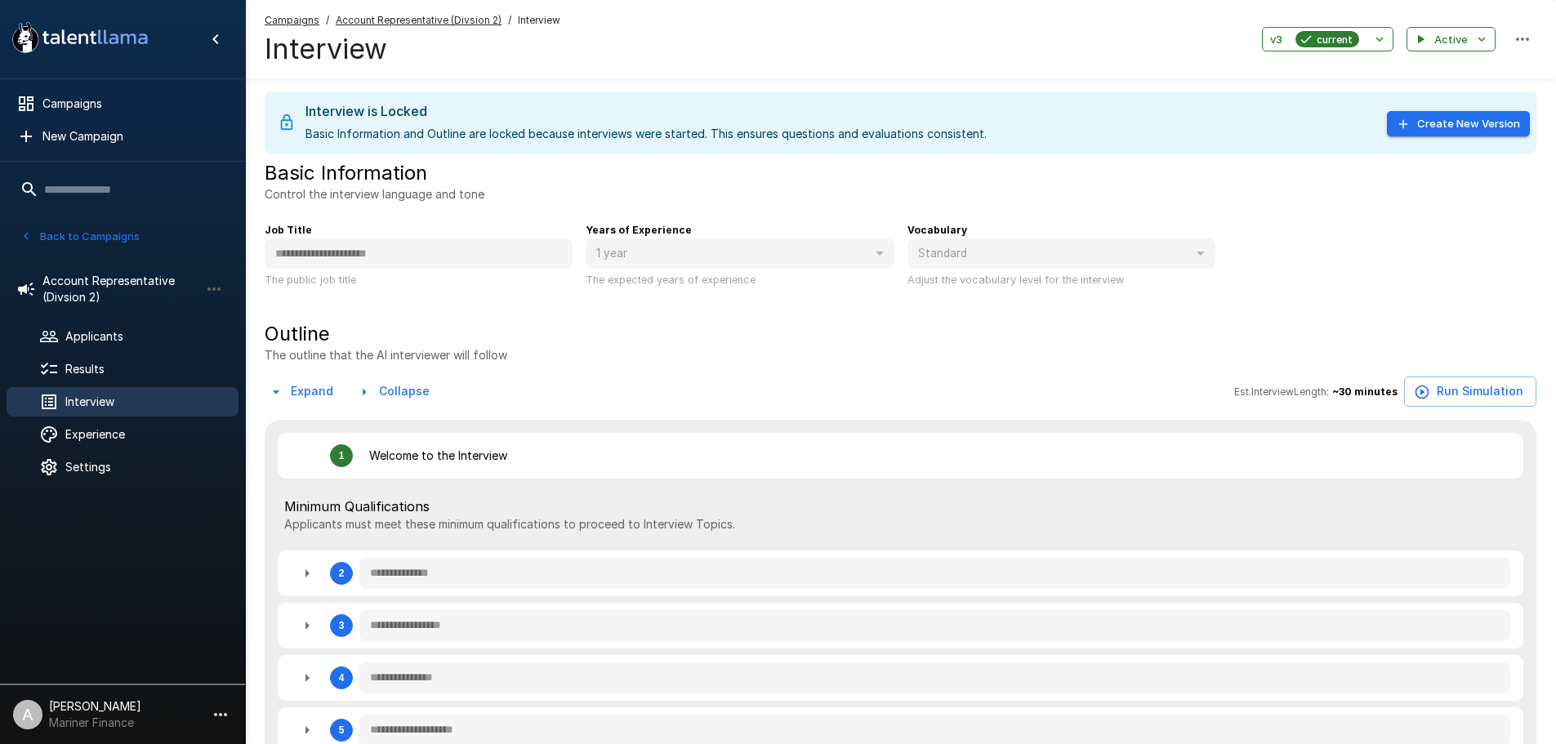
type textarea "*"
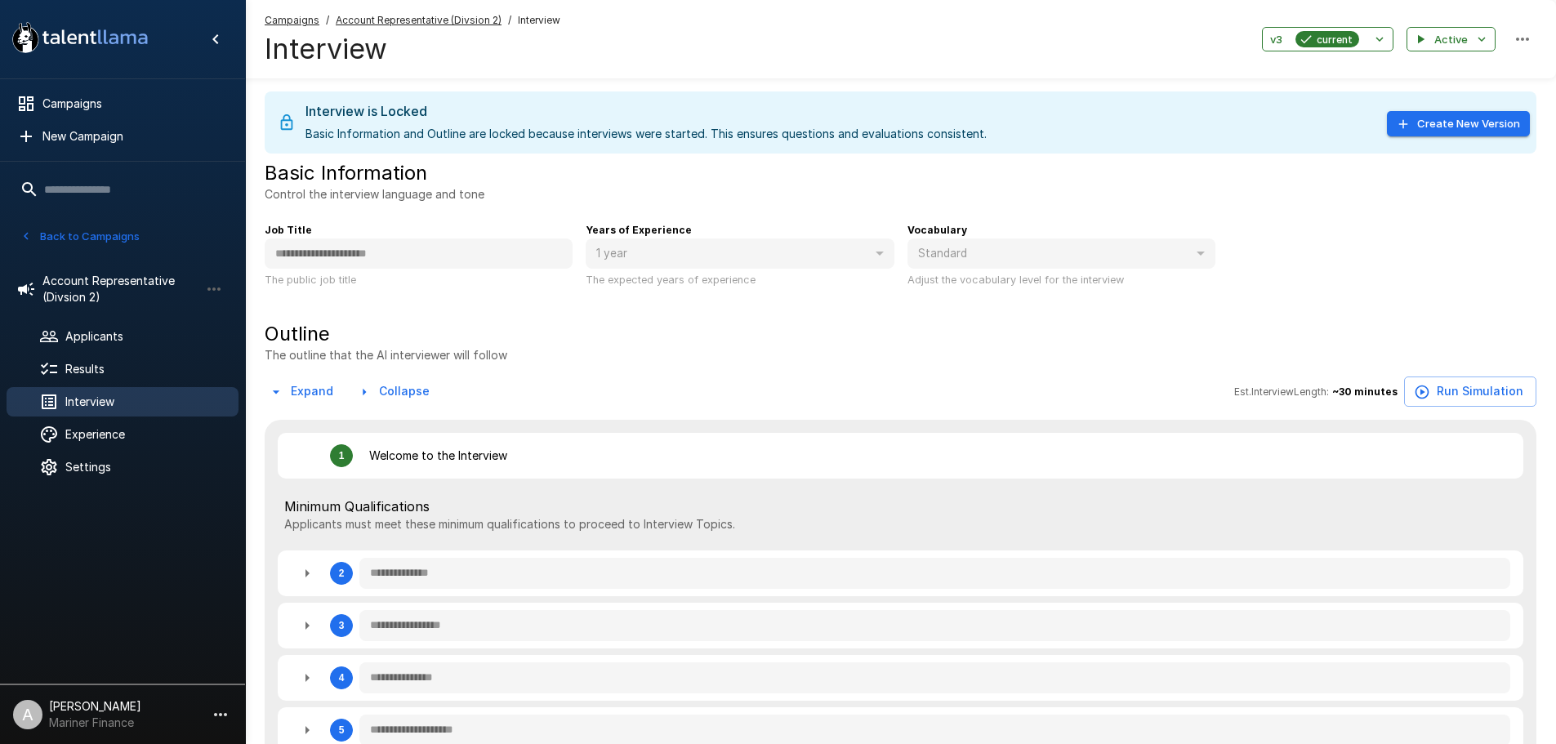
type textarea "*"
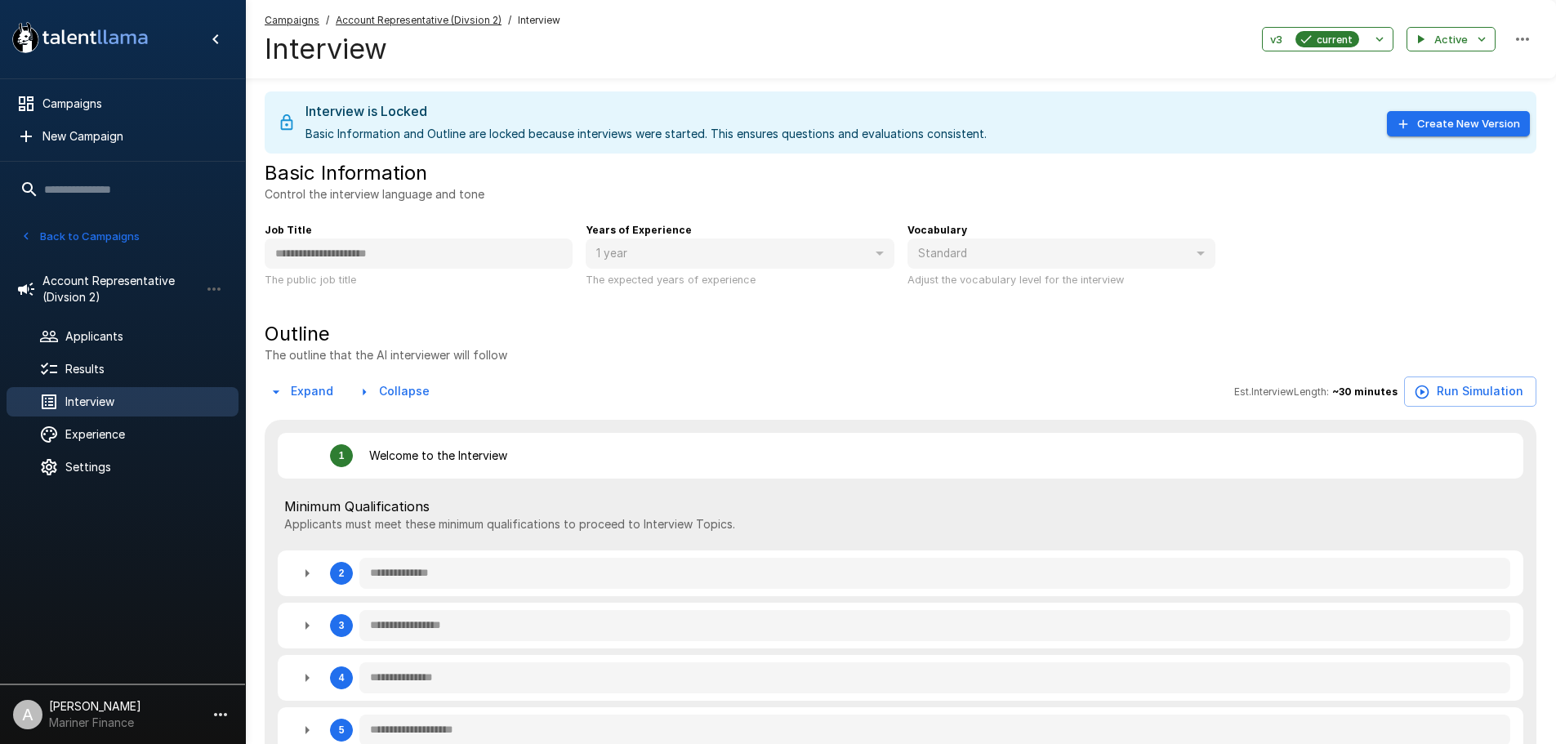
type textarea "*"
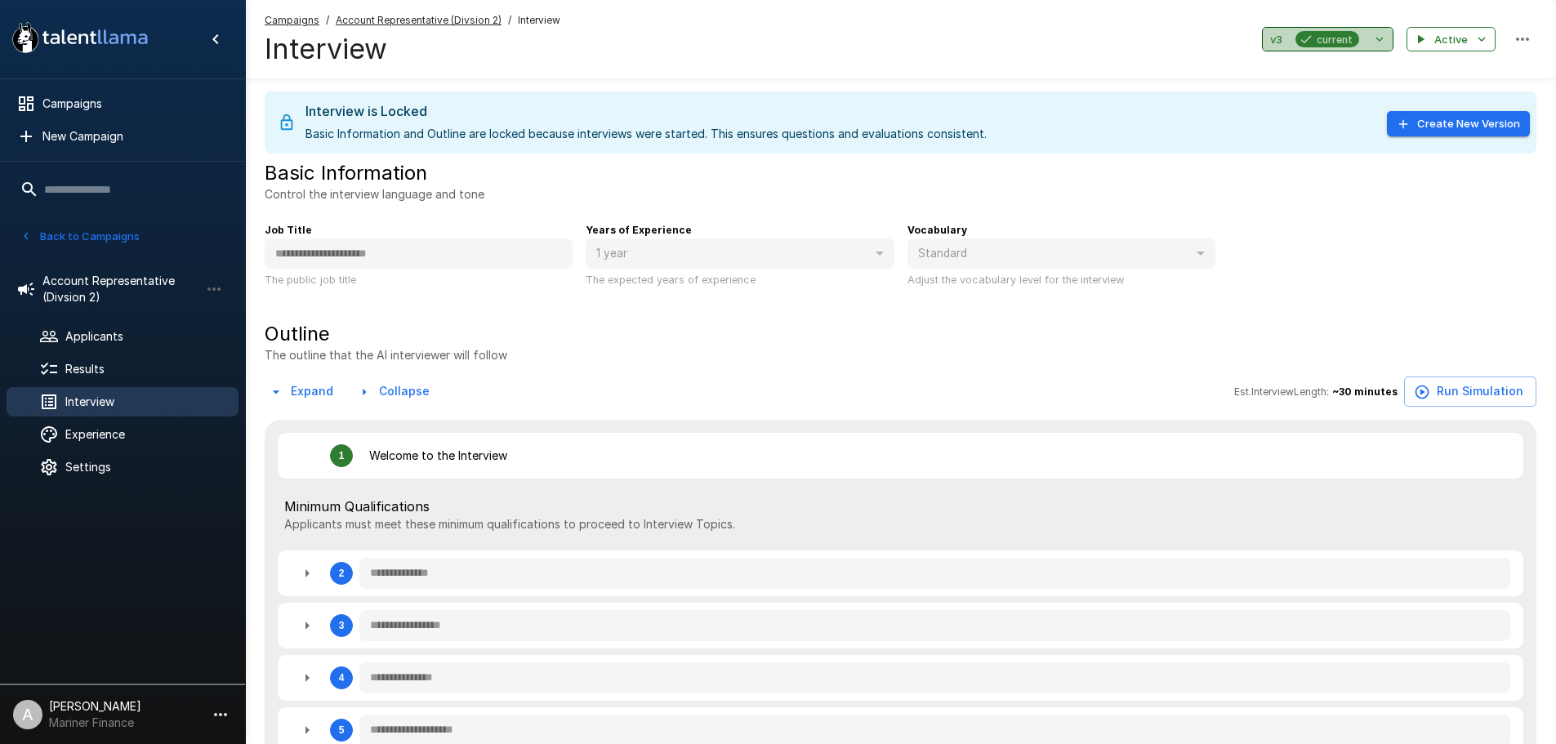
click at [1381, 37] on icon "button" at bounding box center [1379, 39] width 15 height 15
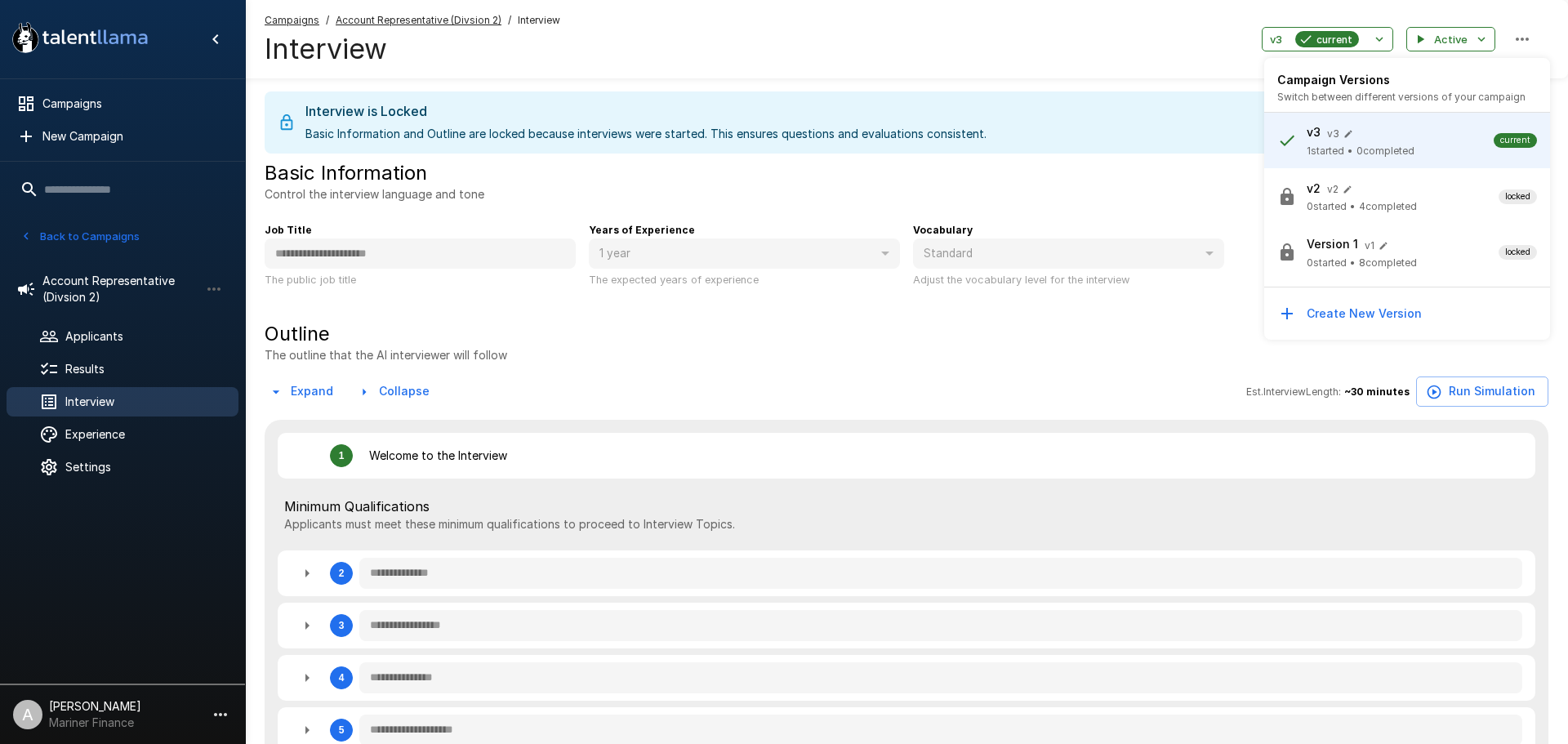
click at [1368, 127] on span "v3 v 3" at bounding box center [1399, 133] width 187 height 20
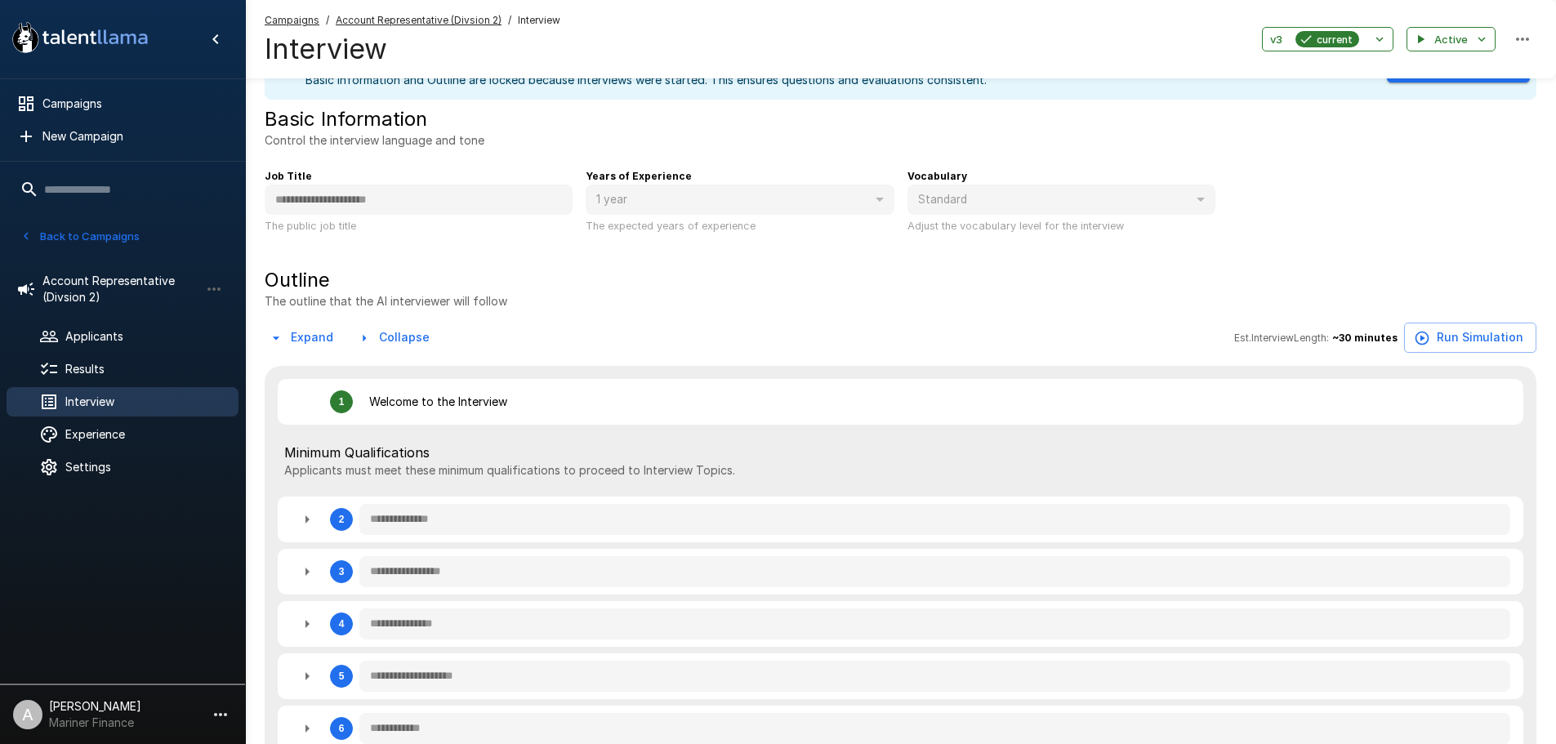
scroll to position [82, 0]
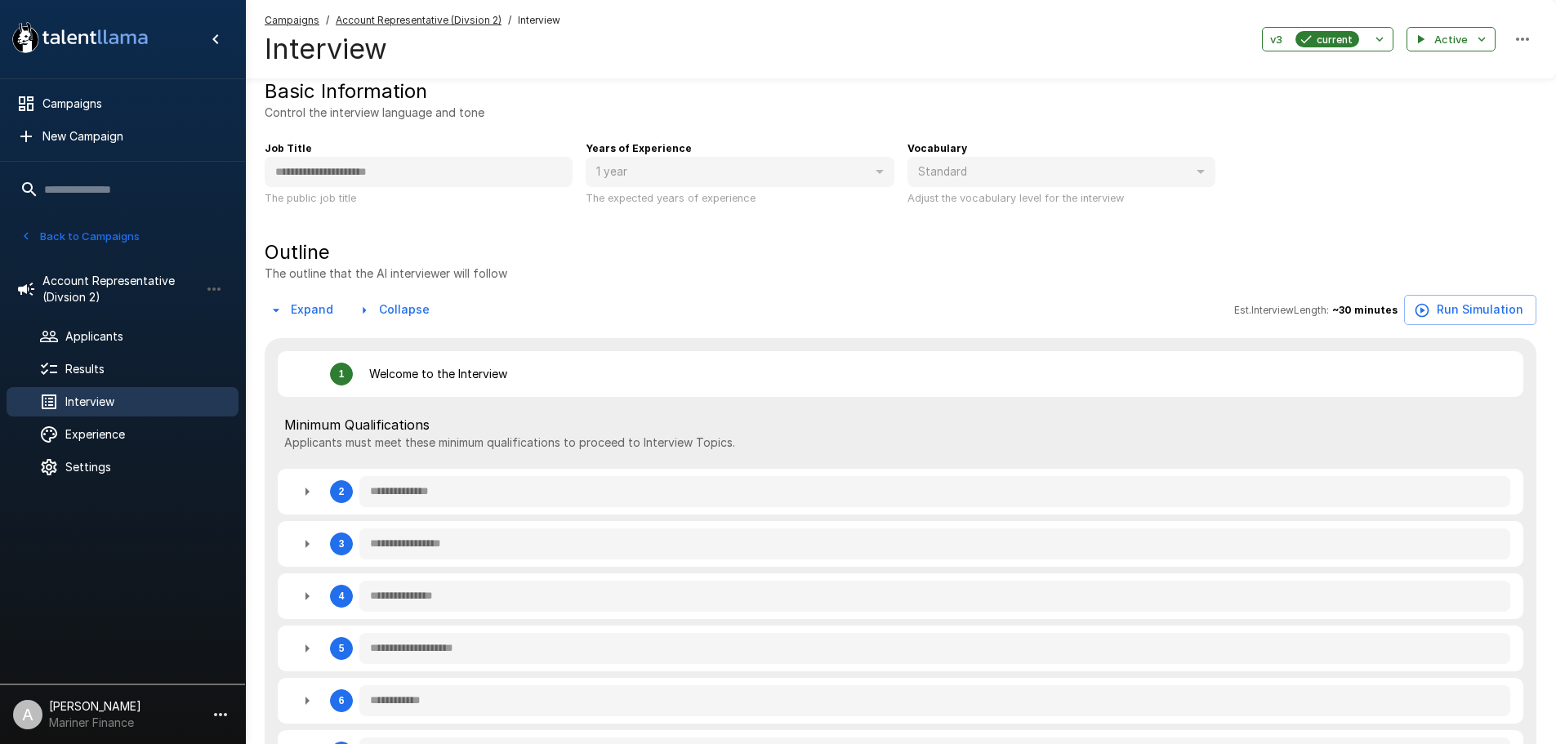
click at [1528, 33] on icon "button" at bounding box center [1523, 39] width 20 height 20
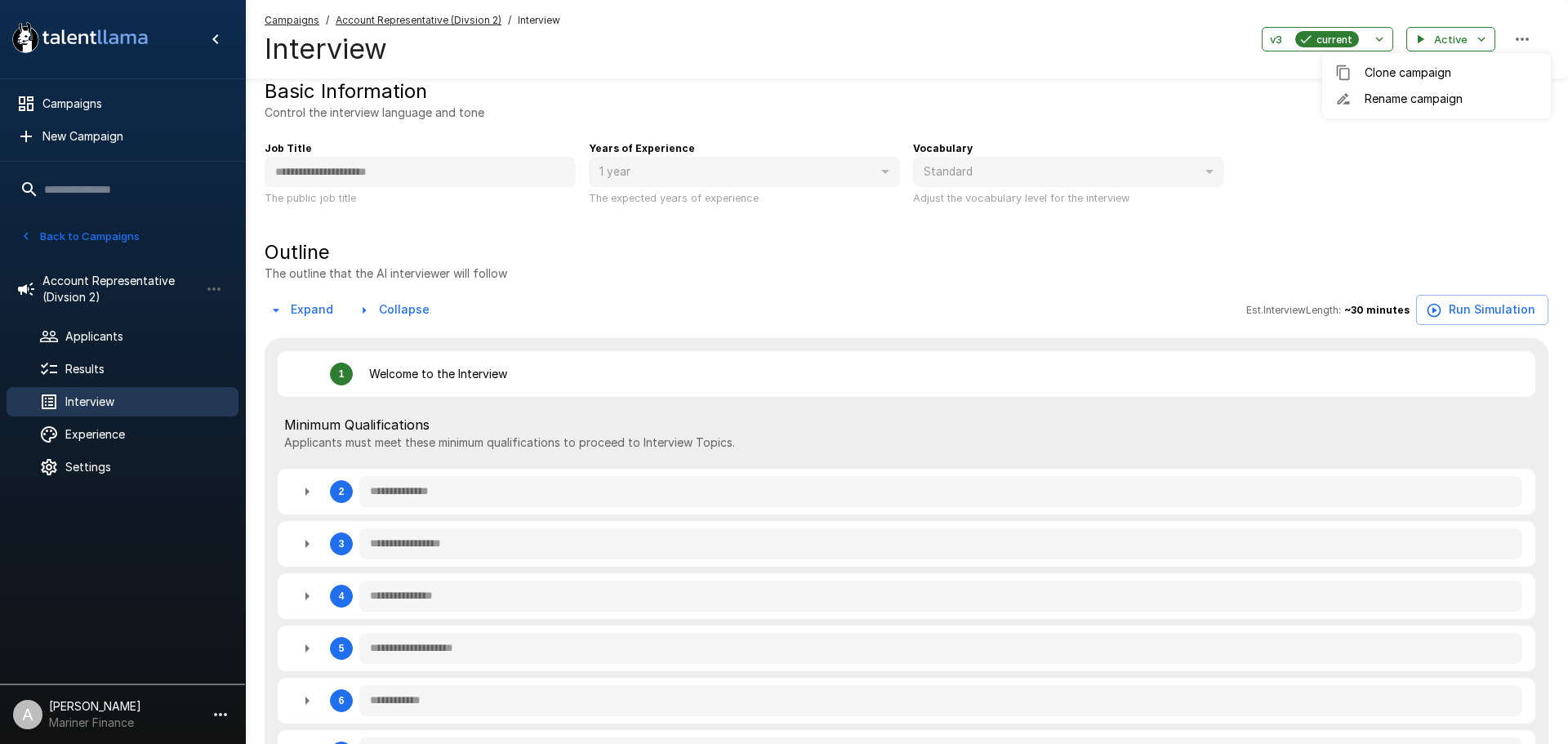
click at [1330, 220] on div at bounding box center [784, 372] width 1568 height 744
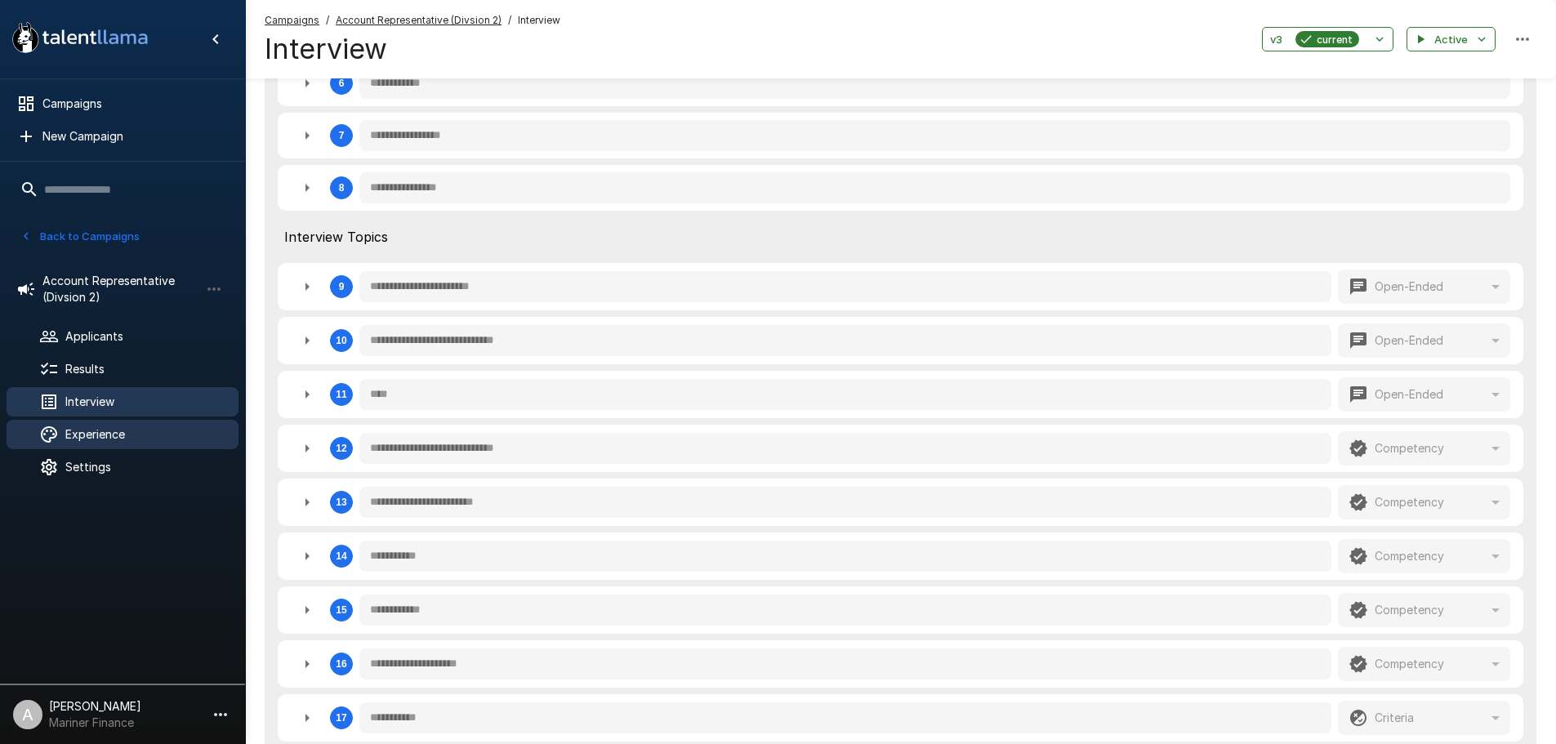
scroll to position [655, 0]
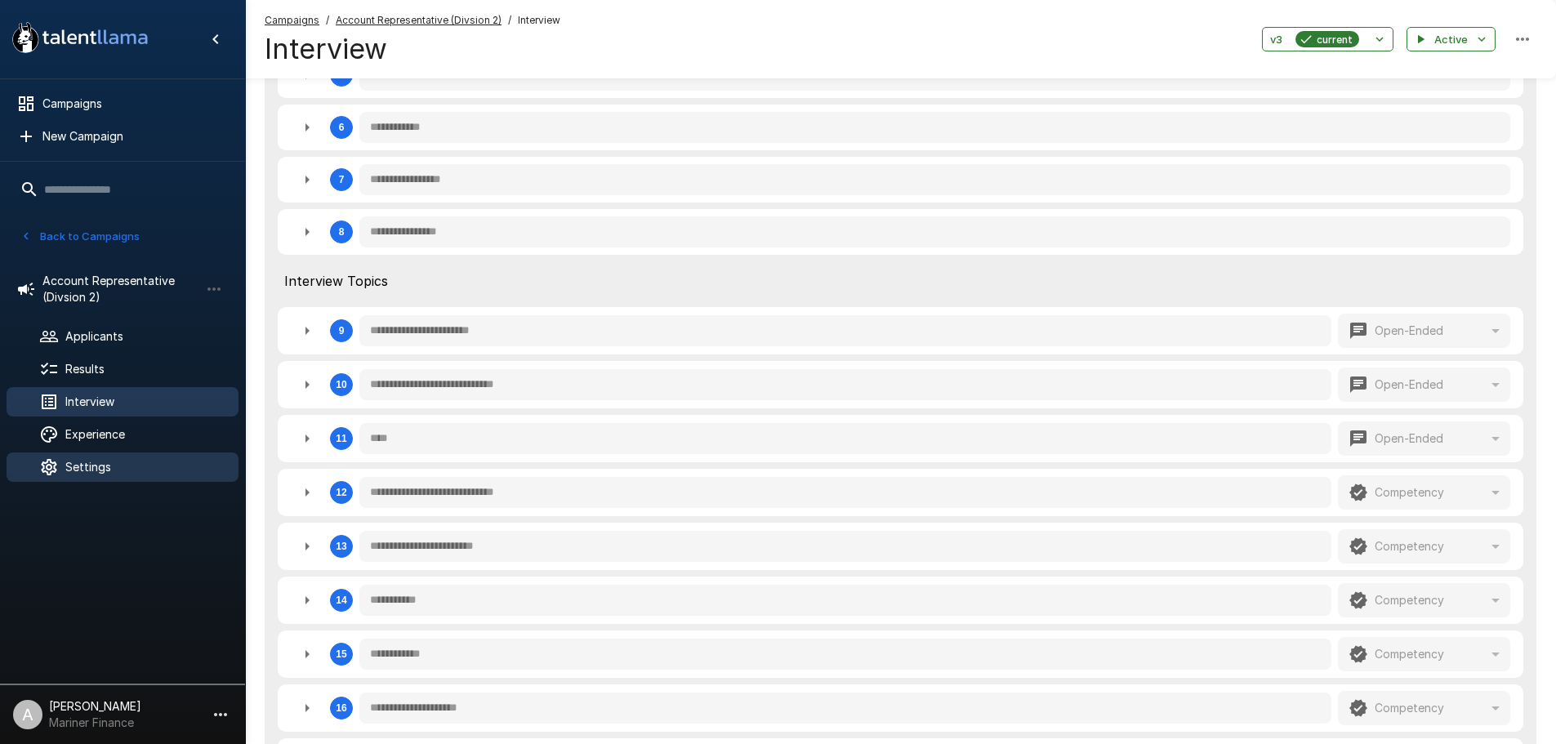
click at [88, 481] on div "Settings" at bounding box center [123, 467] width 232 height 29
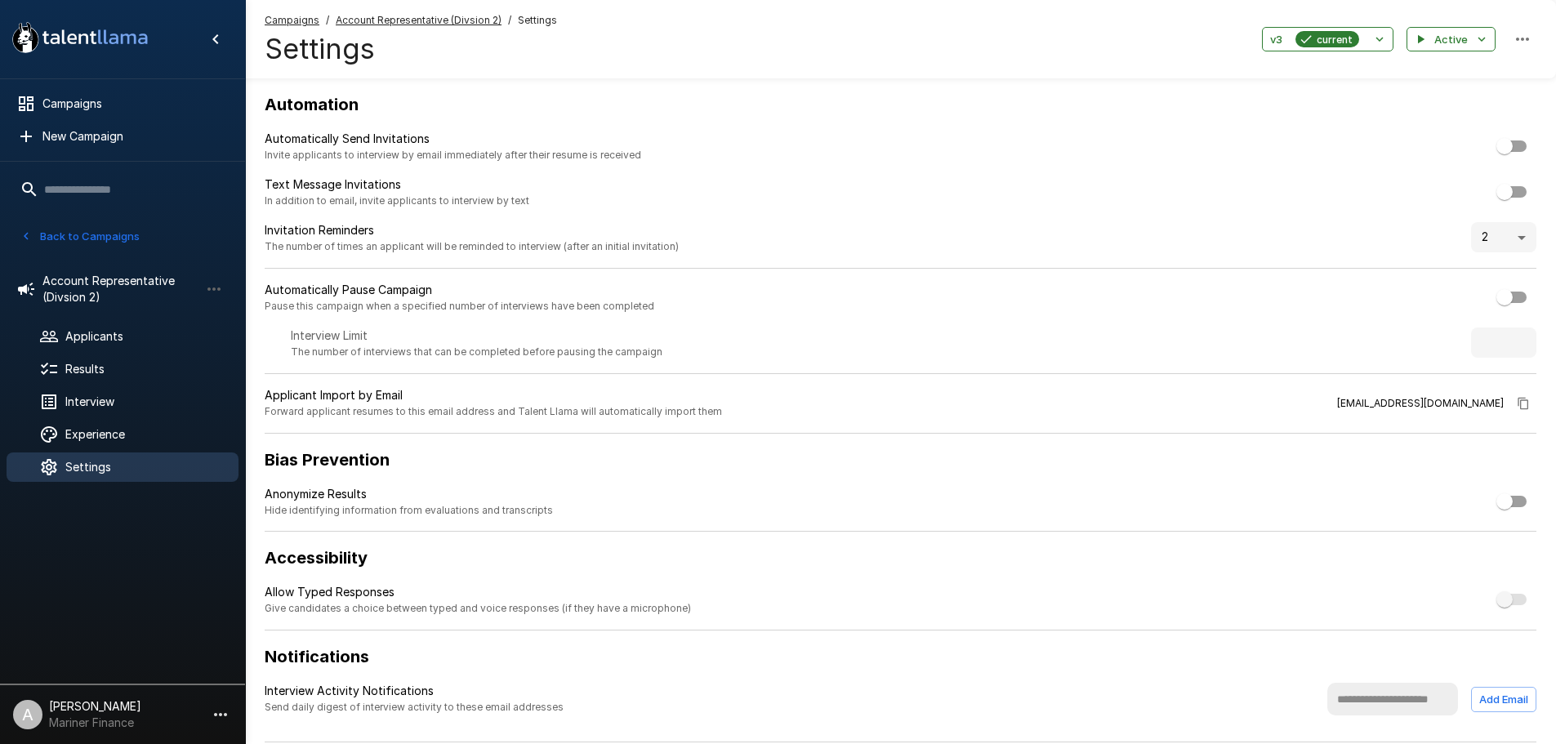
click at [88, 464] on span "Settings" at bounding box center [145, 467] width 160 height 16
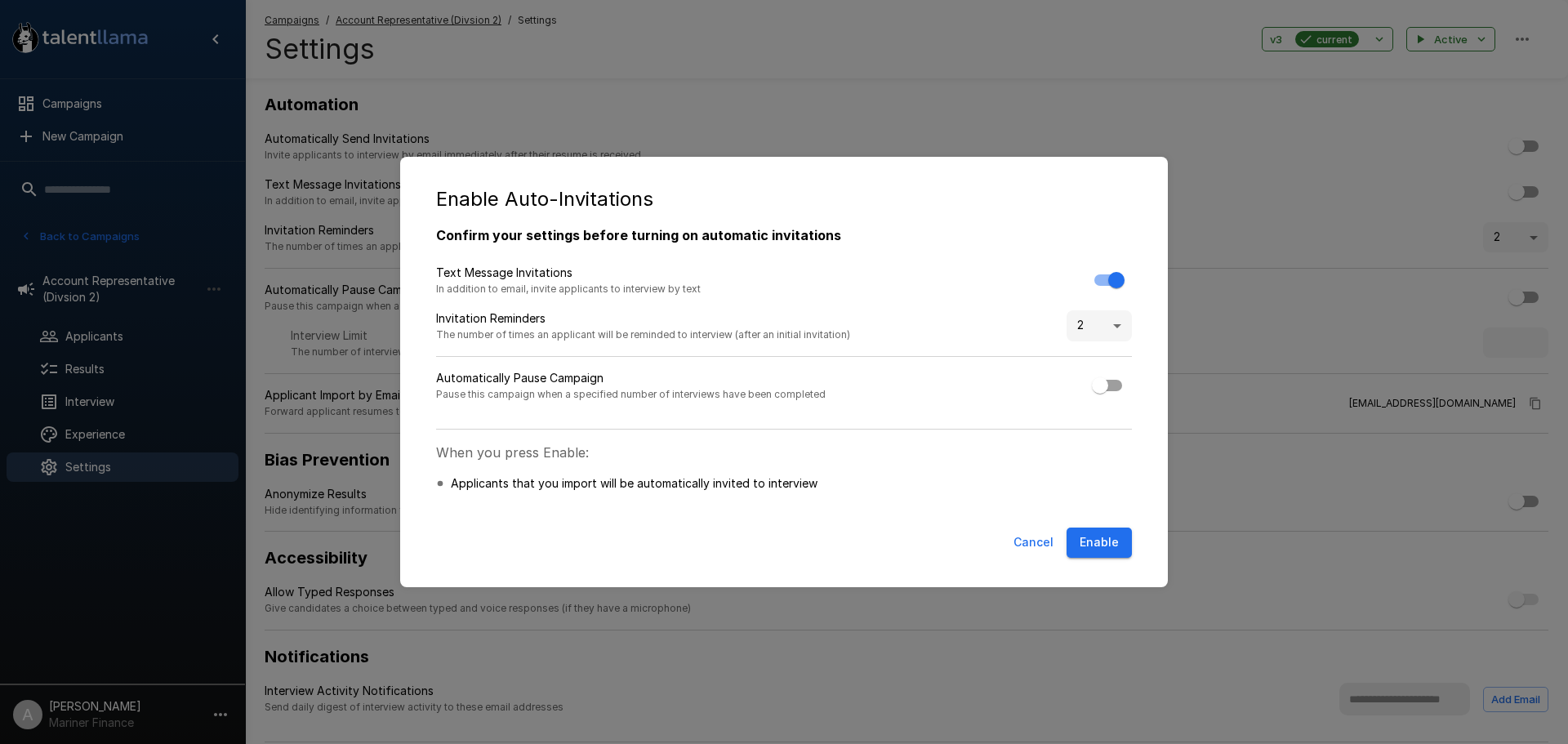
click at [1107, 544] on button "Enable" at bounding box center [1098, 543] width 65 height 30
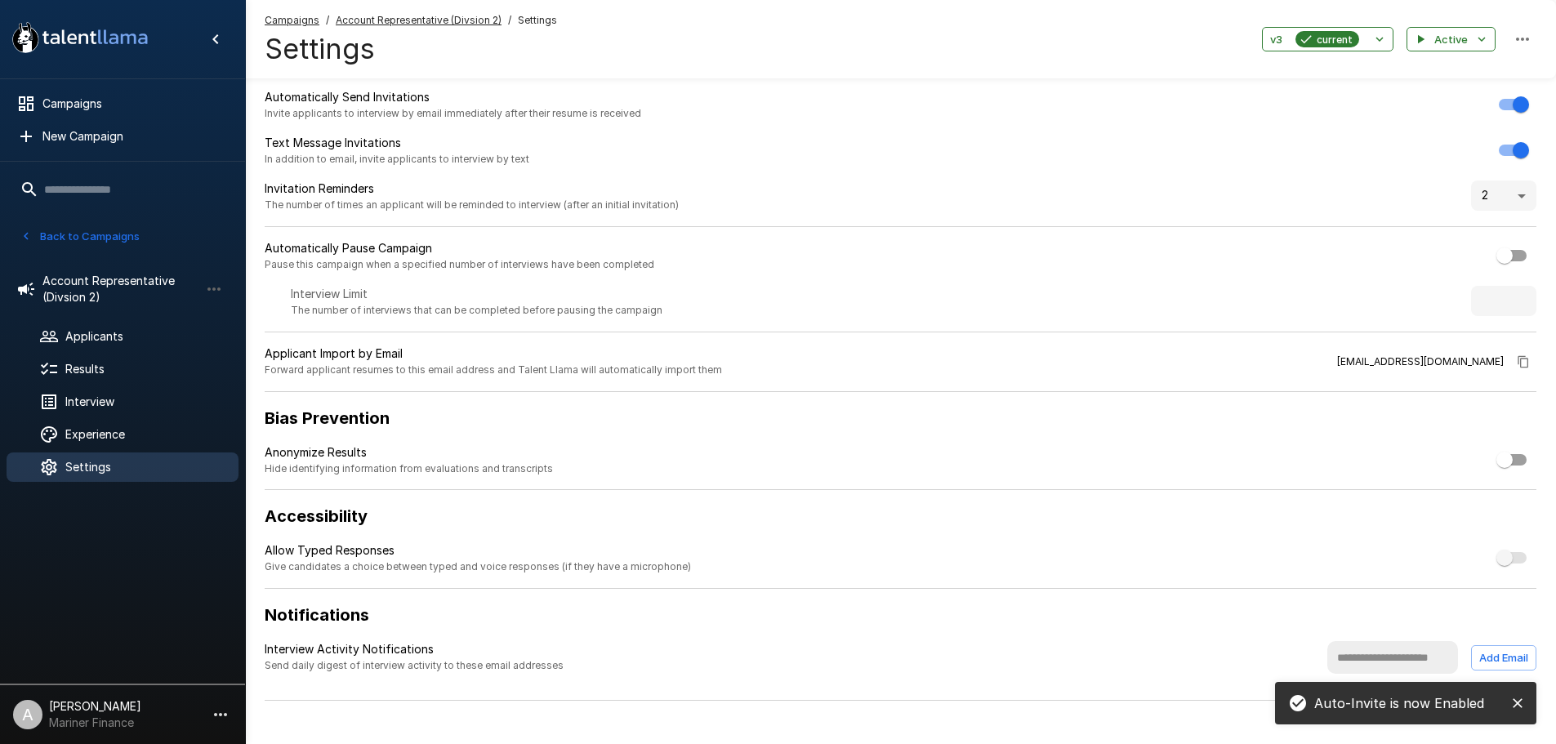
scroll to position [64, 0]
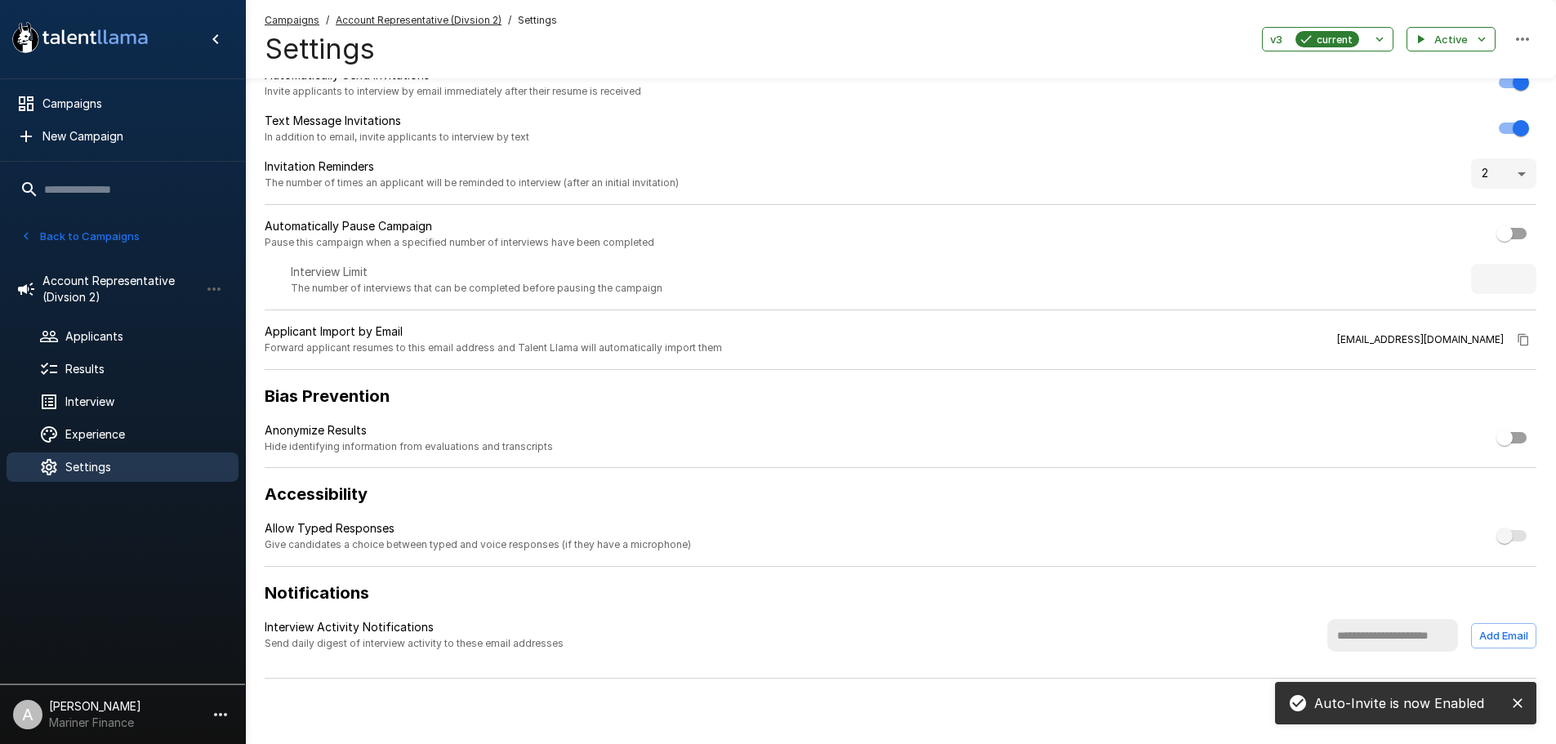
click at [136, 555] on div at bounding box center [122, 584] width 245 height 185
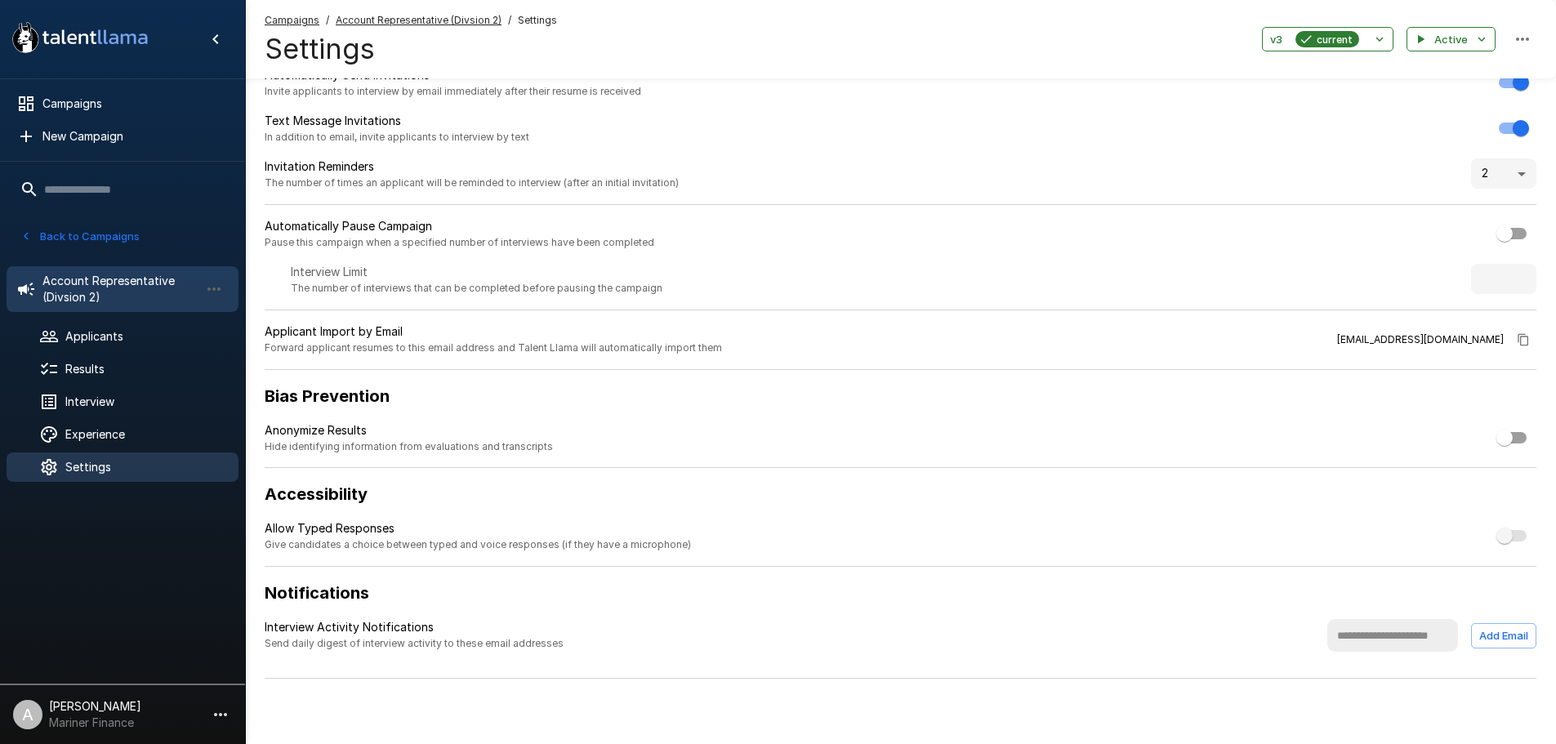
click at [136, 280] on span "Account Representative (Divsion 2)" at bounding box center [120, 289] width 157 height 33
